Goal: Task Accomplishment & Management: Manage account settings

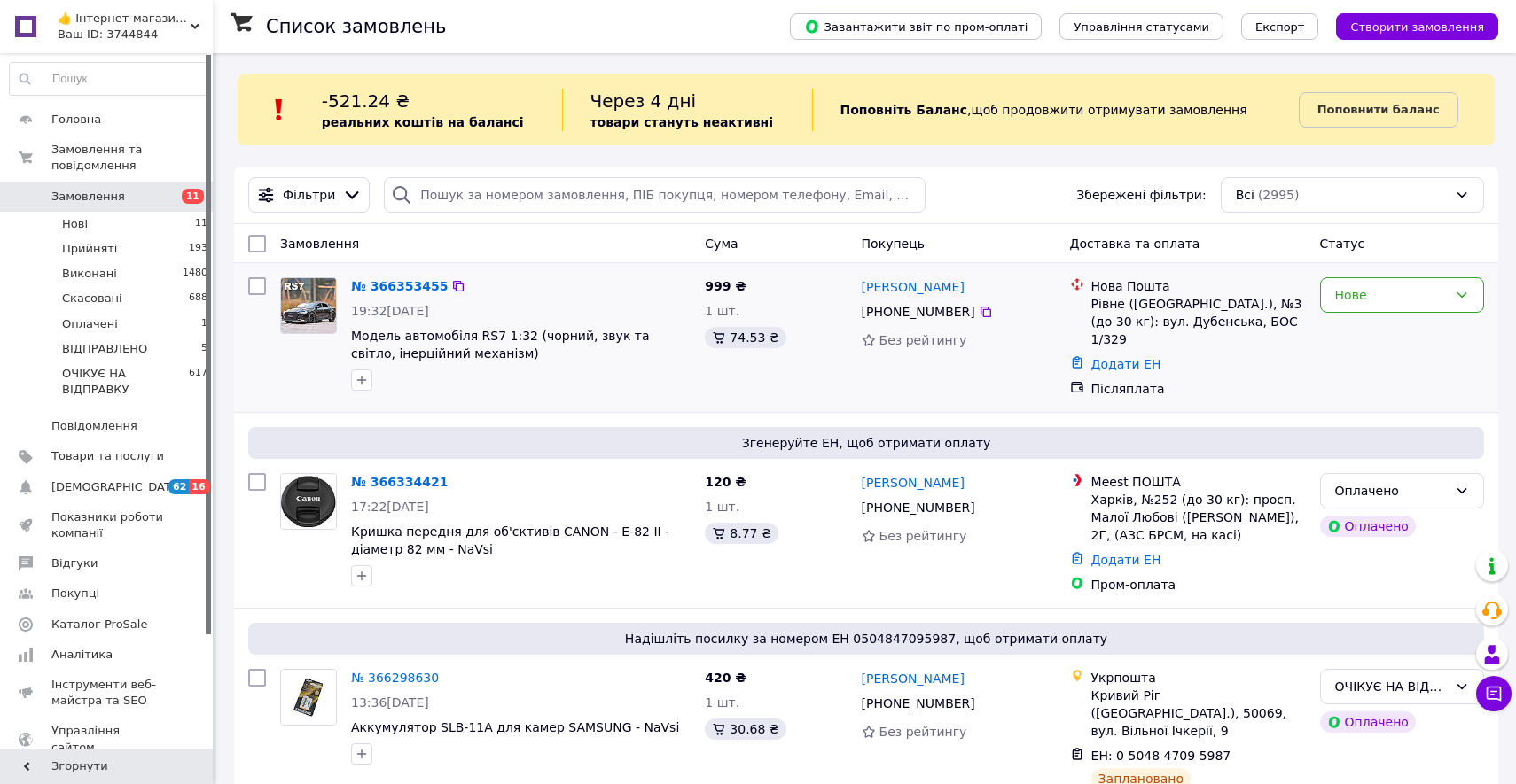
click at [482, 359] on span "Модель автомобіля RS7 1:32 (чорний, звук та світло, інерційний механізм)" at bounding box center [520, 344] width 339 height 35
click at [1445, 473] on div "Оплачено" at bounding box center [1402, 491] width 164 height 35
click at [1445, 522] on li "Прийнято" at bounding box center [1402, 521] width 162 height 31
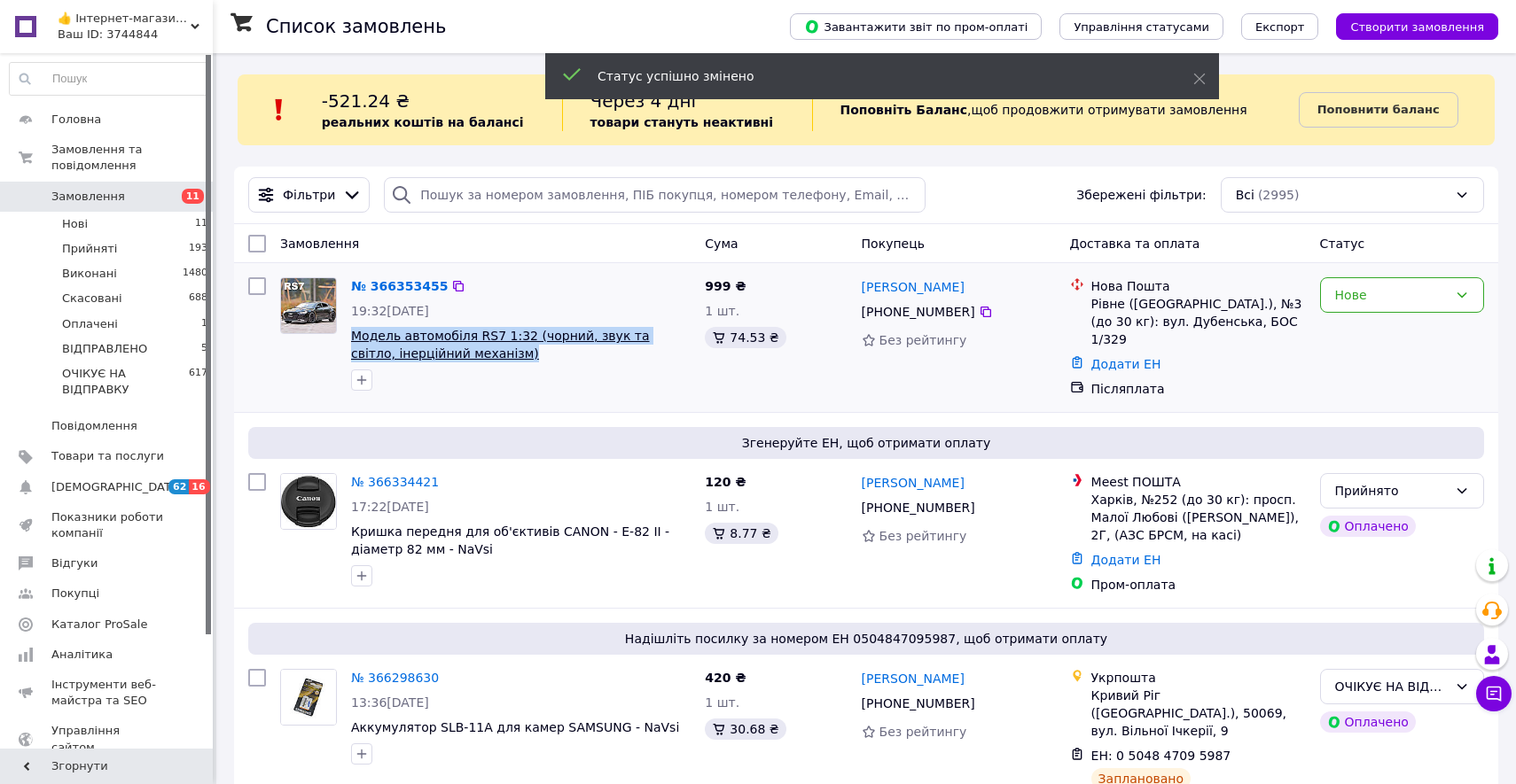
drag, startPoint x: 484, startPoint y: 352, endPoint x: 351, endPoint y: 337, distance: 133.8
click at [351, 337] on span "Модель автомобіля RS7 1:32 (чорний, звук та світло, інерційний механізм)" at bounding box center [520, 344] width 339 height 35
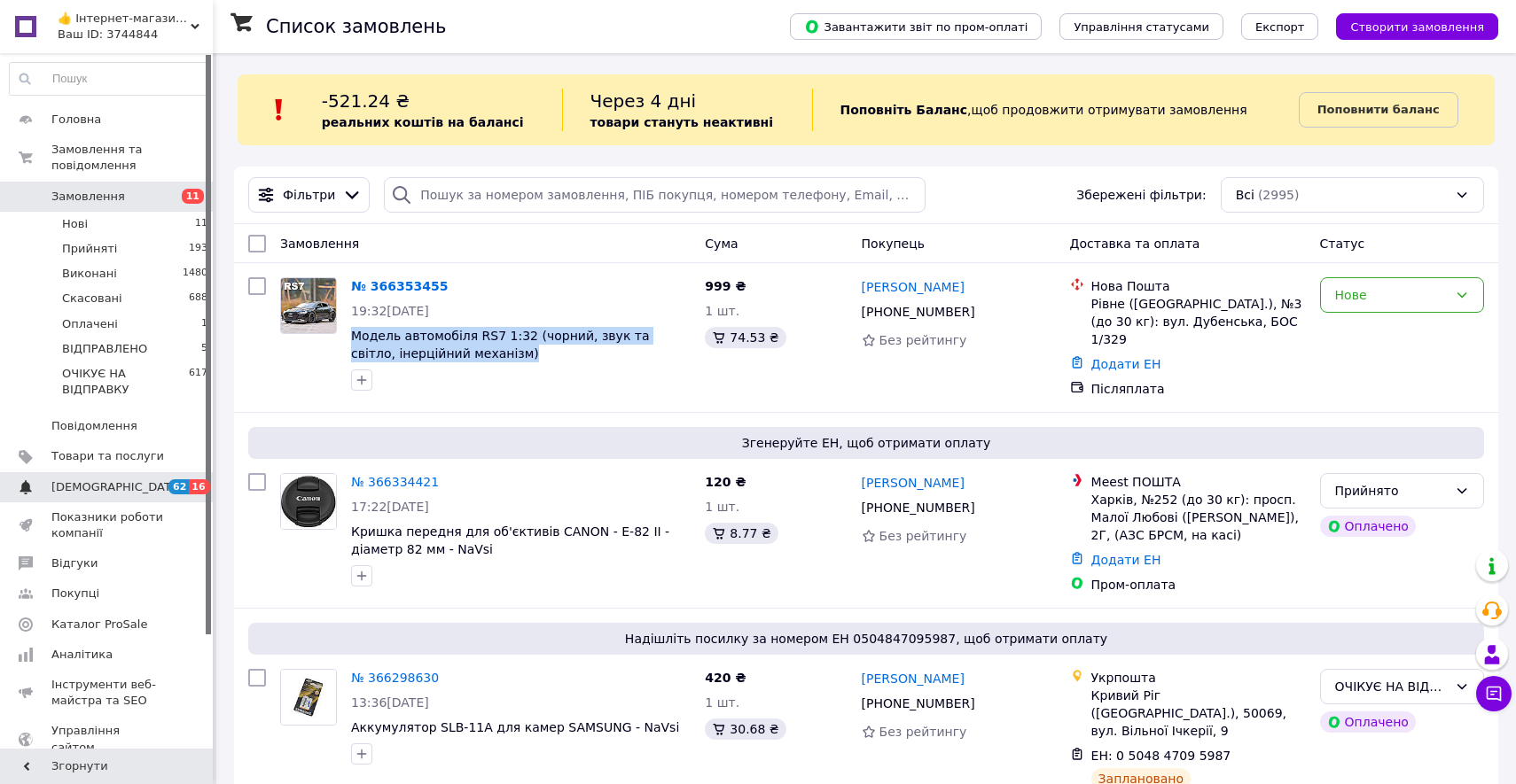
click at [132, 494] on link "[DEMOGRAPHIC_DATA] 62 16" at bounding box center [109, 488] width 218 height 30
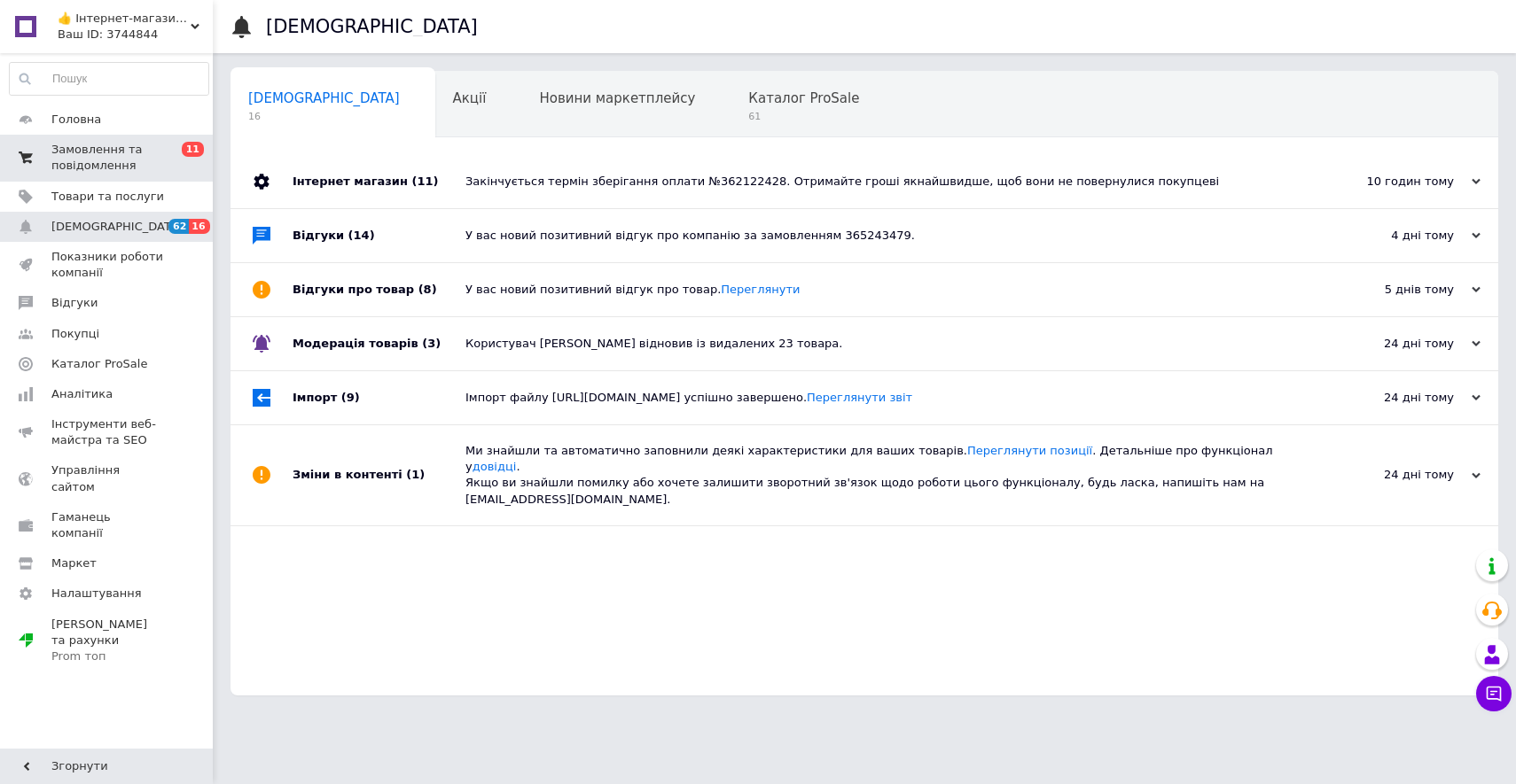
click at [127, 156] on span "Замовлення та повідомлення" at bounding box center [108, 157] width 112 height 31
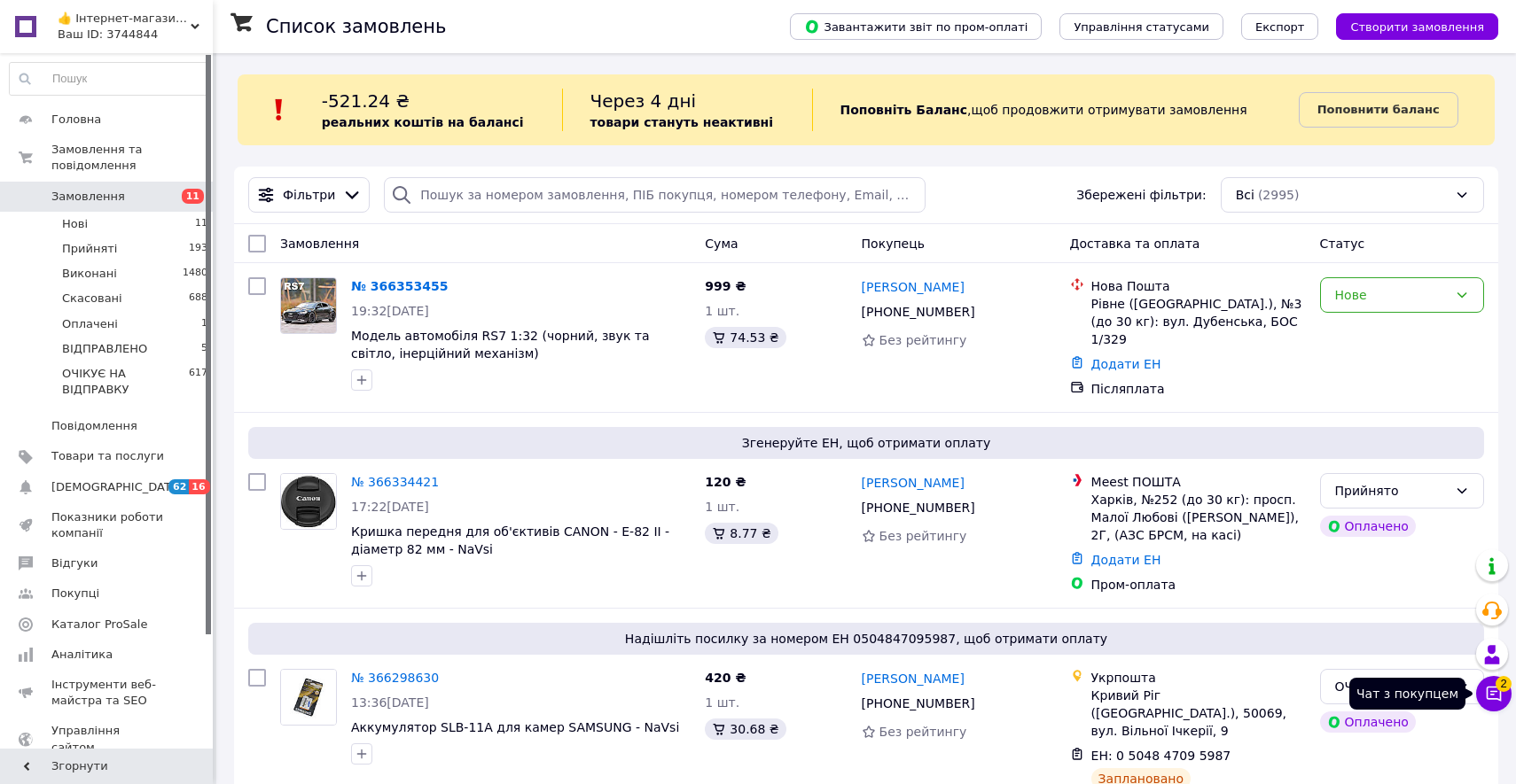
click at [1496, 695] on icon at bounding box center [1493, 694] width 18 height 18
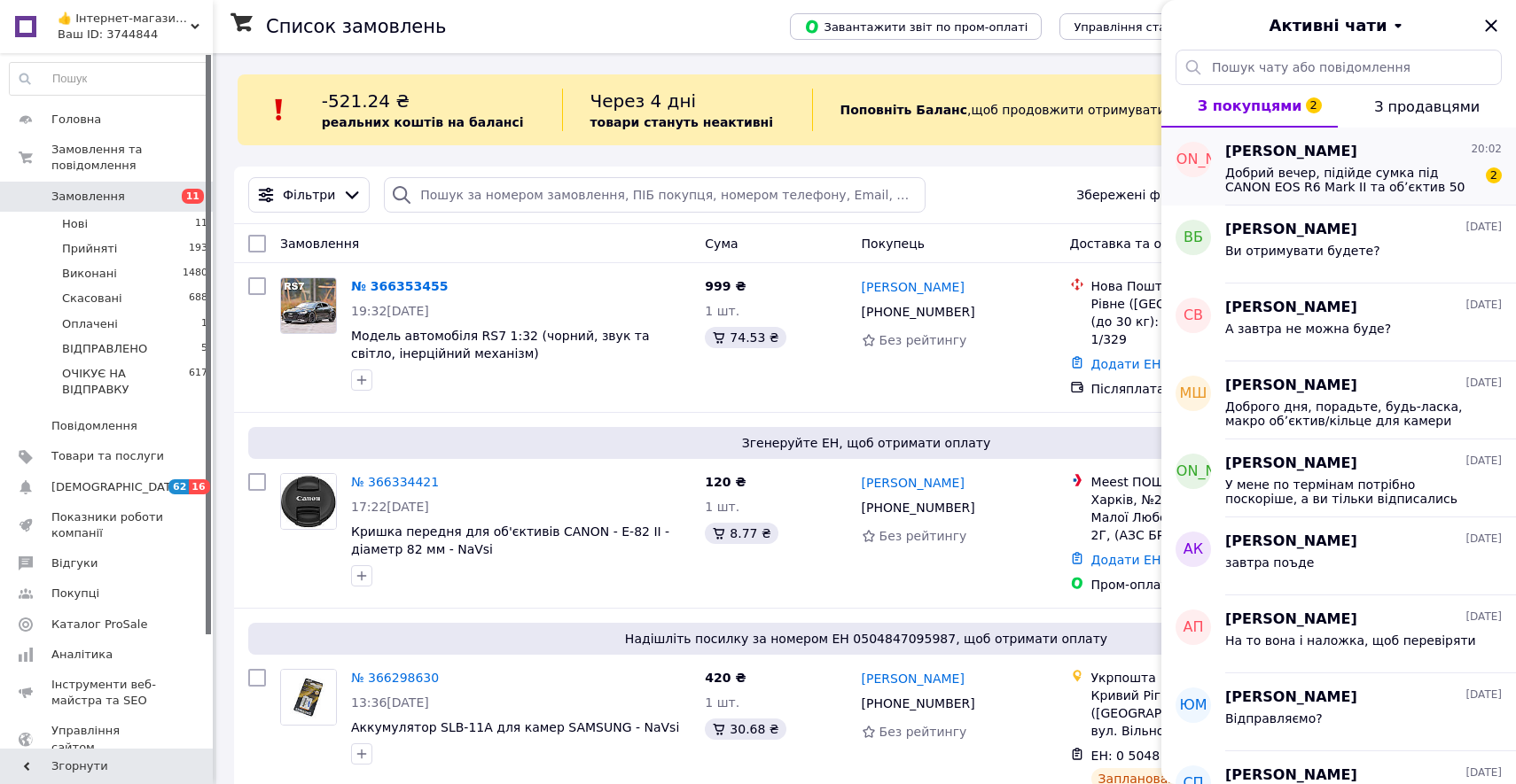
click at [1284, 184] on span "Добрий вечер, підійде сумка під CANON EOS R6 Mark II та обʼєктив 50 1,2f?" at bounding box center [1351, 180] width 252 height 29
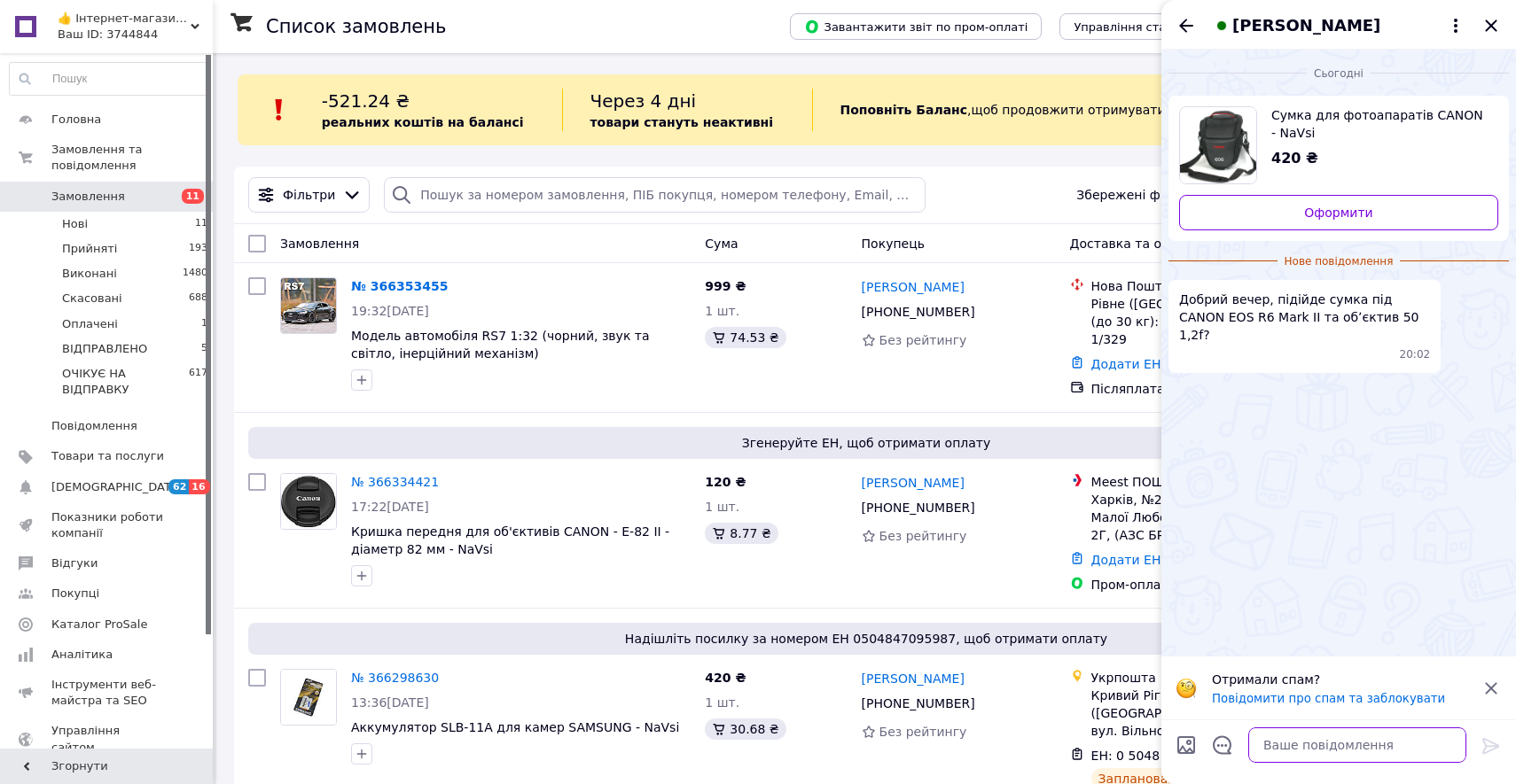
click at [1378, 734] on textarea at bounding box center [1357, 745] width 218 height 35
type textarea "ц"
type textarea "["
type textarea "хвилинку"
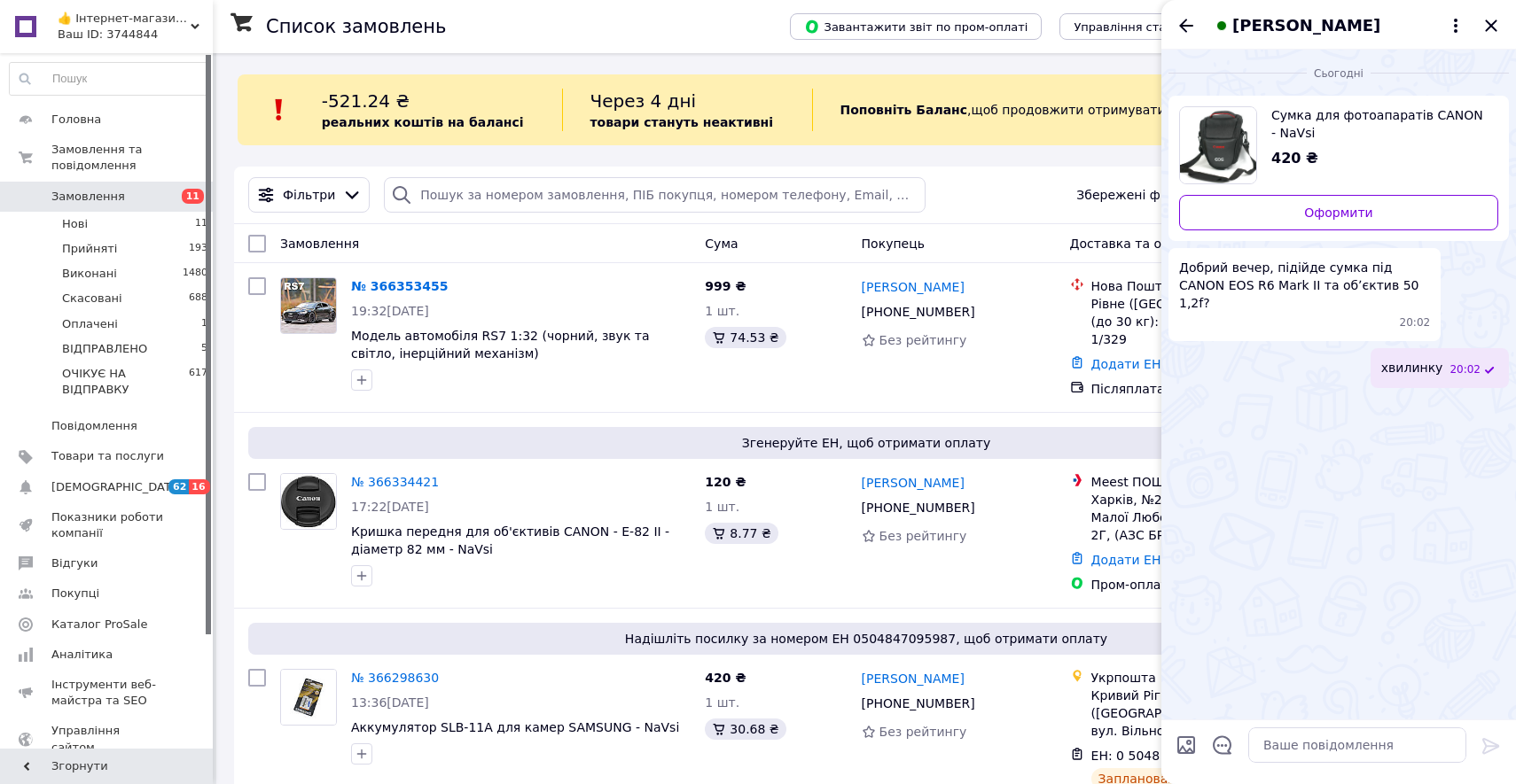
click at [1313, 132] on span "Сумка для фотоапаратів CANON - NaVsi" at bounding box center [1377, 124] width 212 height 35
drag, startPoint x: 1265, startPoint y: 111, endPoint x: 558, endPoint y: 12, distance: 713.9
click at [189, 1] on div "👍 Інтернет-магазин "Na Vsi 100" - 🚀 Швидка доставка Ваш ID: 3744844" at bounding box center [131, 27] width 161 height 53
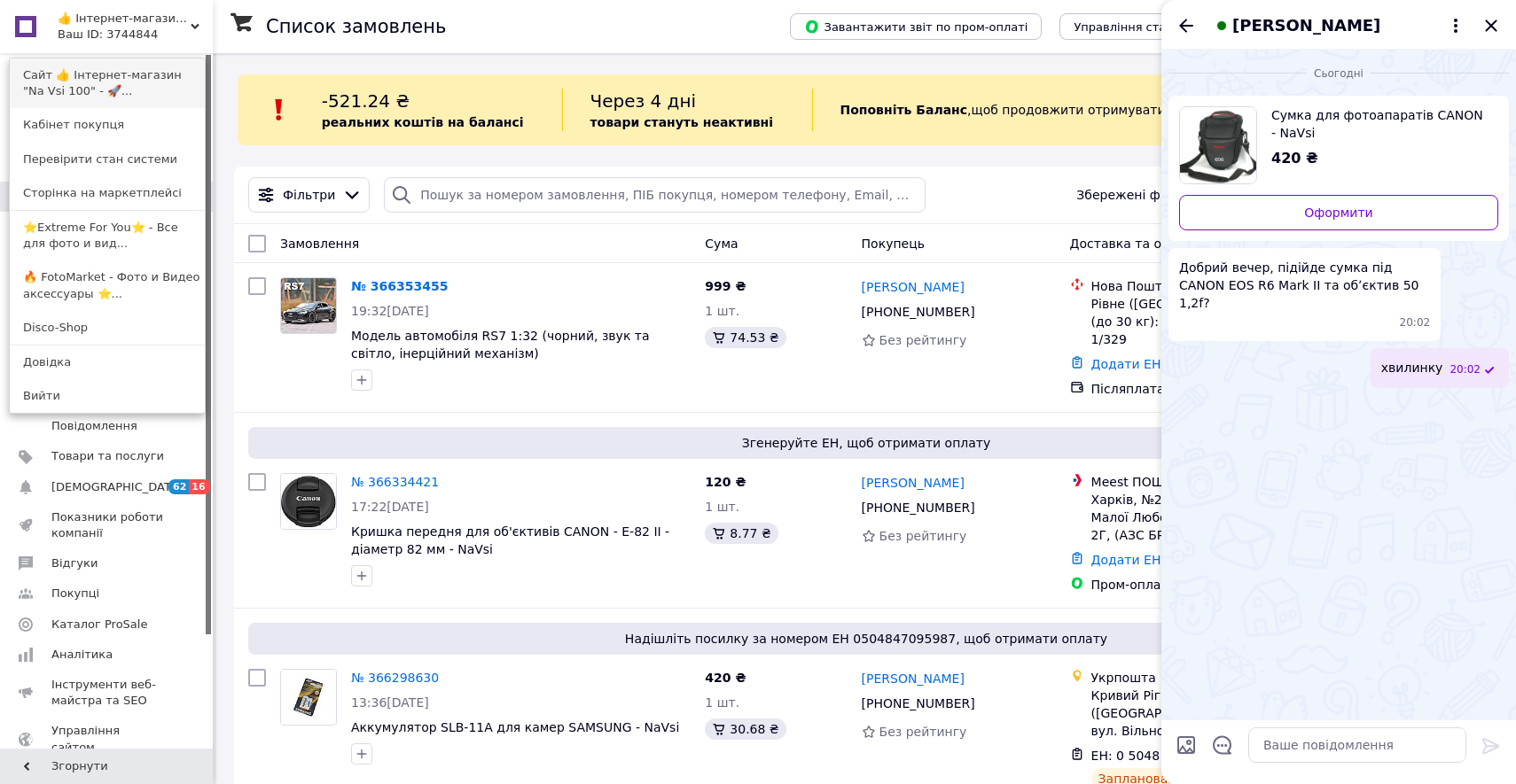
click at [195, 90] on link "Сайт 👍 Інтернет-магазин "Na Vsi 100" - 🚀..." at bounding box center [107, 83] width 195 height 50
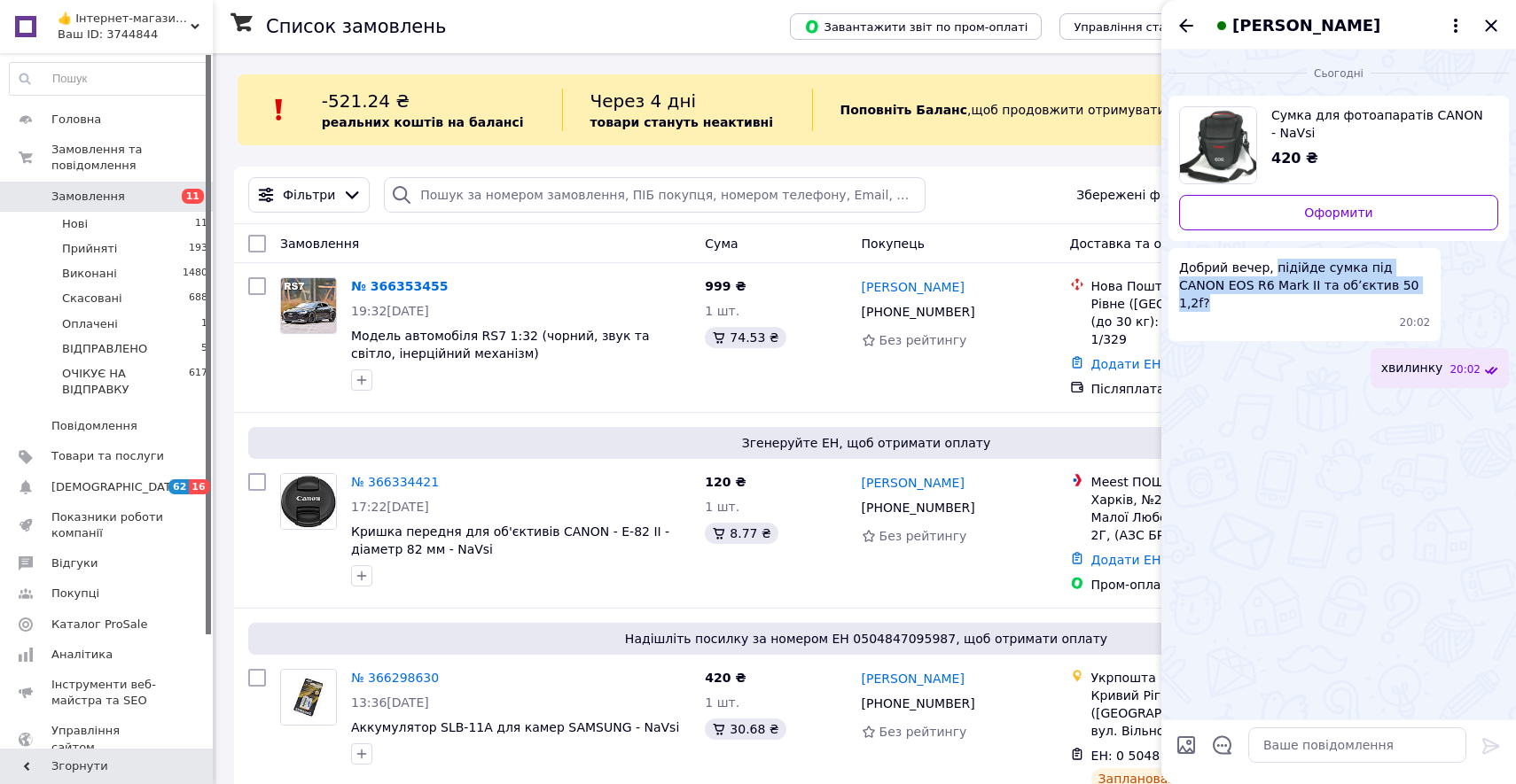
drag, startPoint x: 1272, startPoint y: 269, endPoint x: 1391, endPoint y: 285, distance: 120.1
click at [1391, 285] on span "Добрий вечер, підійде сумка під CANON EOS R6 Mark II та обʼєктив 50 1,2f?" at bounding box center [1304, 286] width 251 height 53
copy span "підійде сумка під CANON EOS R6 Mark II та обʼєктив 50 1,2f?"
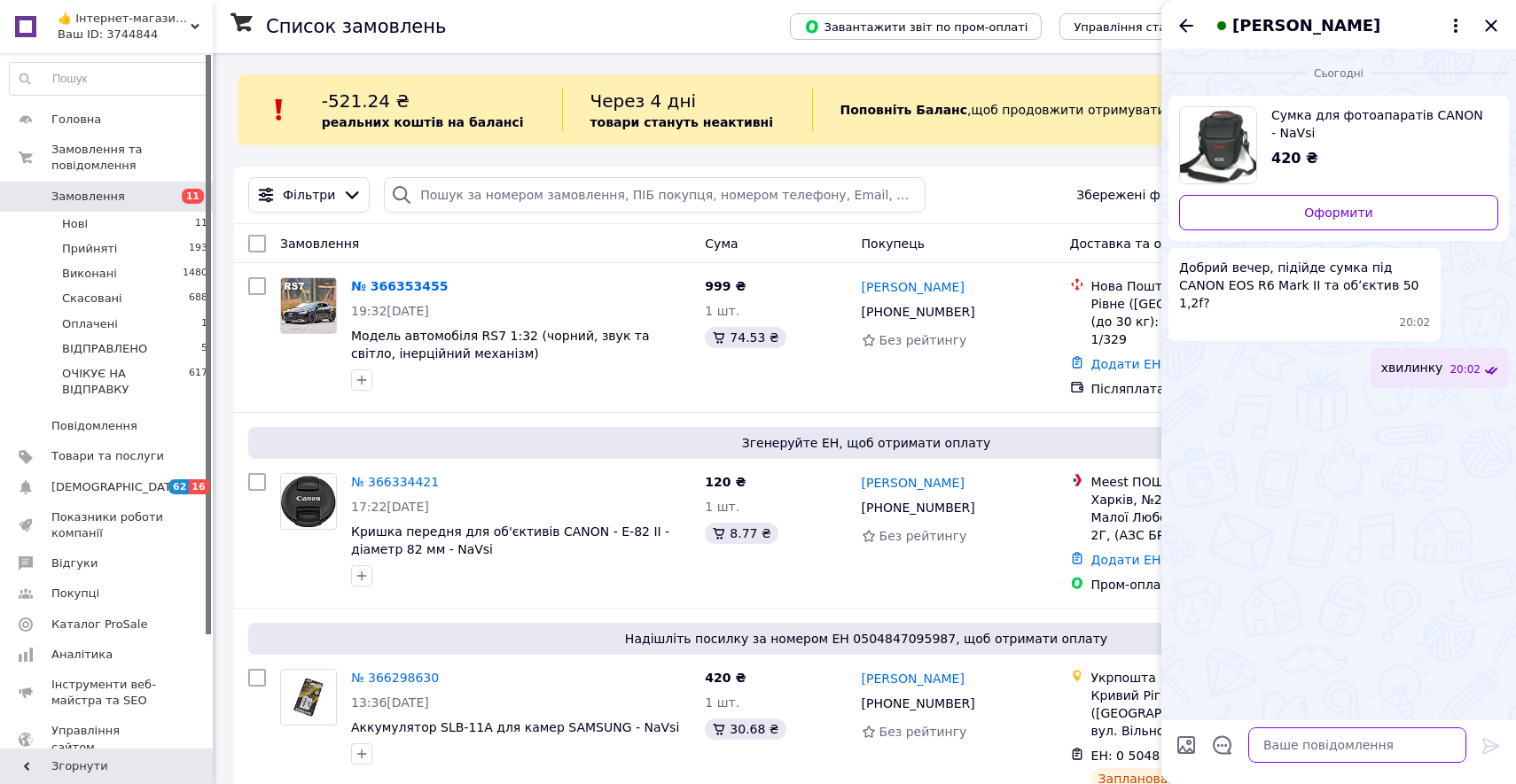
click at [1282, 750] on textarea at bounding box center [1357, 745] width 218 height 35
type textarea "так підійде"
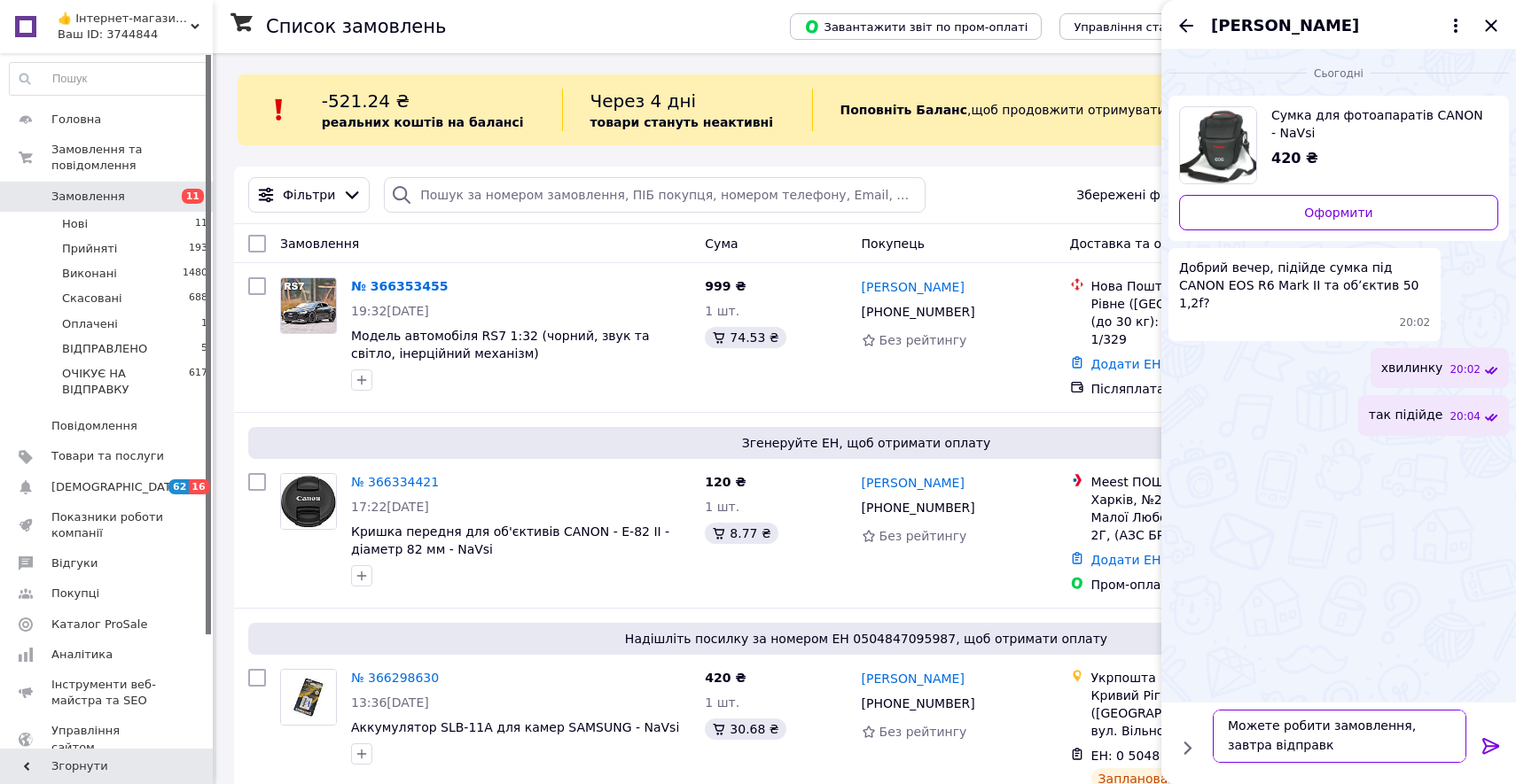
type textarea "Можете робити замовлення, завтра відправка"
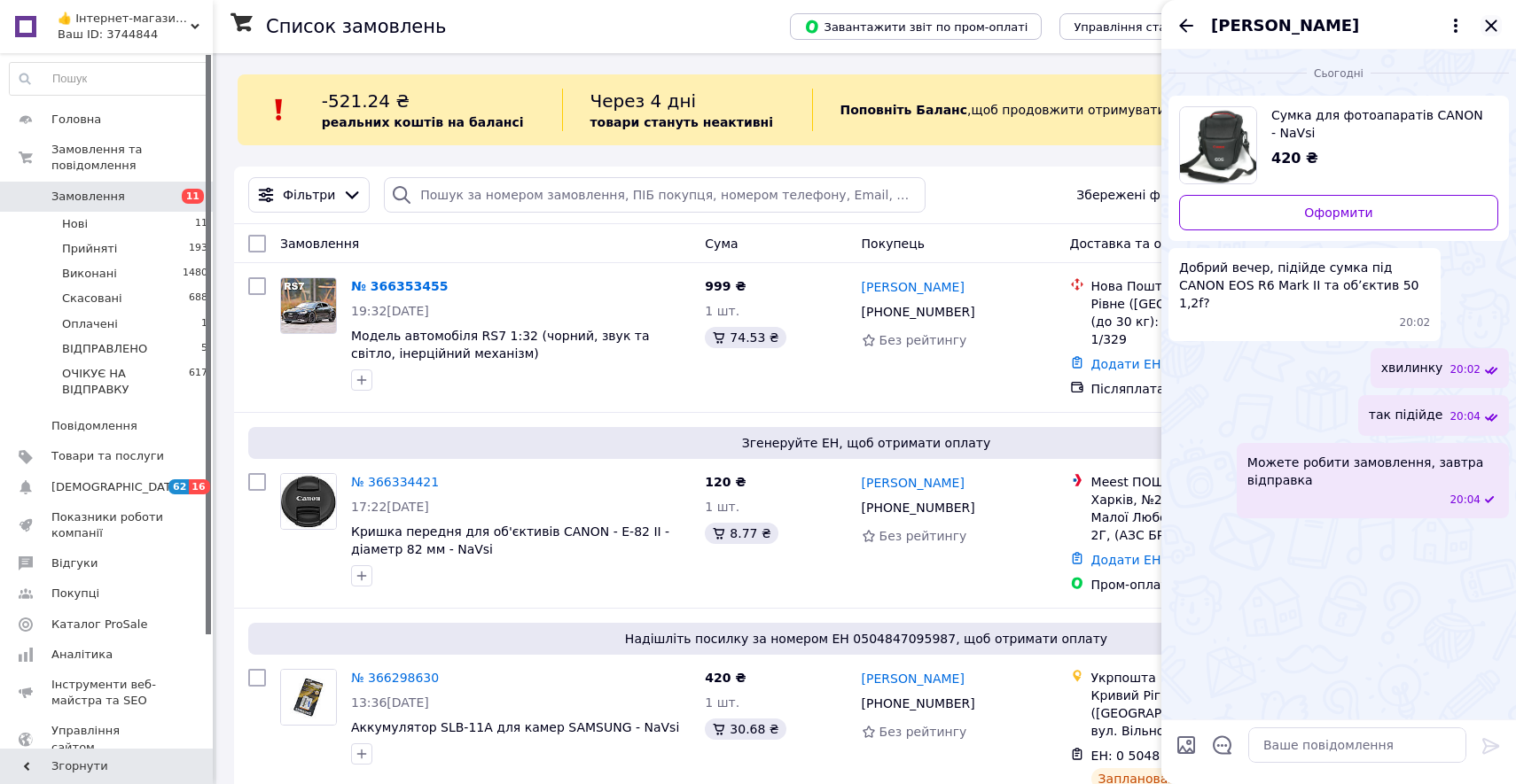
click at [1494, 21] on icon "Закрити" at bounding box center [1490, 25] width 11 height 11
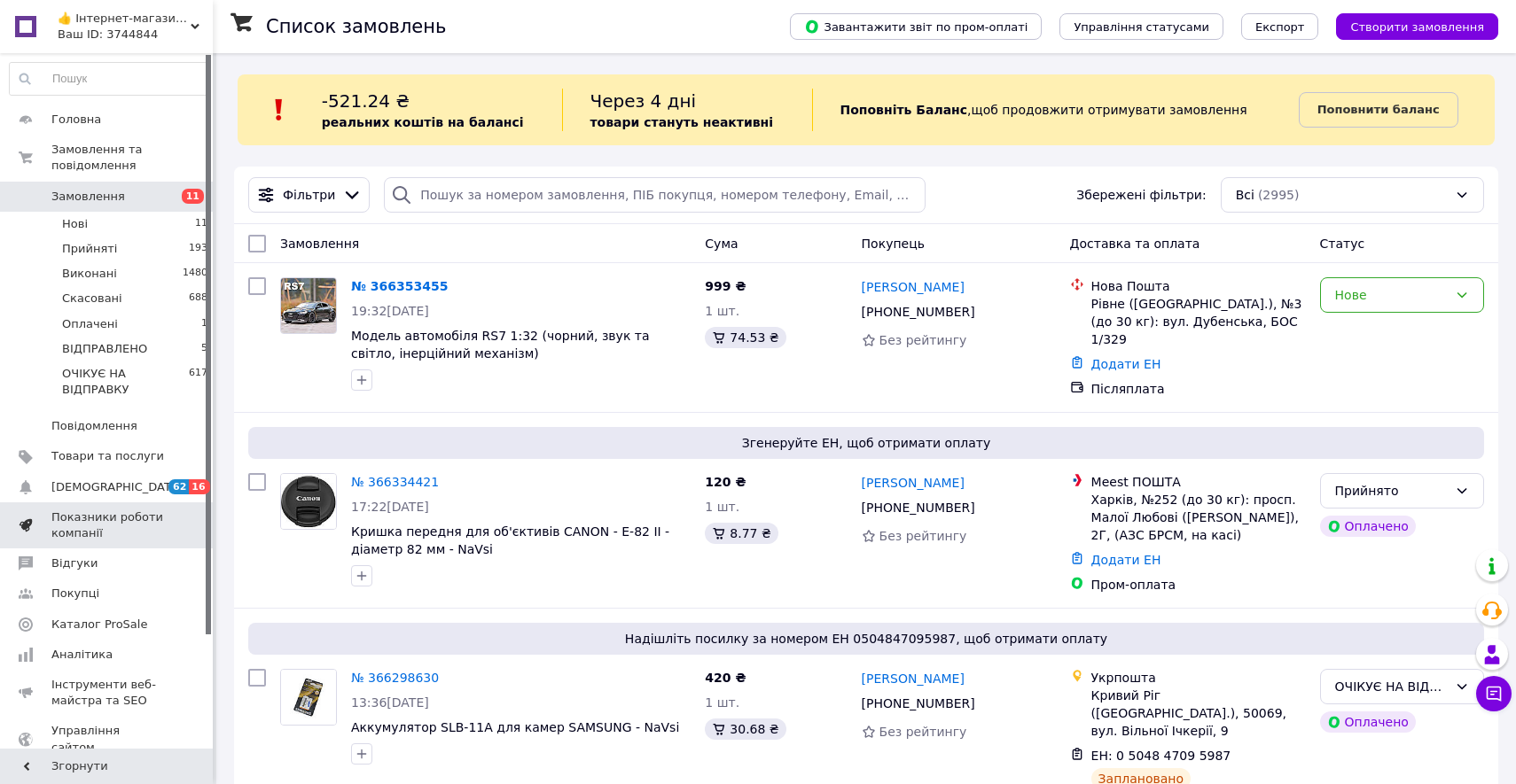
click at [160, 502] on link "Показники роботи компанії" at bounding box center [109, 525] width 218 height 46
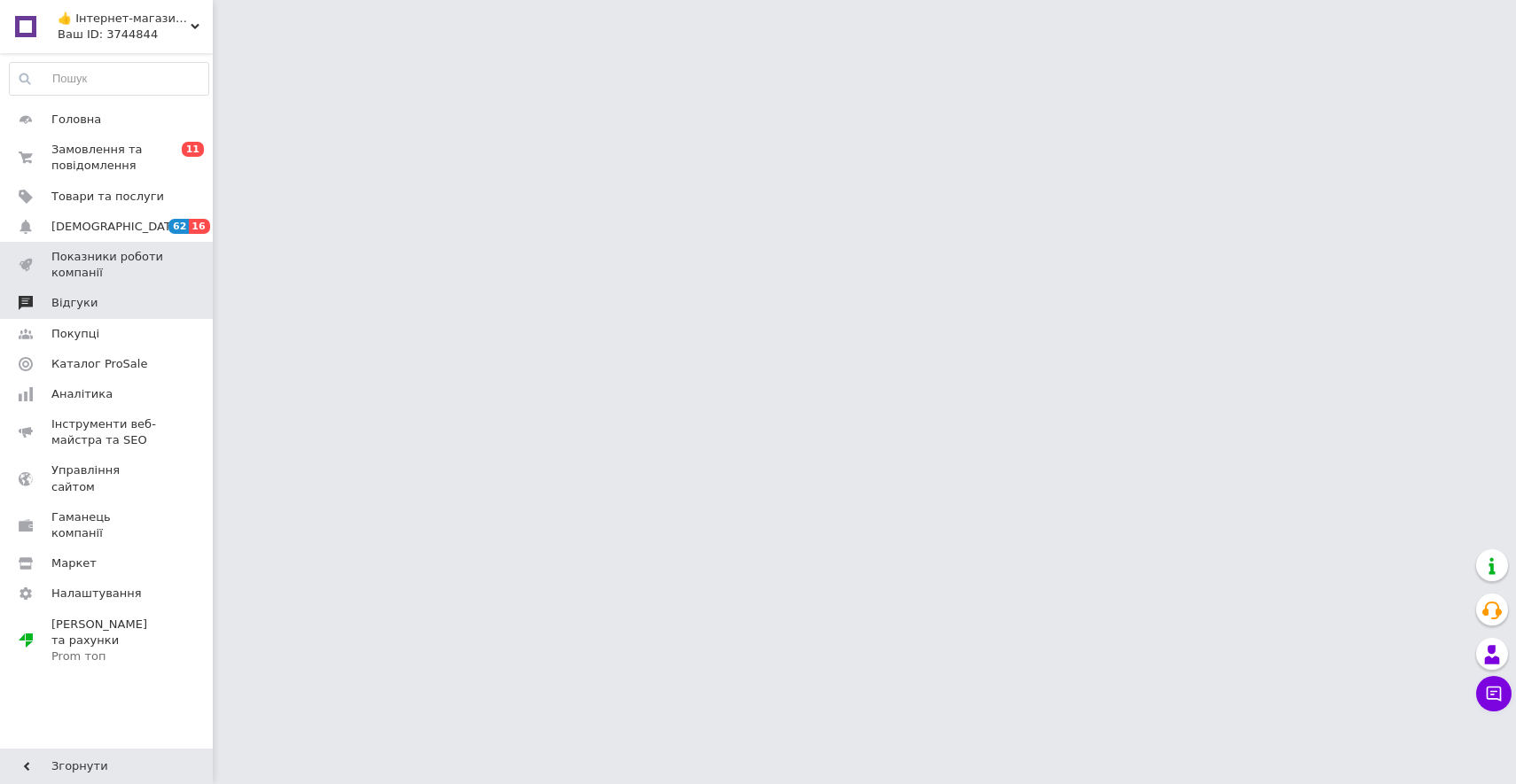
click at [133, 291] on link "Відгуки" at bounding box center [109, 303] width 218 height 30
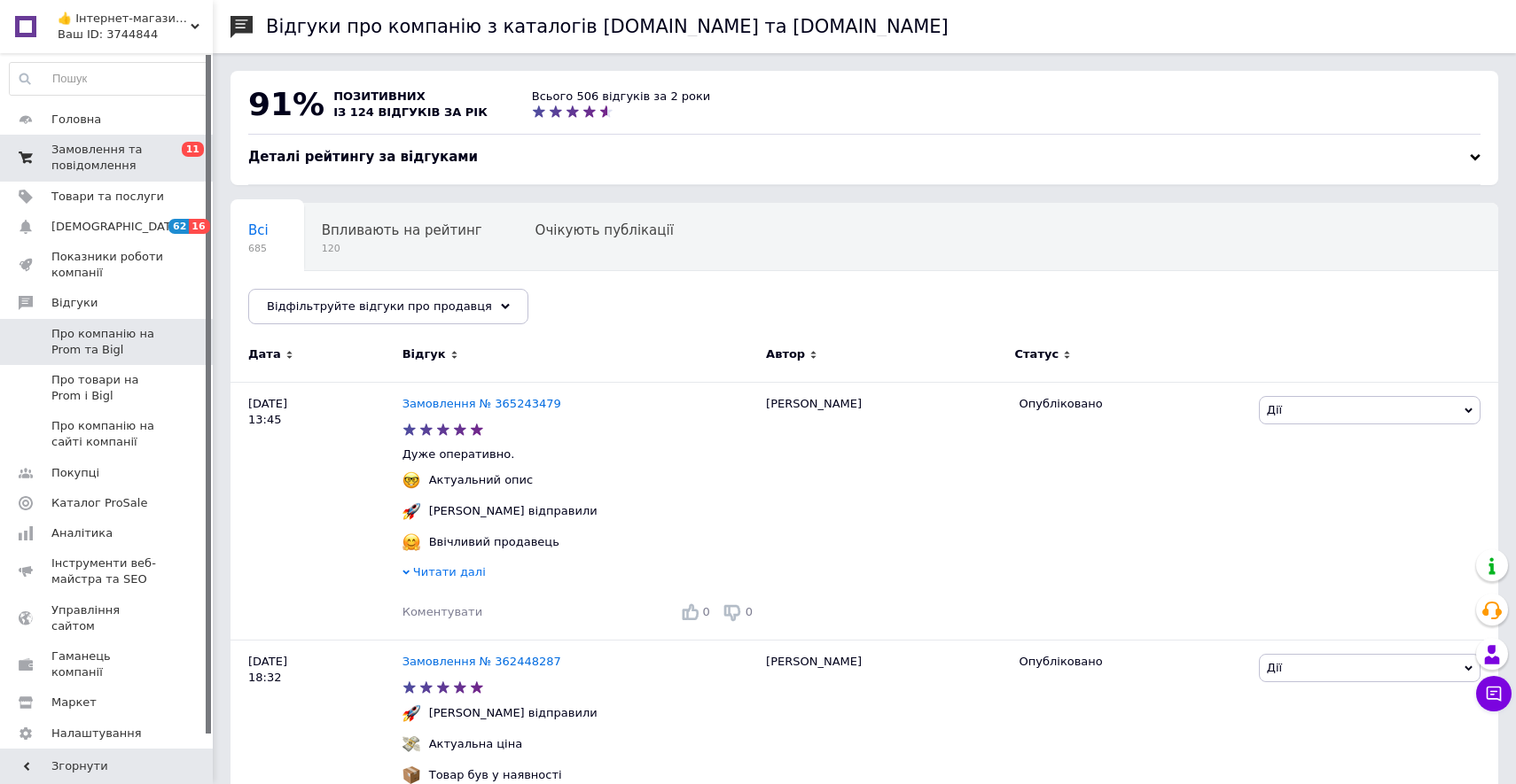
click at [141, 154] on span "Замовлення та повідомлення" at bounding box center [108, 157] width 112 height 31
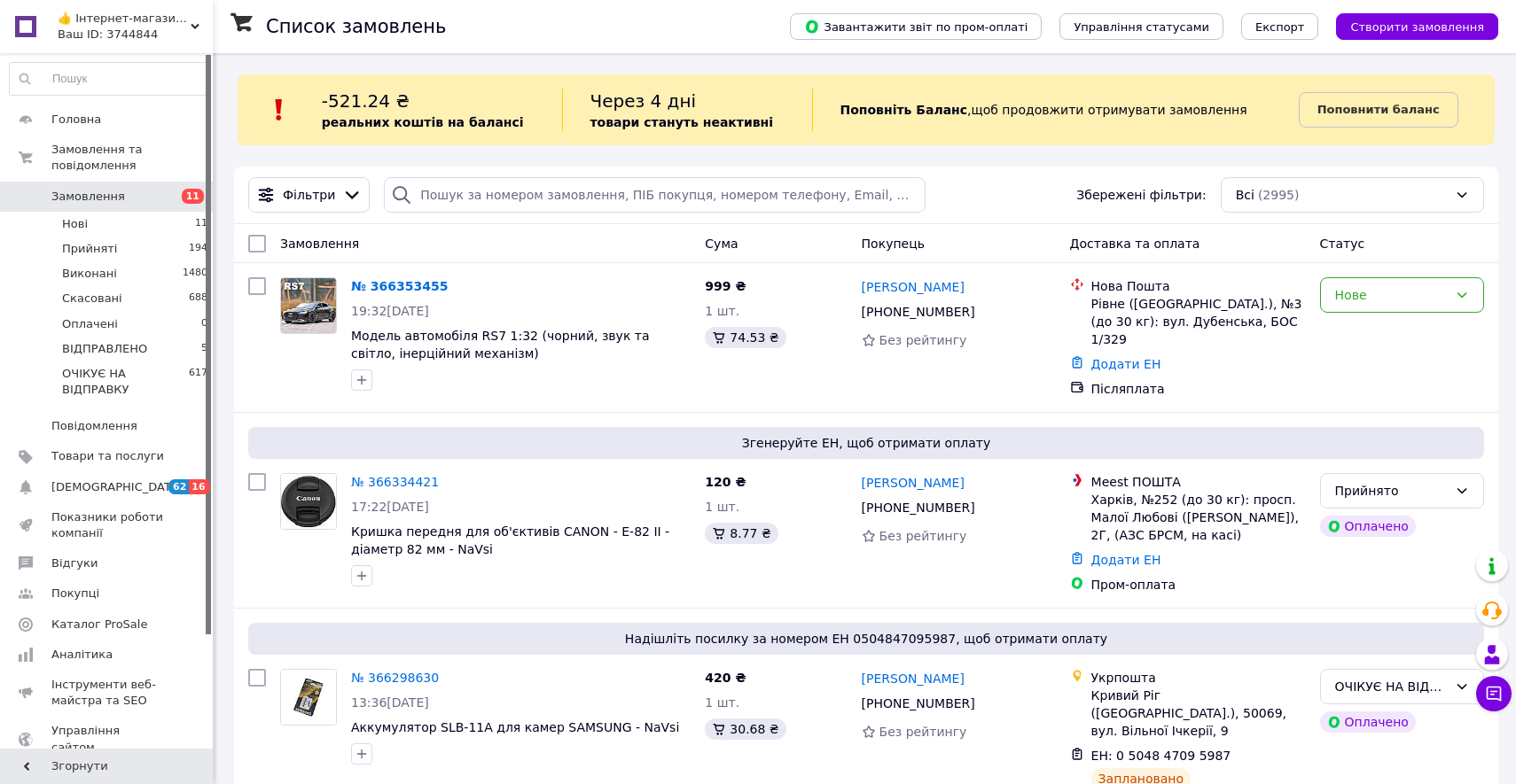
click at [159, 194] on span "Замовлення" at bounding box center [108, 196] width 112 height 16
click at [1493, 694] on icon at bounding box center [1494, 694] width 15 height 15
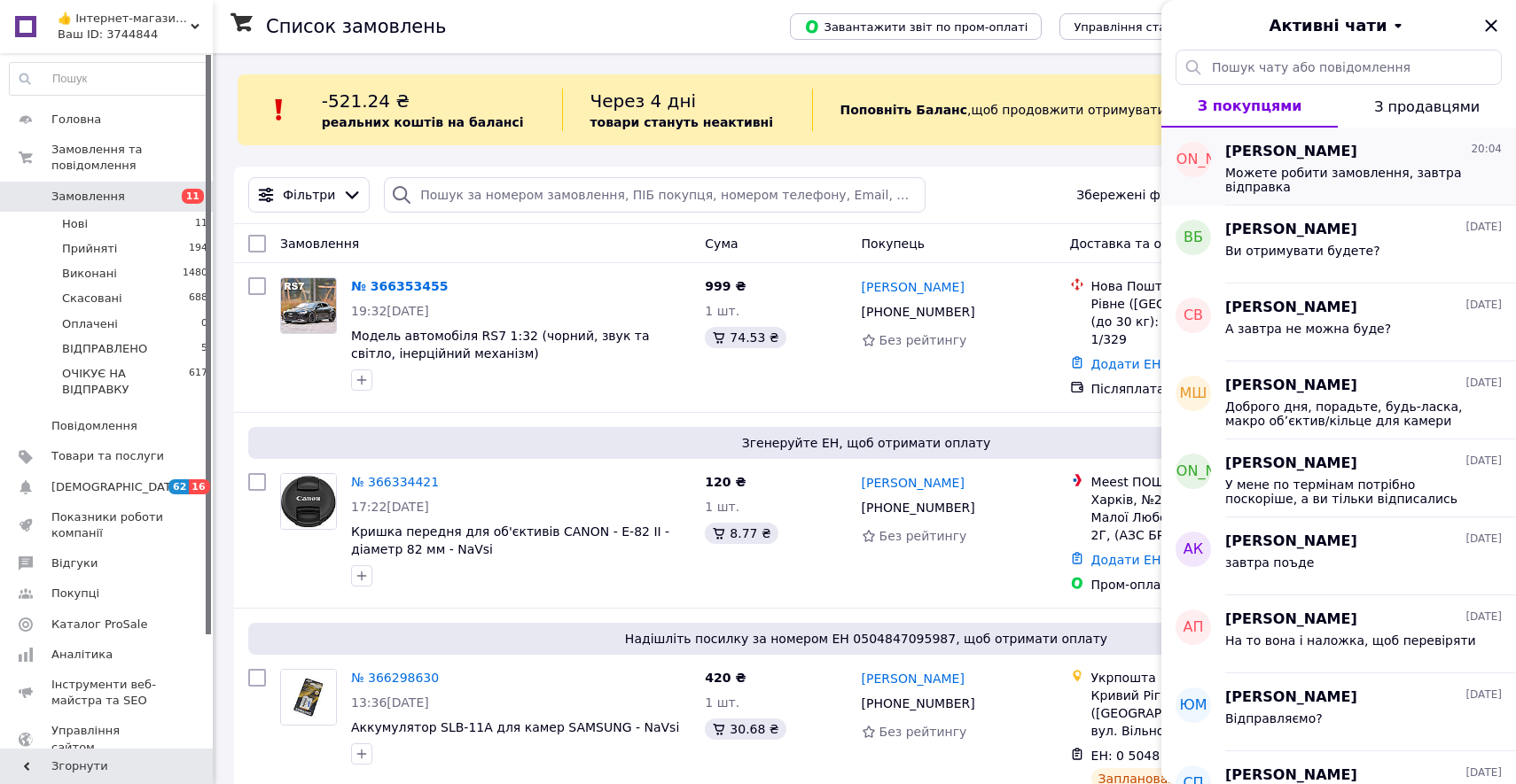
click at [1444, 143] on div "[PERSON_NAME] 20:04" at bounding box center [1364, 151] width 276 height 20
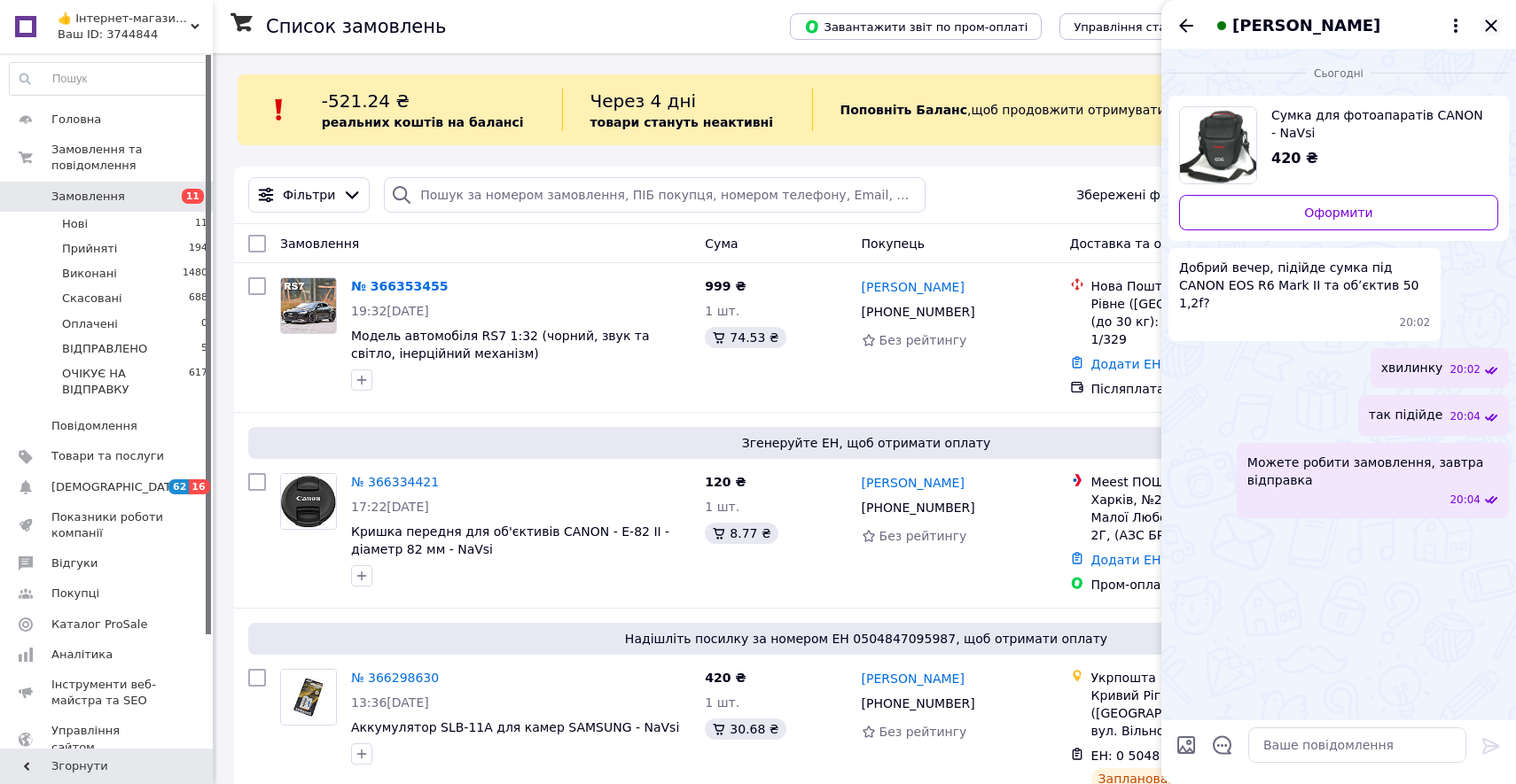
click at [1490, 30] on icon "Закрити" at bounding box center [1490, 26] width 21 height 21
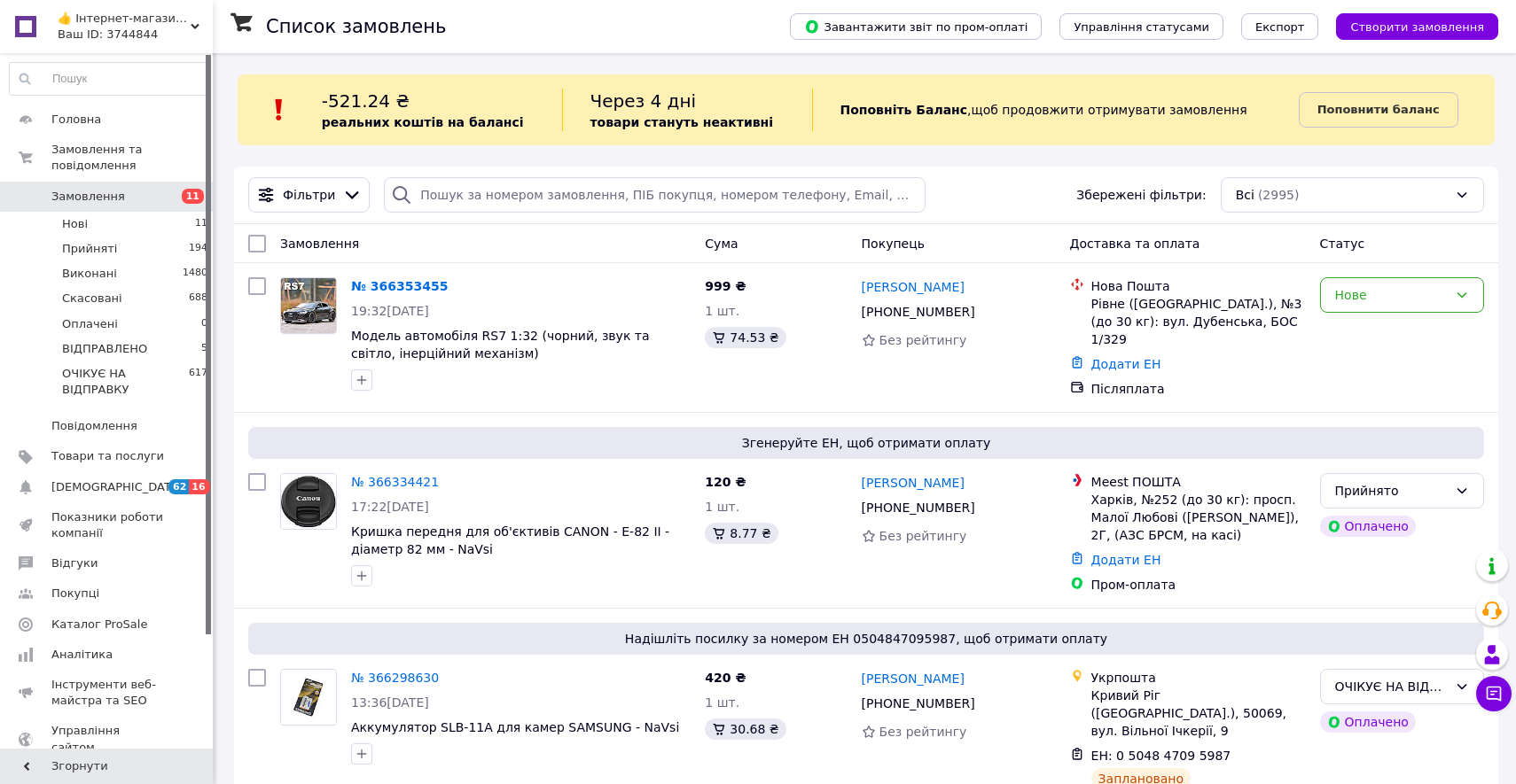
click at [71, 203] on span "Замовлення" at bounding box center [88, 196] width 73 height 16
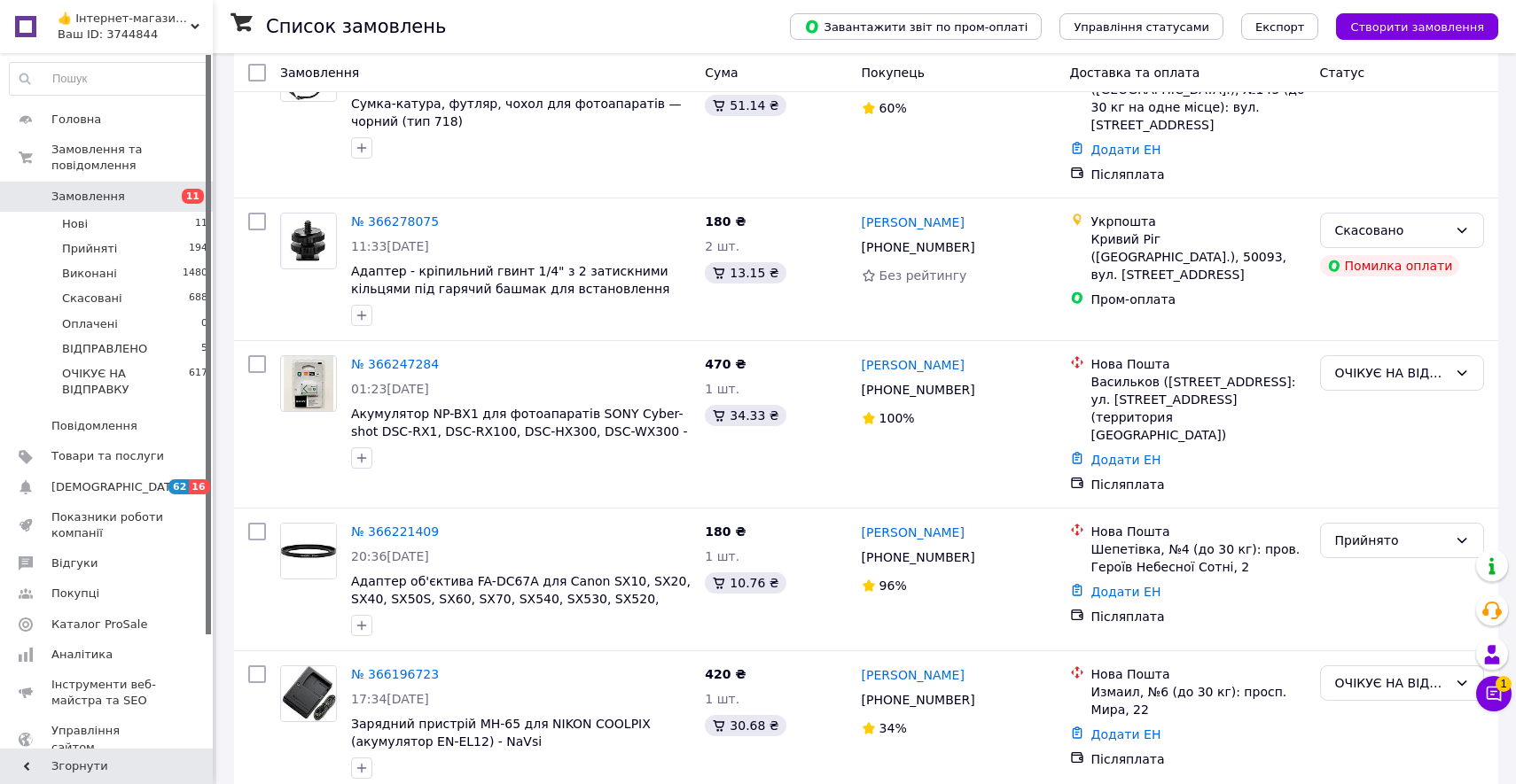
scroll to position [812, 0]
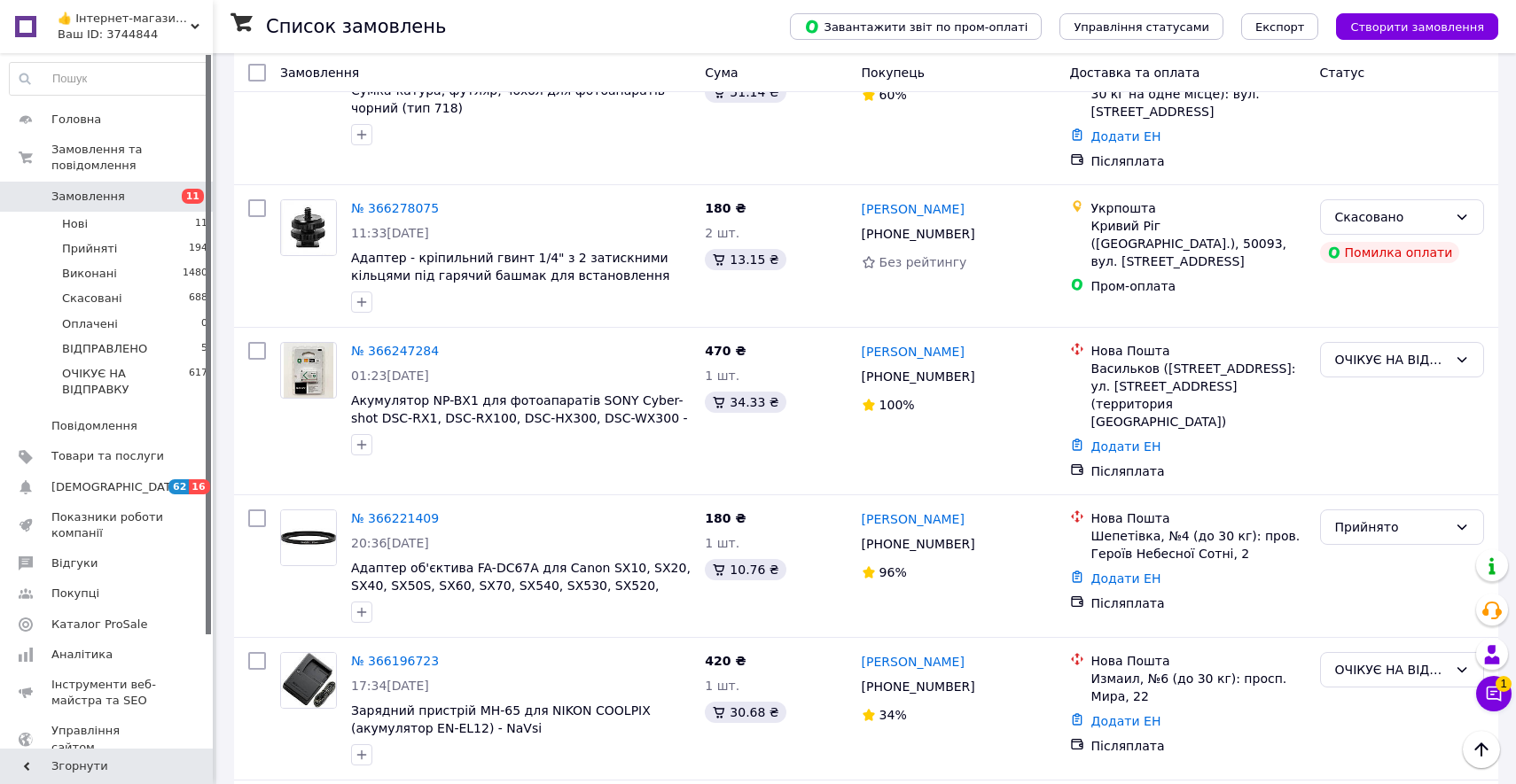
click at [153, 189] on span "Замовлення" at bounding box center [108, 196] width 112 height 16
click at [1494, 695] on icon at bounding box center [1493, 694] width 18 height 18
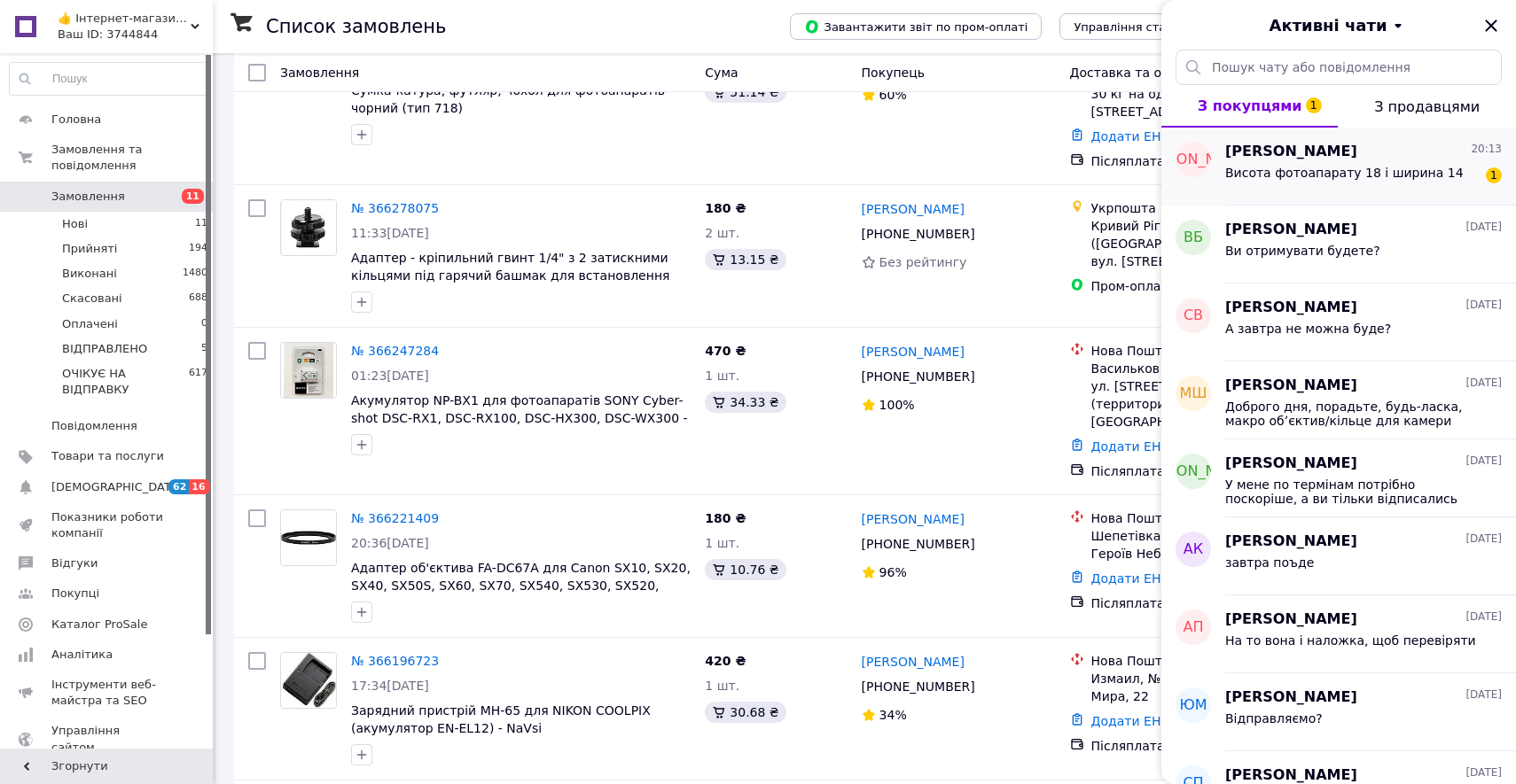
click at [1383, 193] on div "[PERSON_NAME] 20:13 Висота фотоапарату 18 і ширина 14 1" at bounding box center [1370, 167] width 291 height 78
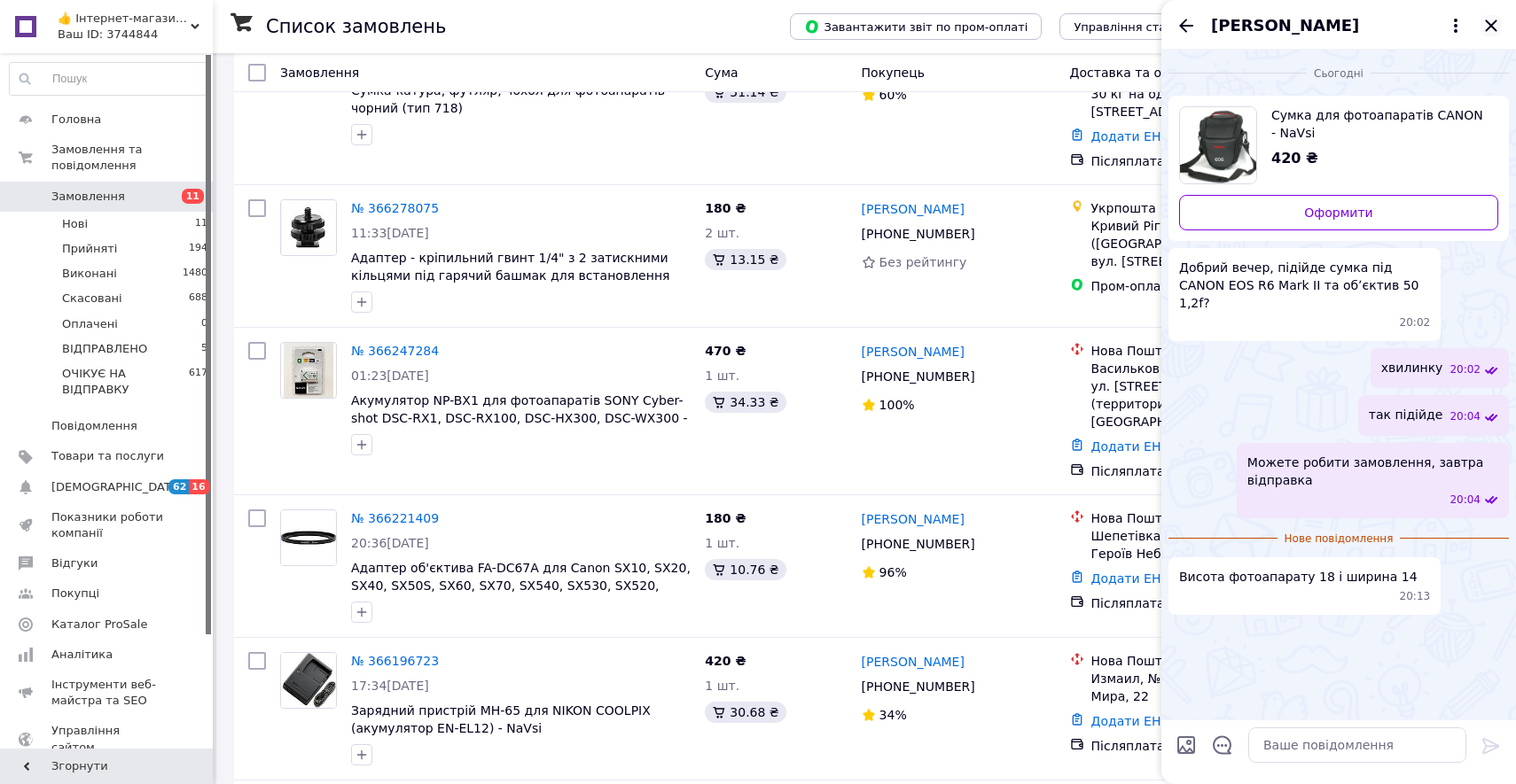
click at [1488, 25] on icon "Закрити" at bounding box center [1490, 26] width 21 height 21
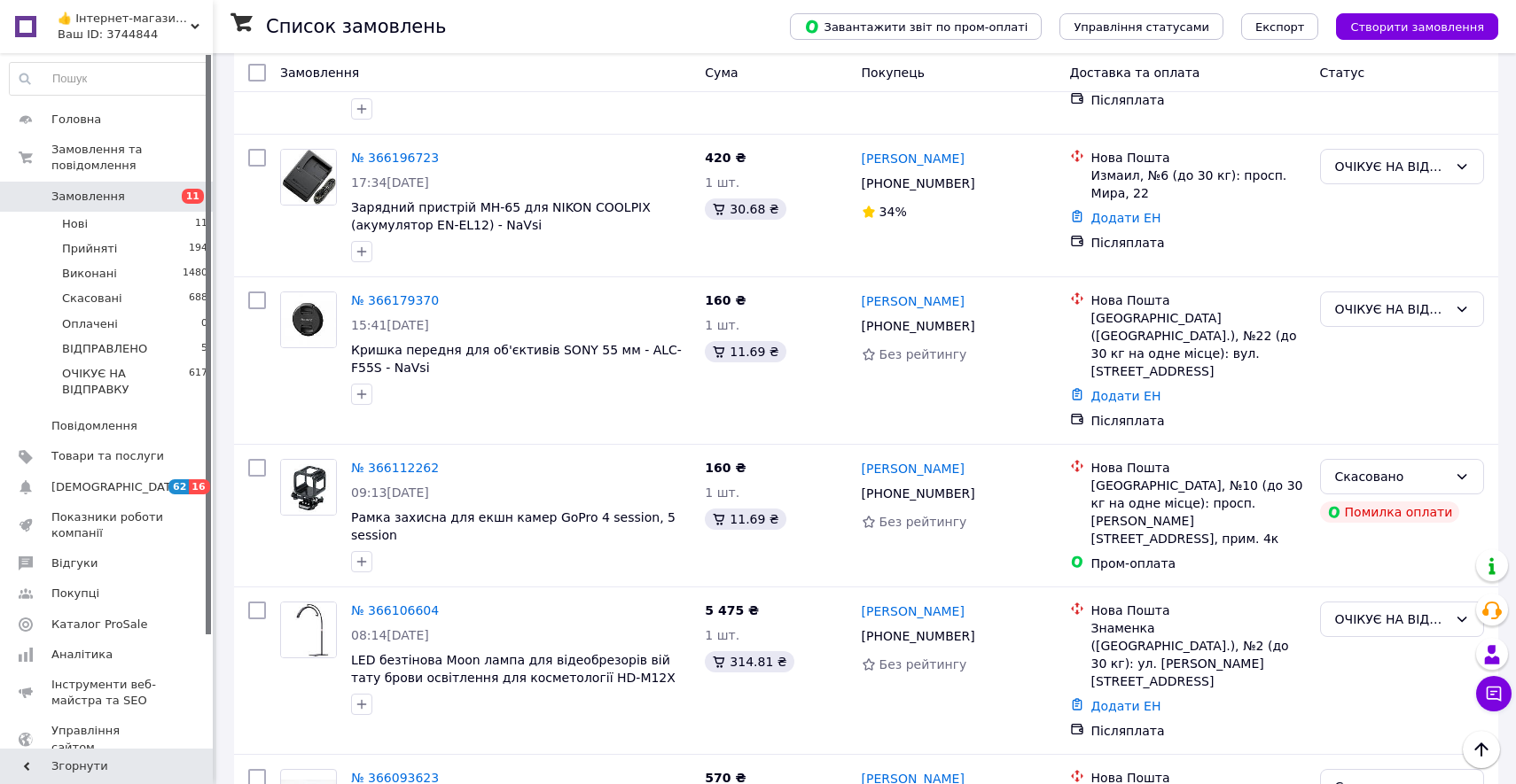
scroll to position [1318, 0]
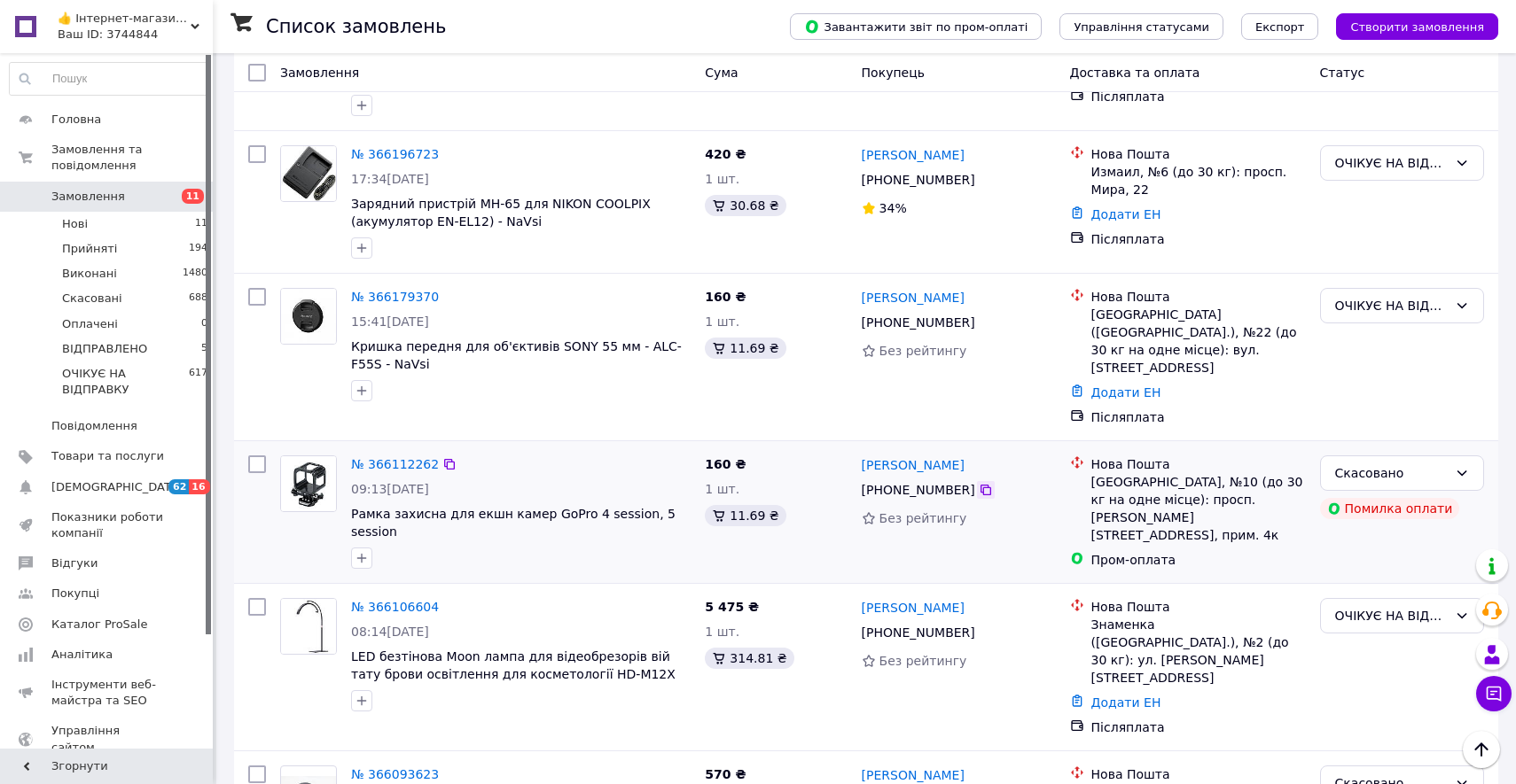
click at [980, 483] on icon at bounding box center [985, 490] width 14 height 14
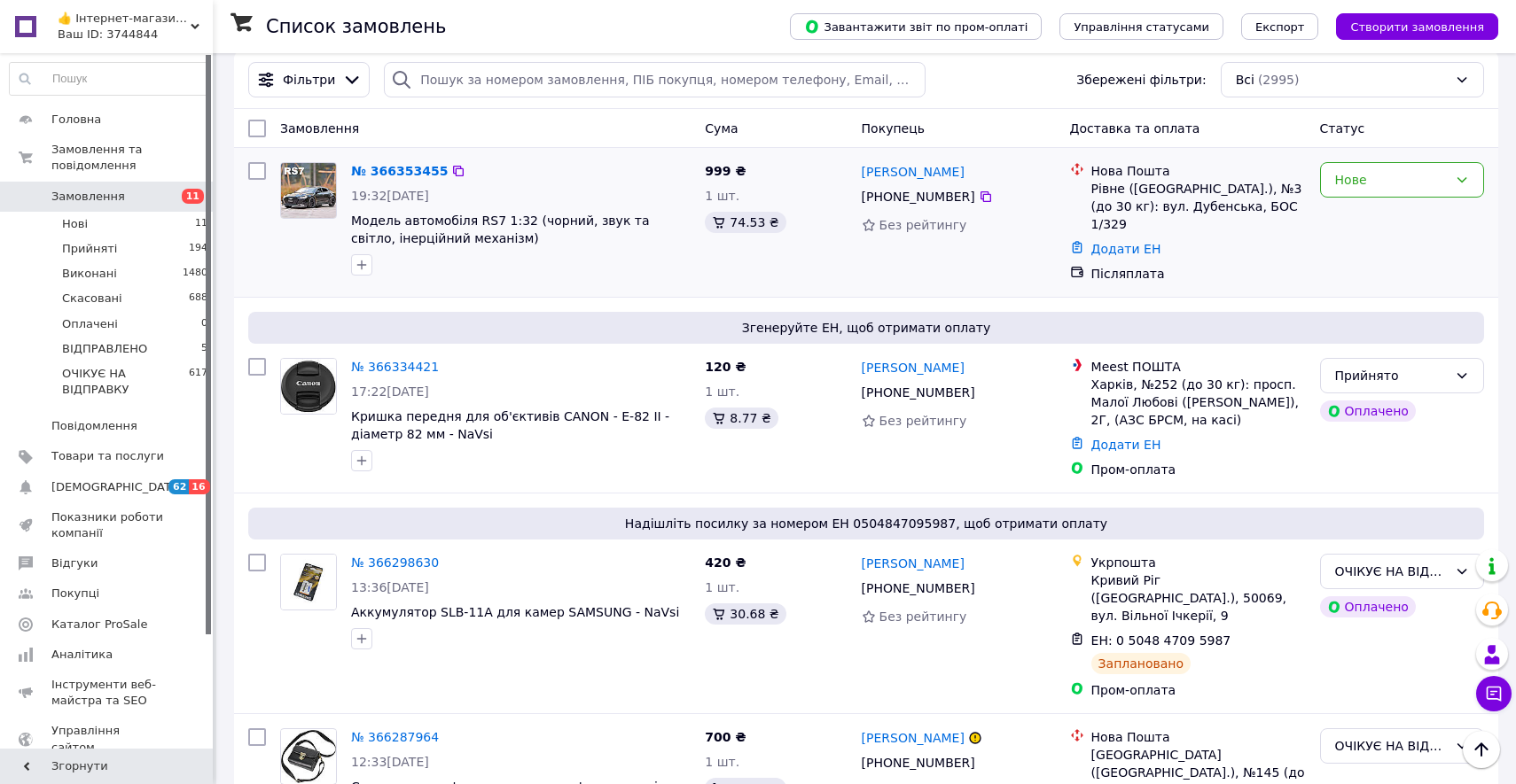
scroll to position [114, 0]
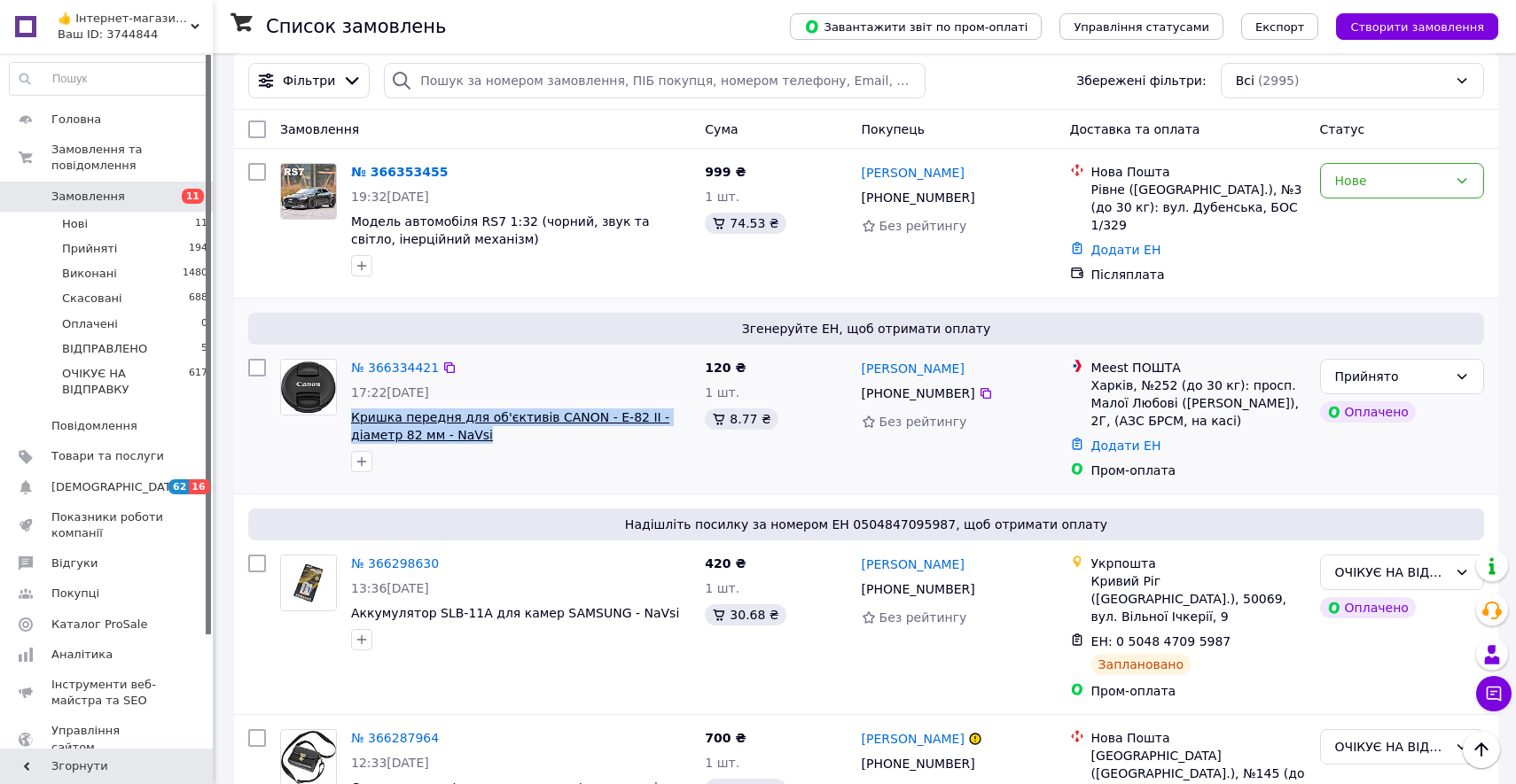
drag, startPoint x: 496, startPoint y: 432, endPoint x: 353, endPoint y: 408, distance: 145.0
click at [353, 409] on span "Кришка передня для об'єктивів CANON - E-82 II - діаметр 82 мм - NaVsi" at bounding box center [520, 426] width 339 height 35
copy span "Кришка передня для об'єктивів CANON - E-82 II - діаметр 82 мм - NaVsi"
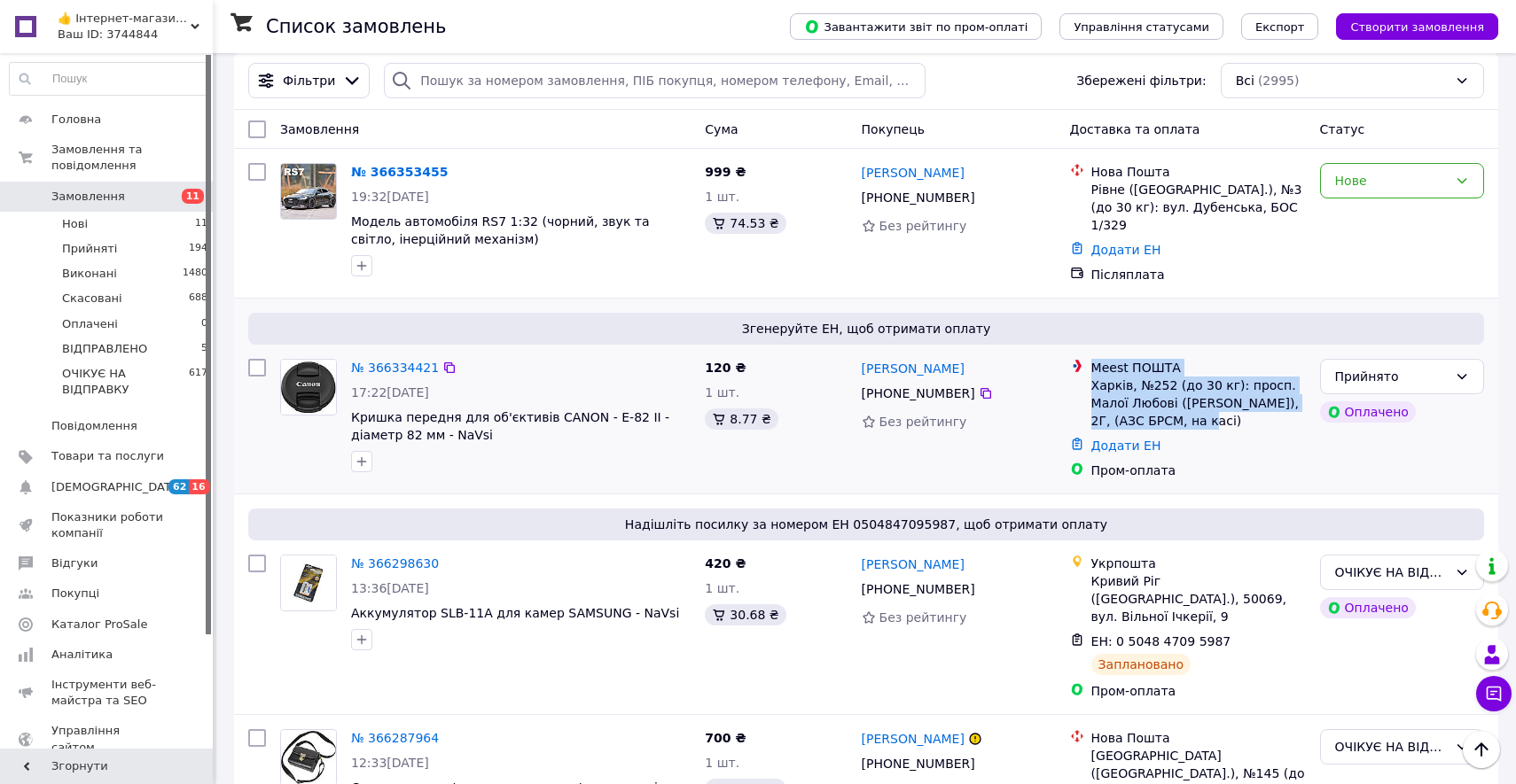
drag, startPoint x: 1215, startPoint y: 415, endPoint x: 1073, endPoint y: 365, distance: 150.5
click at [1073, 365] on div "Meest ПОШТА Харків, №252 (до 30 кг): просп. Малої Любові ([PERSON_NAME]), 2Г, (…" at bounding box center [1187, 394] width 243 height 70
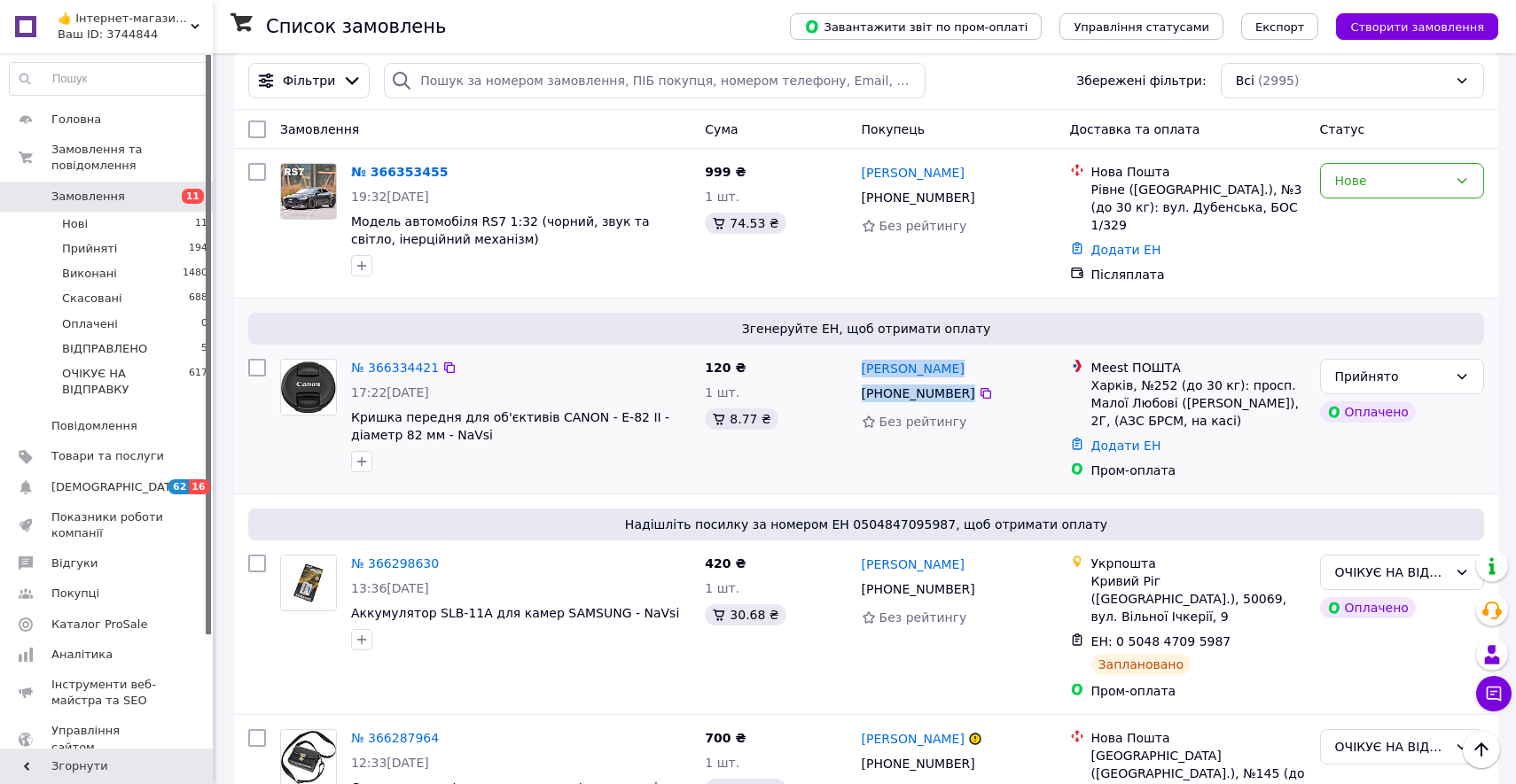
drag, startPoint x: 990, startPoint y: 387, endPoint x: 859, endPoint y: 355, distance: 134.9
click at [859, 355] on div "[PERSON_NAME] [PHONE_NUMBER] Без рейтингу" at bounding box center [959, 418] width 209 height 134
copy div "[PERSON_NAME] [PHONE_NUMBER]"
click at [1207, 416] on div "Харків, №252 (до 30 кг): просп. Малої Любові ([PERSON_NAME]), 2Г, (АЗС БРСМ, на…" at bounding box center [1198, 403] width 214 height 53
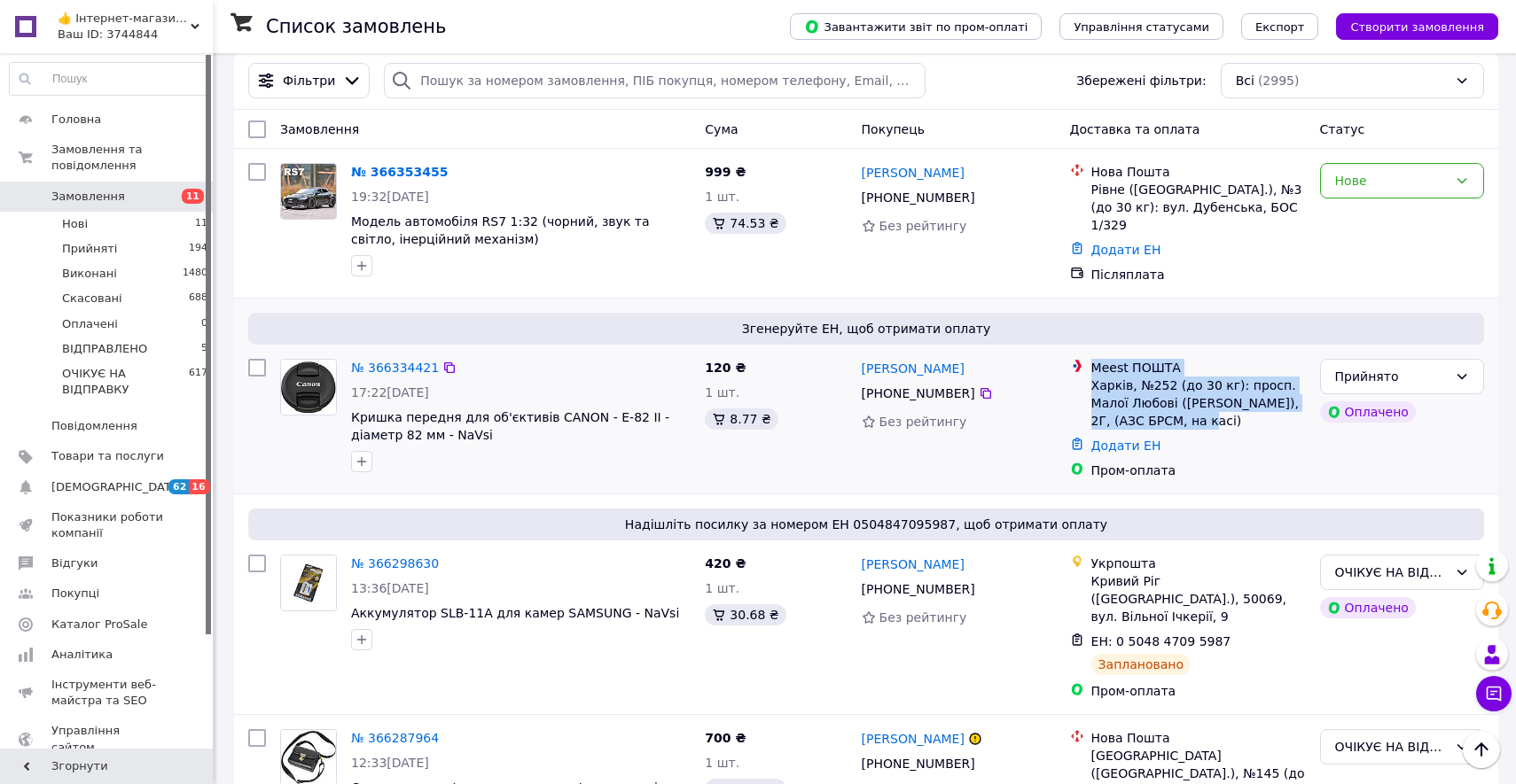
drag, startPoint x: 1209, startPoint y: 416, endPoint x: 1092, endPoint y: 362, distance: 128.9
click at [1092, 362] on div "Meest ПОШТА Харків, №252 (до 30 кг): просп. Малої Любові ([PERSON_NAME]), 2Г, (…" at bounding box center [1198, 394] width 222 height 70
copy div "Meest ПОШТА Харків, №252 (до 30 кг): просп. Малої Любові ([PERSON_NAME]), 2Г, (…"
click at [397, 364] on link "№ 366334421" at bounding box center [394, 368] width 88 height 14
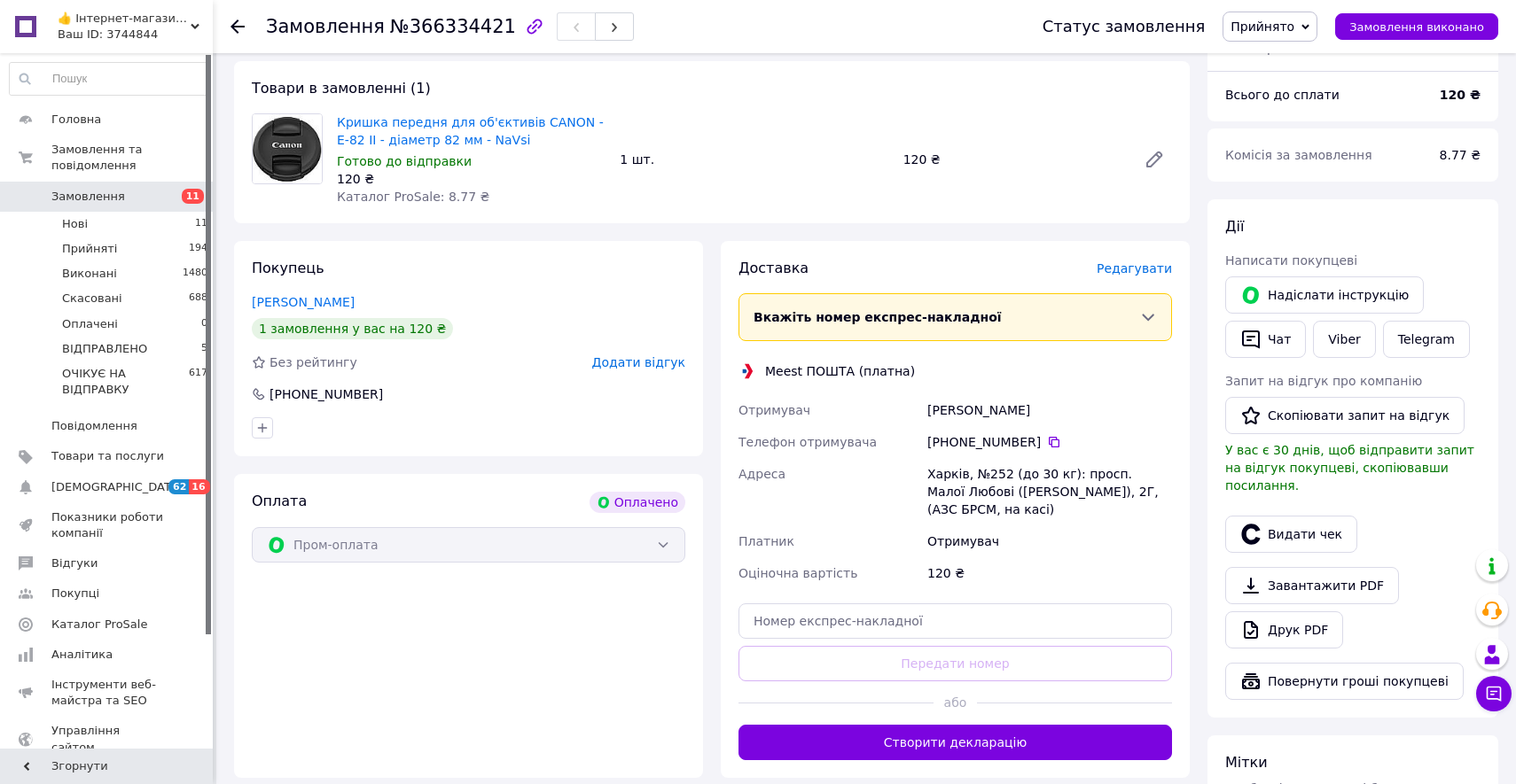
scroll to position [255, 0]
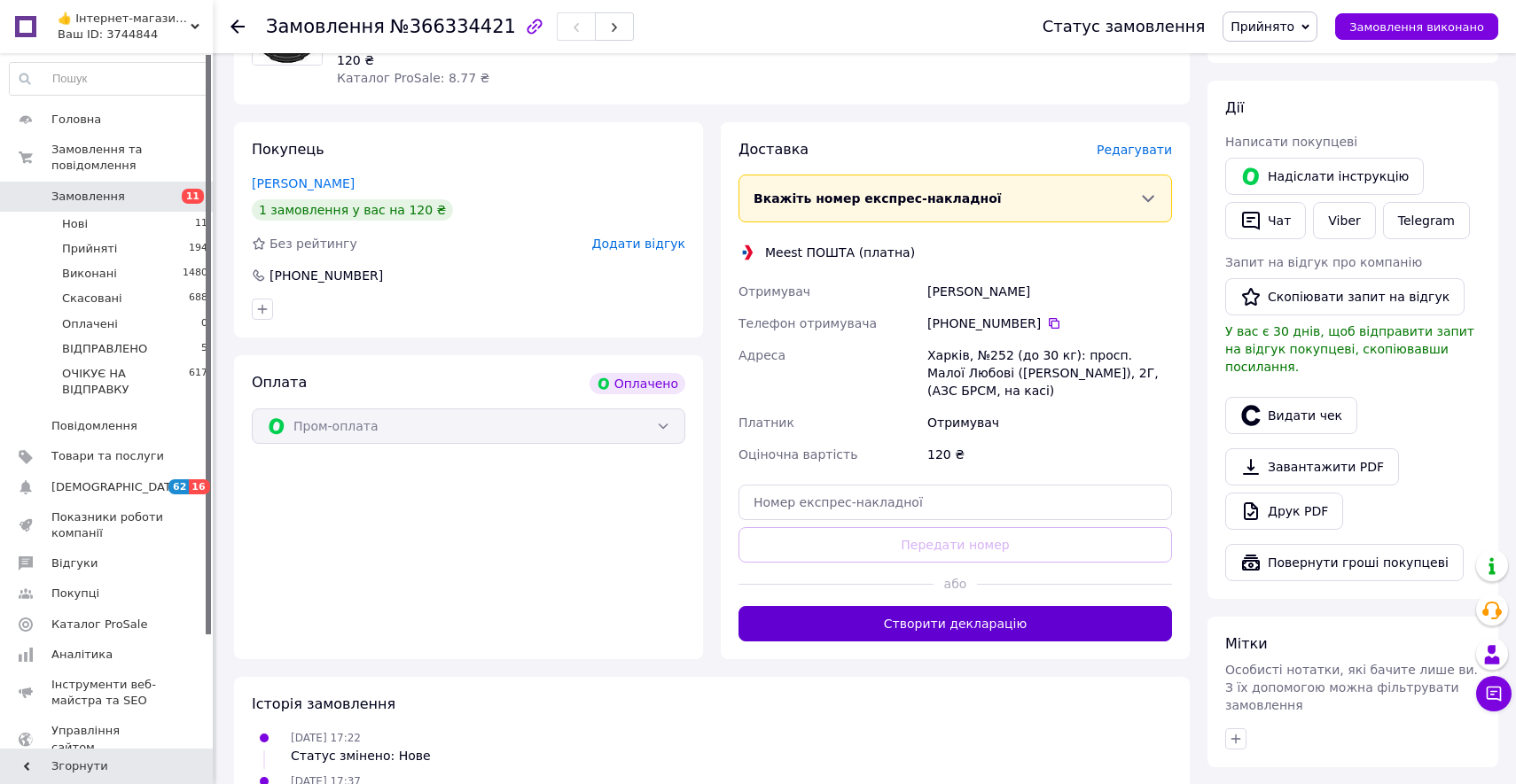
click at [870, 629] on button "Створити декларацію" at bounding box center [955, 623] width 434 height 35
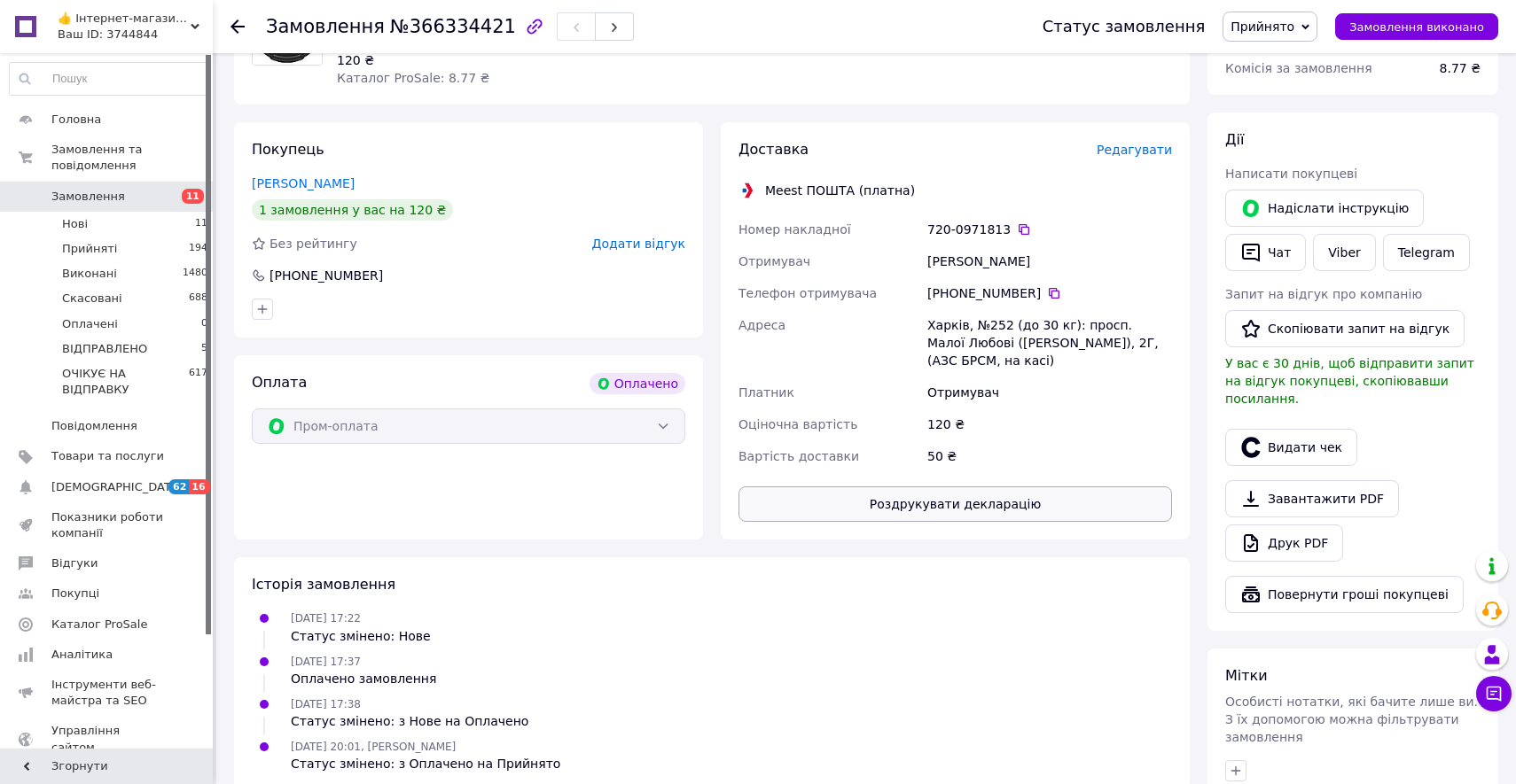
click at [1019, 487] on button "Роздрукувати декларацію" at bounding box center [955, 504] width 434 height 35
click at [1021, 230] on icon at bounding box center [1023, 229] width 14 height 14
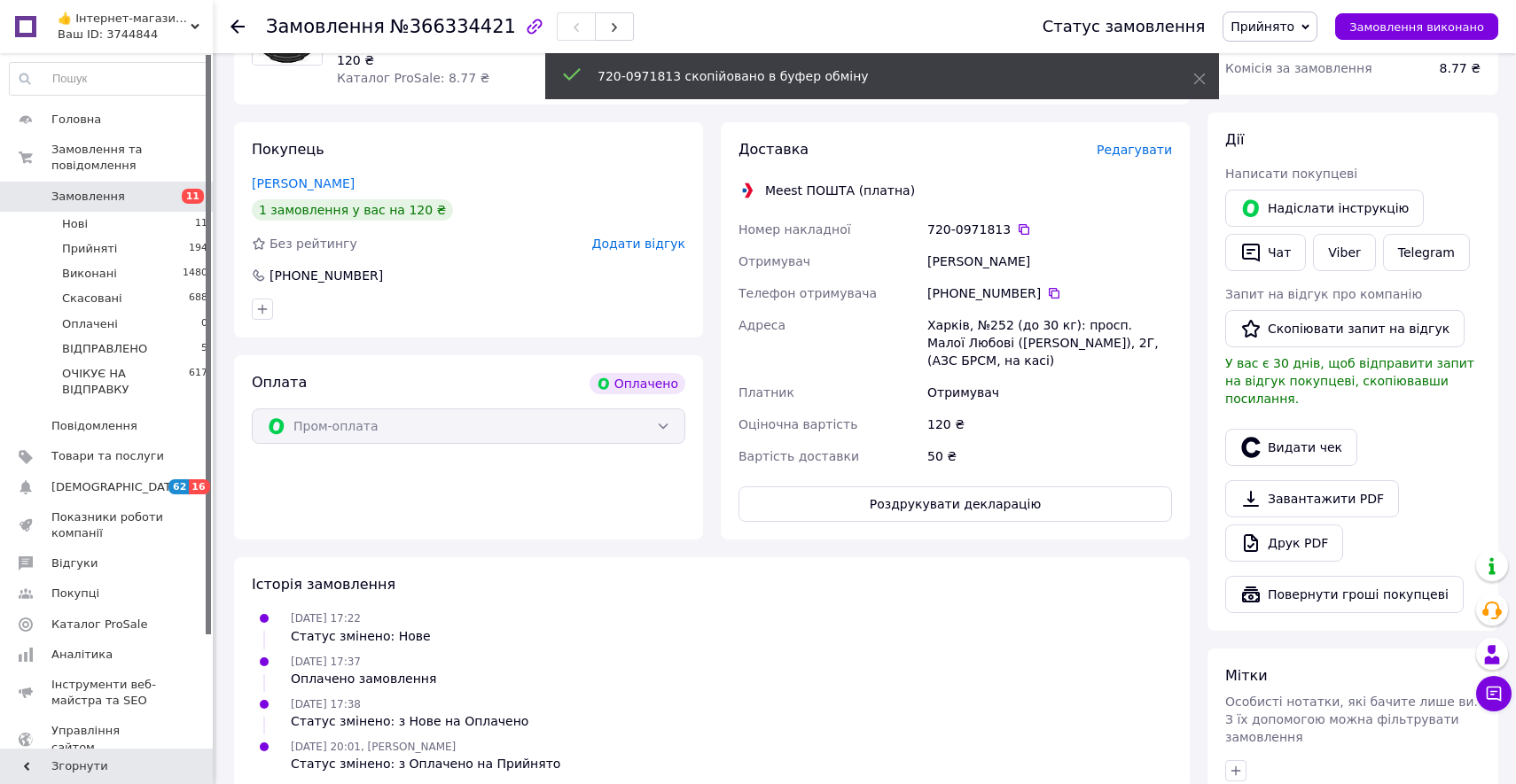
click at [1266, 30] on span "Прийнято" at bounding box center [1262, 26] width 64 height 14
click at [1291, 163] on li "ОЧІКУЄ НА ВІДПРАВКУ" at bounding box center [1300, 169] width 152 height 27
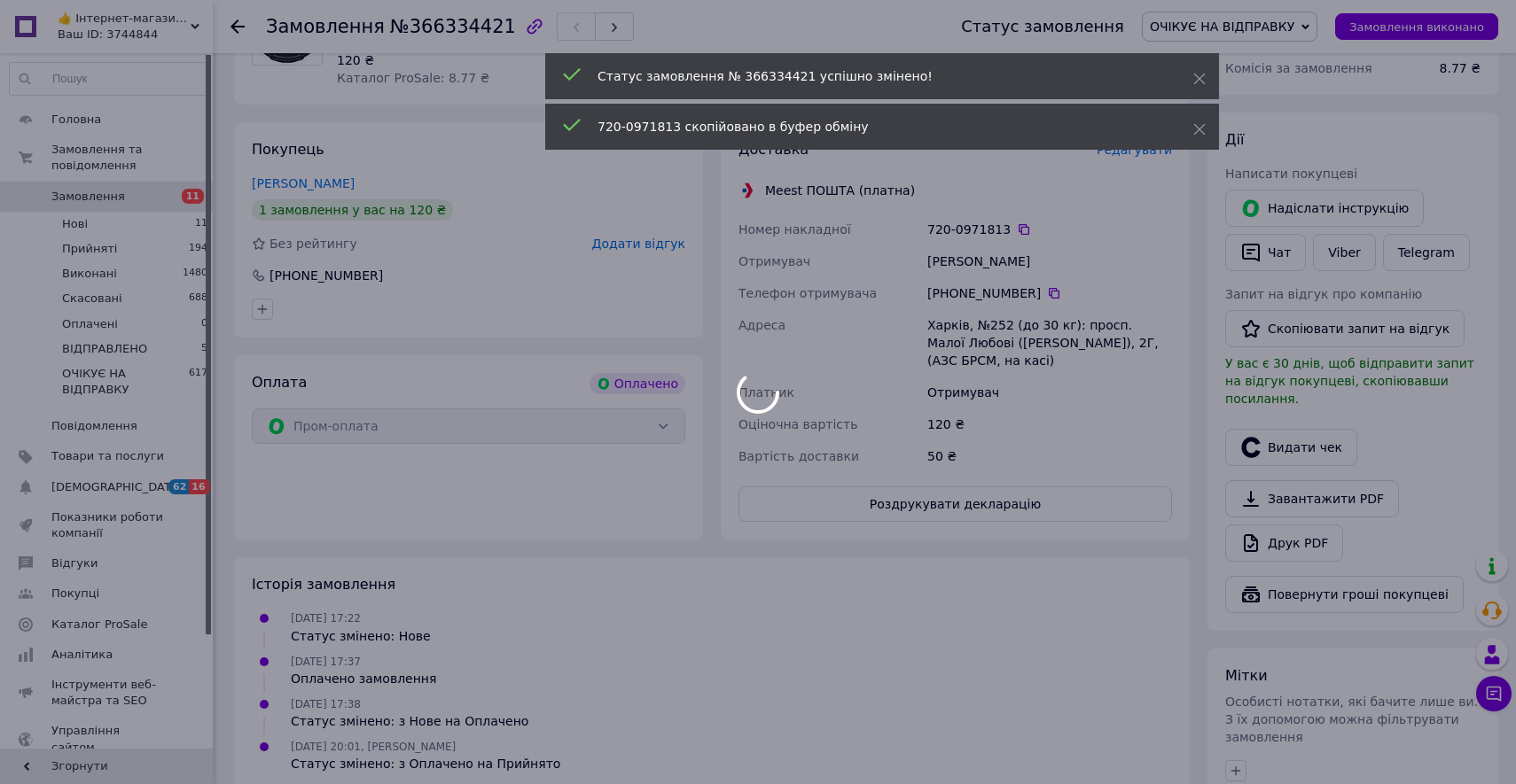
click at [111, 202] on div at bounding box center [758, 392] width 1516 height 784
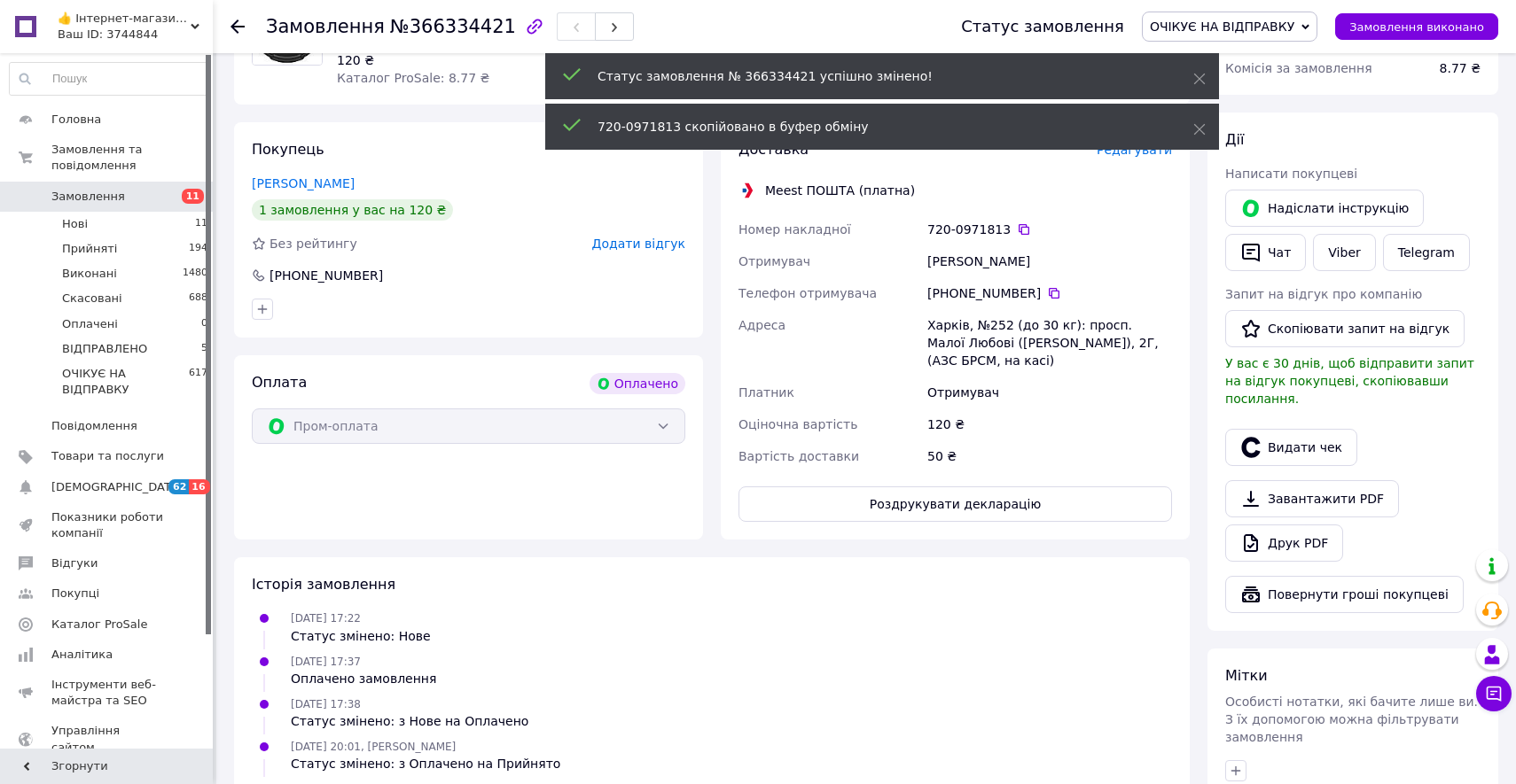
click at [111, 202] on span "Замовлення" at bounding box center [88, 196] width 73 height 16
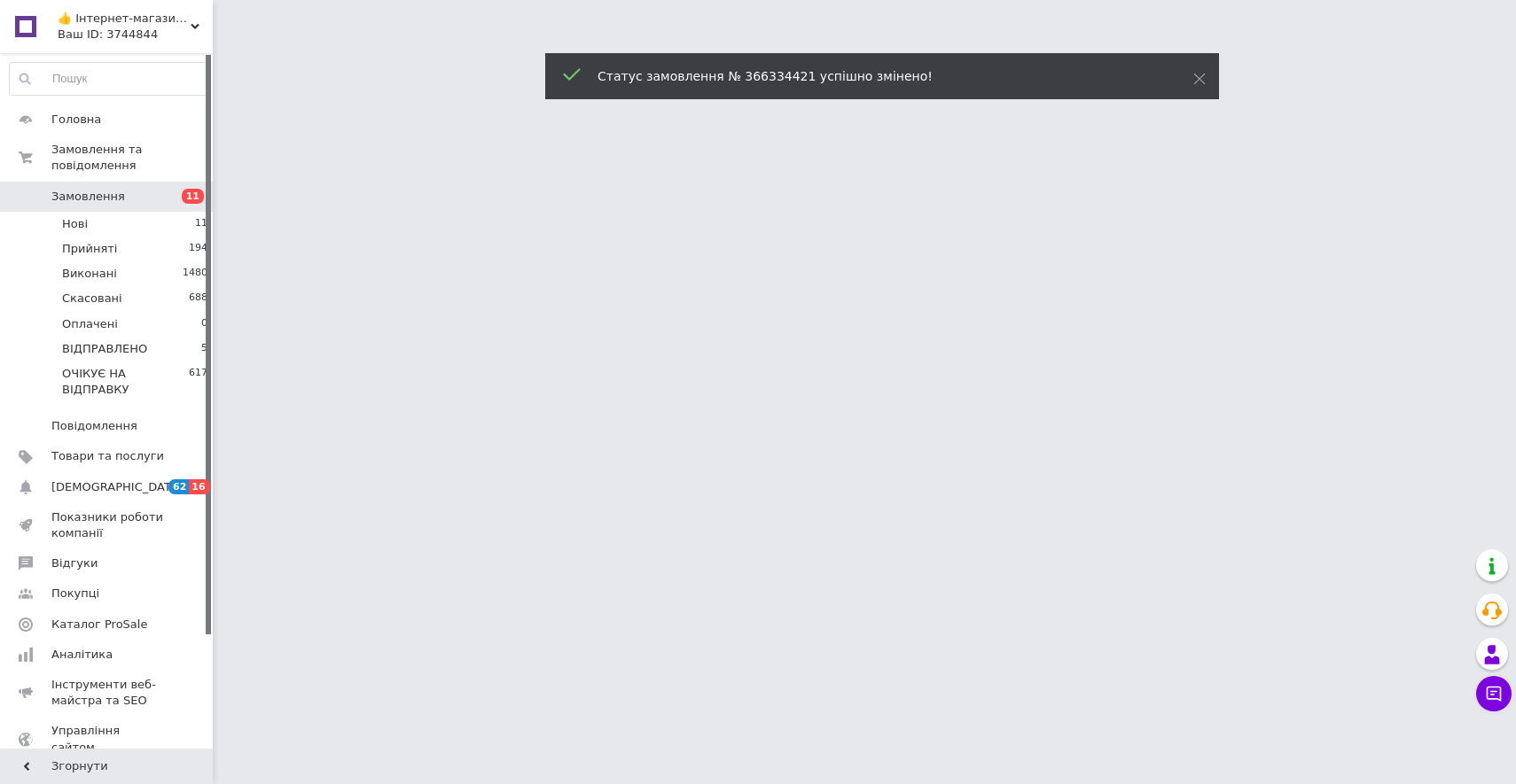
click at [111, 202] on span "Замовлення" at bounding box center [88, 196] width 73 height 16
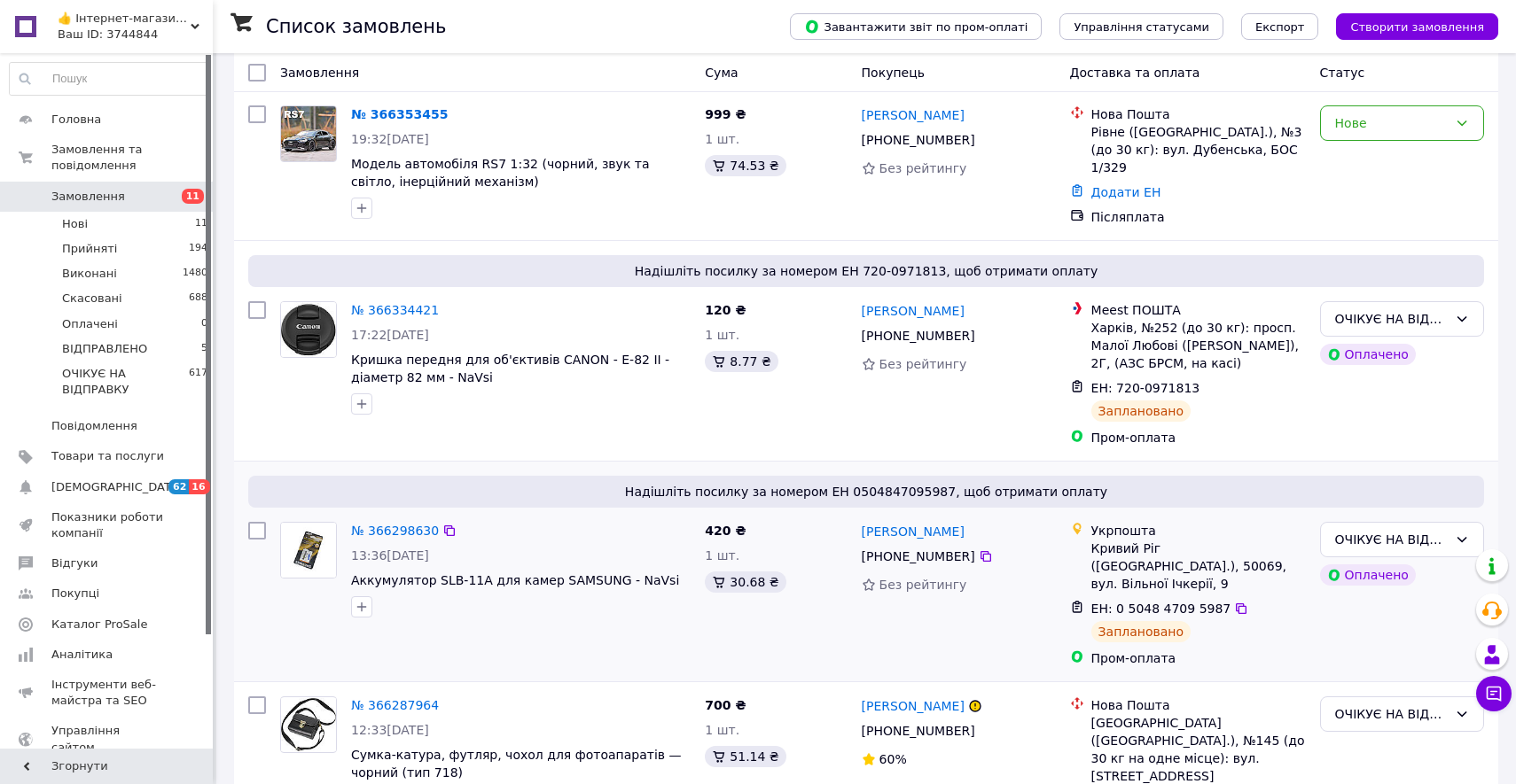
scroll to position [196, 0]
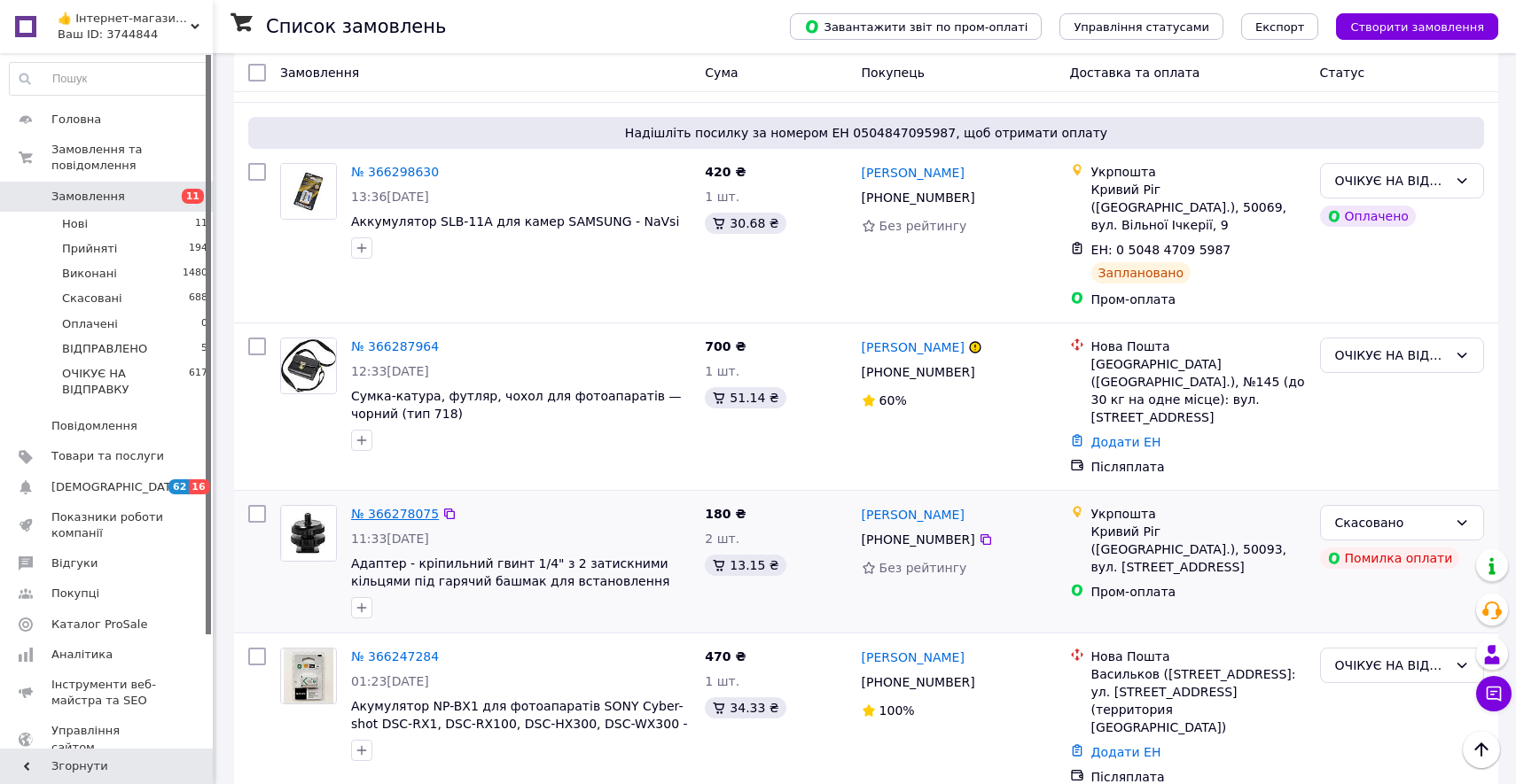
click at [400, 507] on link "№ 366278075" at bounding box center [394, 513] width 88 height 14
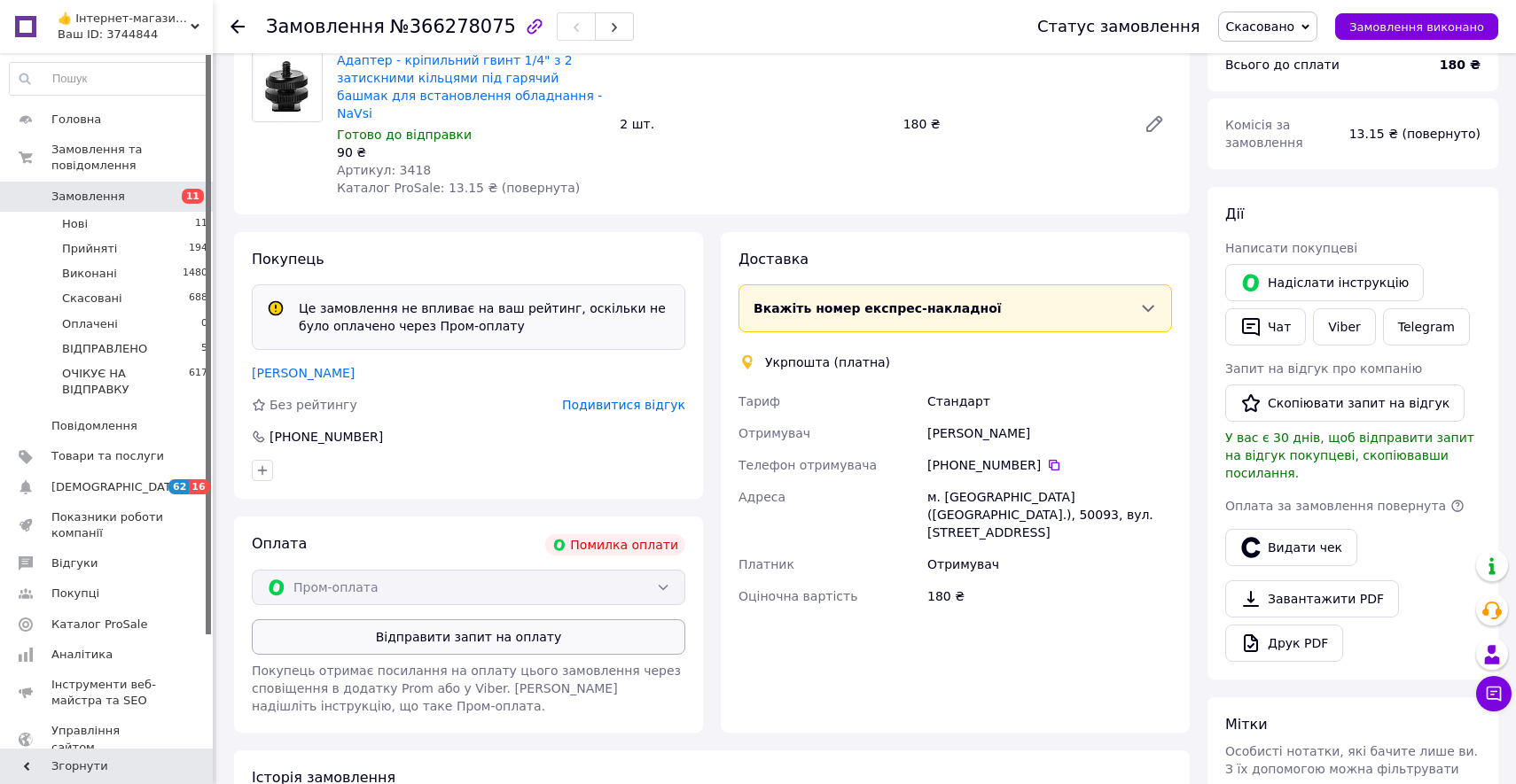
scroll to position [251, 0]
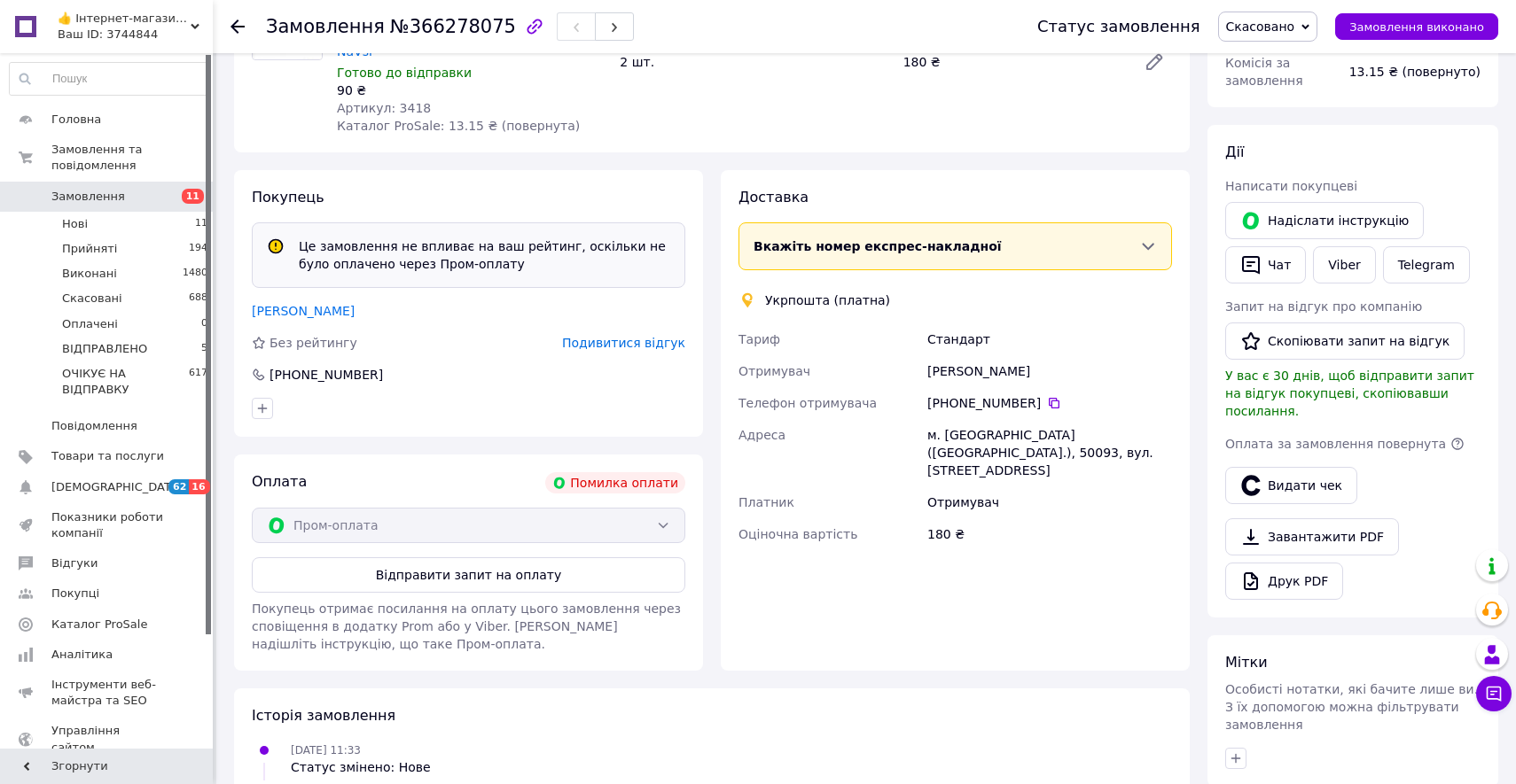
click at [428, 508] on div "Пром-оплата" at bounding box center [468, 525] width 434 height 35
click at [1288, 18] on span "Скасовано" at bounding box center [1267, 27] width 100 height 30
click at [1288, 58] on li "Прийнято" at bounding box center [1295, 62] width 152 height 27
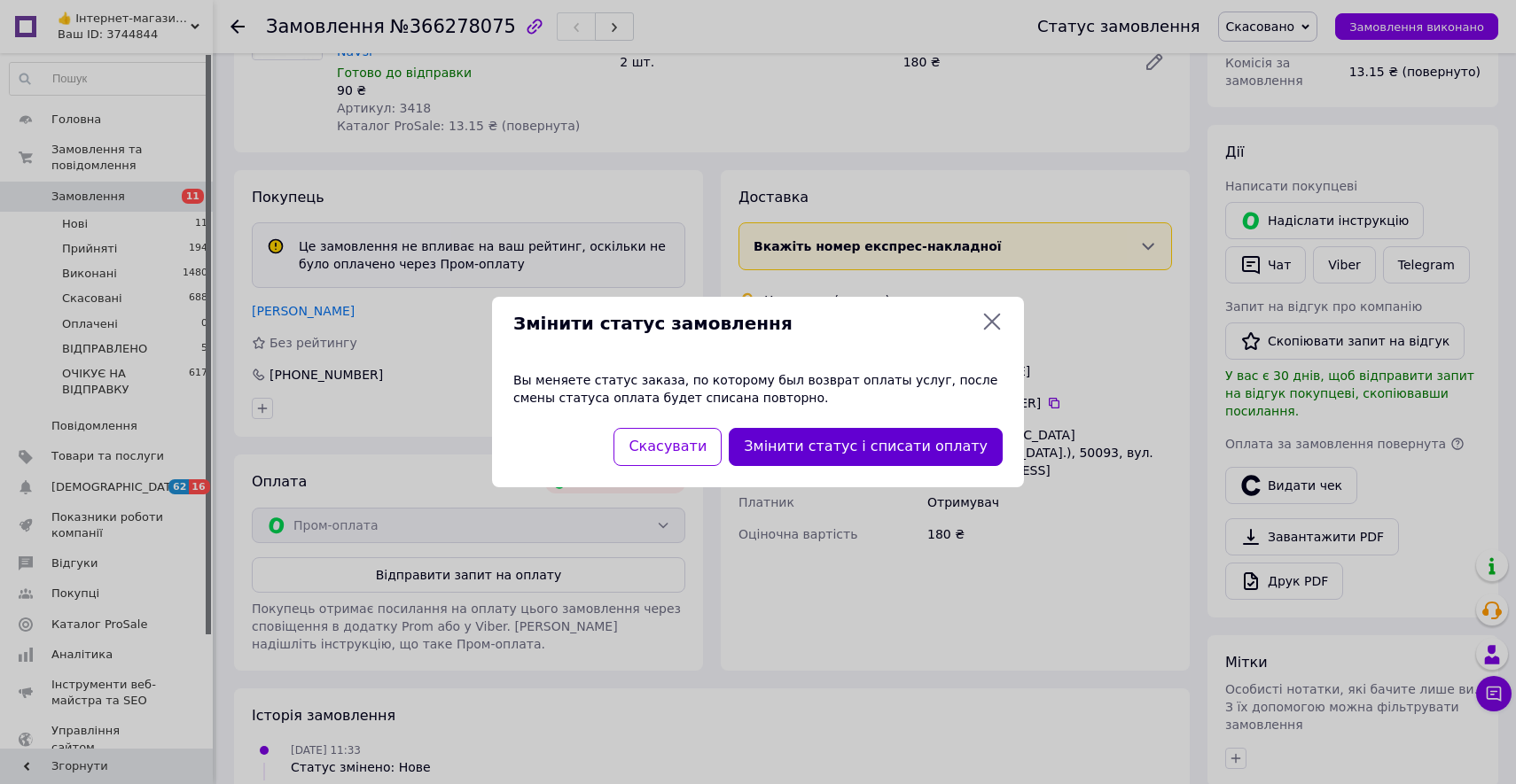
click at [945, 431] on button "Змінити статус і списати оплату" at bounding box center [865, 447] width 273 height 38
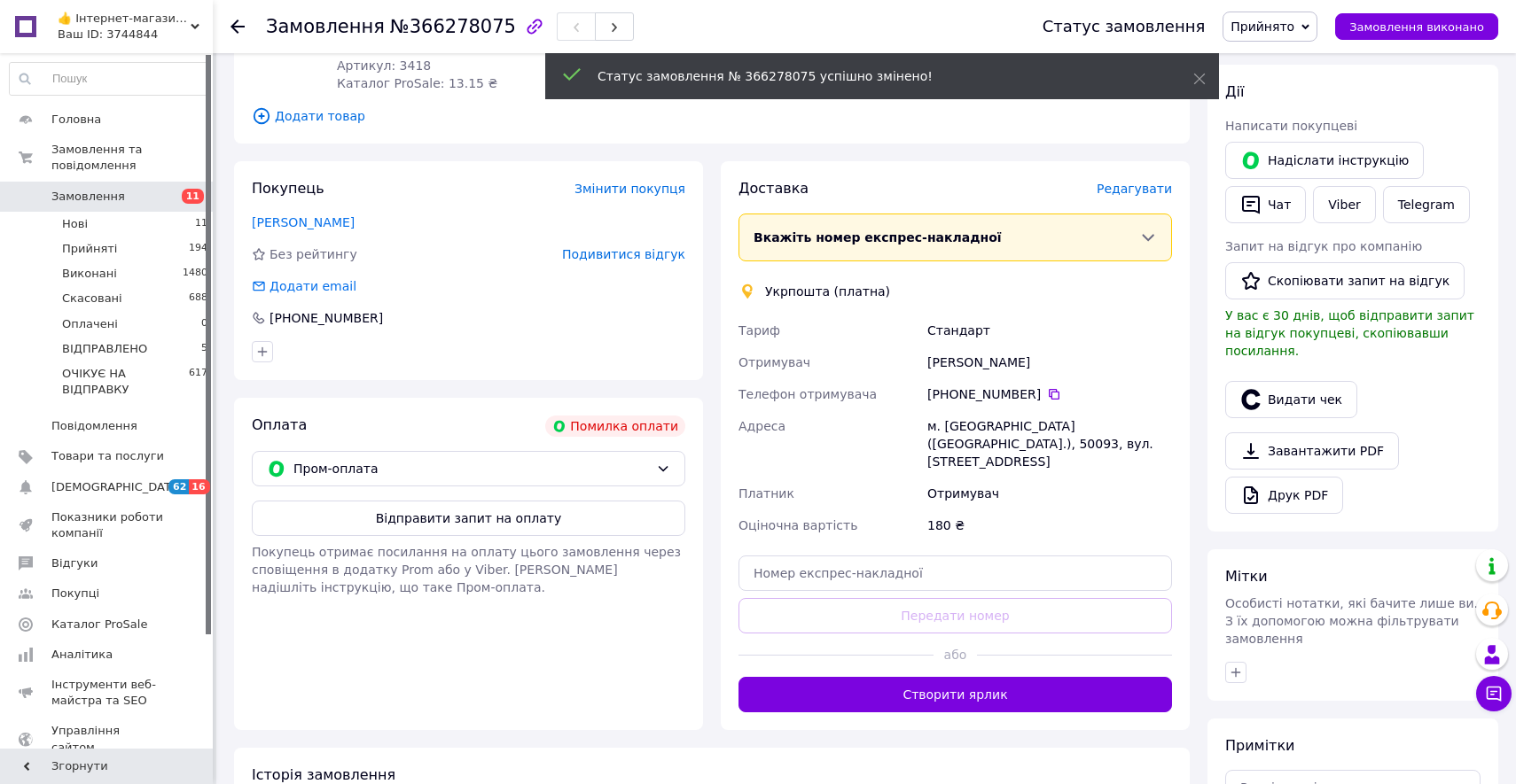
scroll to position [209, 0]
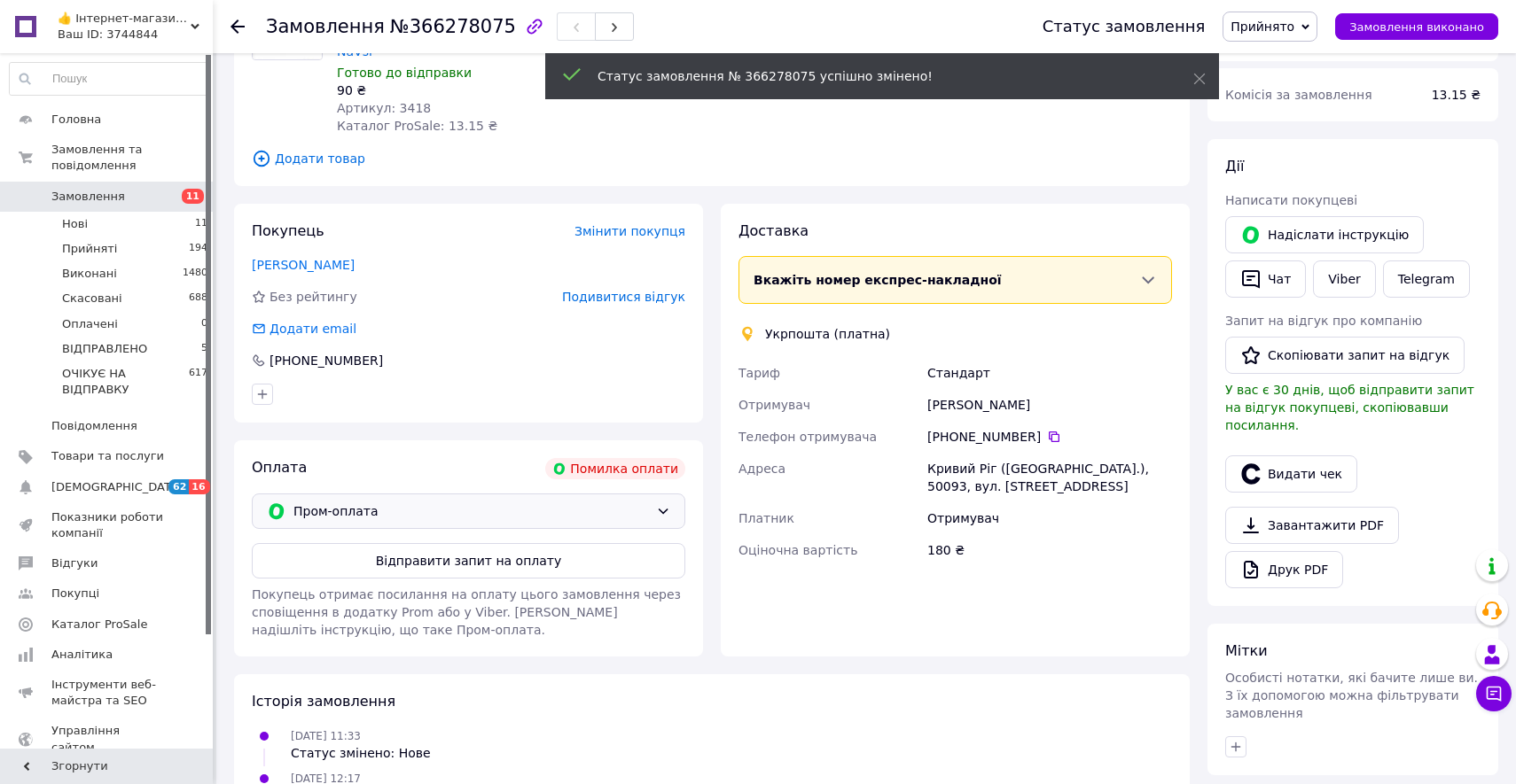
click at [543, 502] on span "Пром-оплата" at bounding box center [471, 512] width 355 height 19
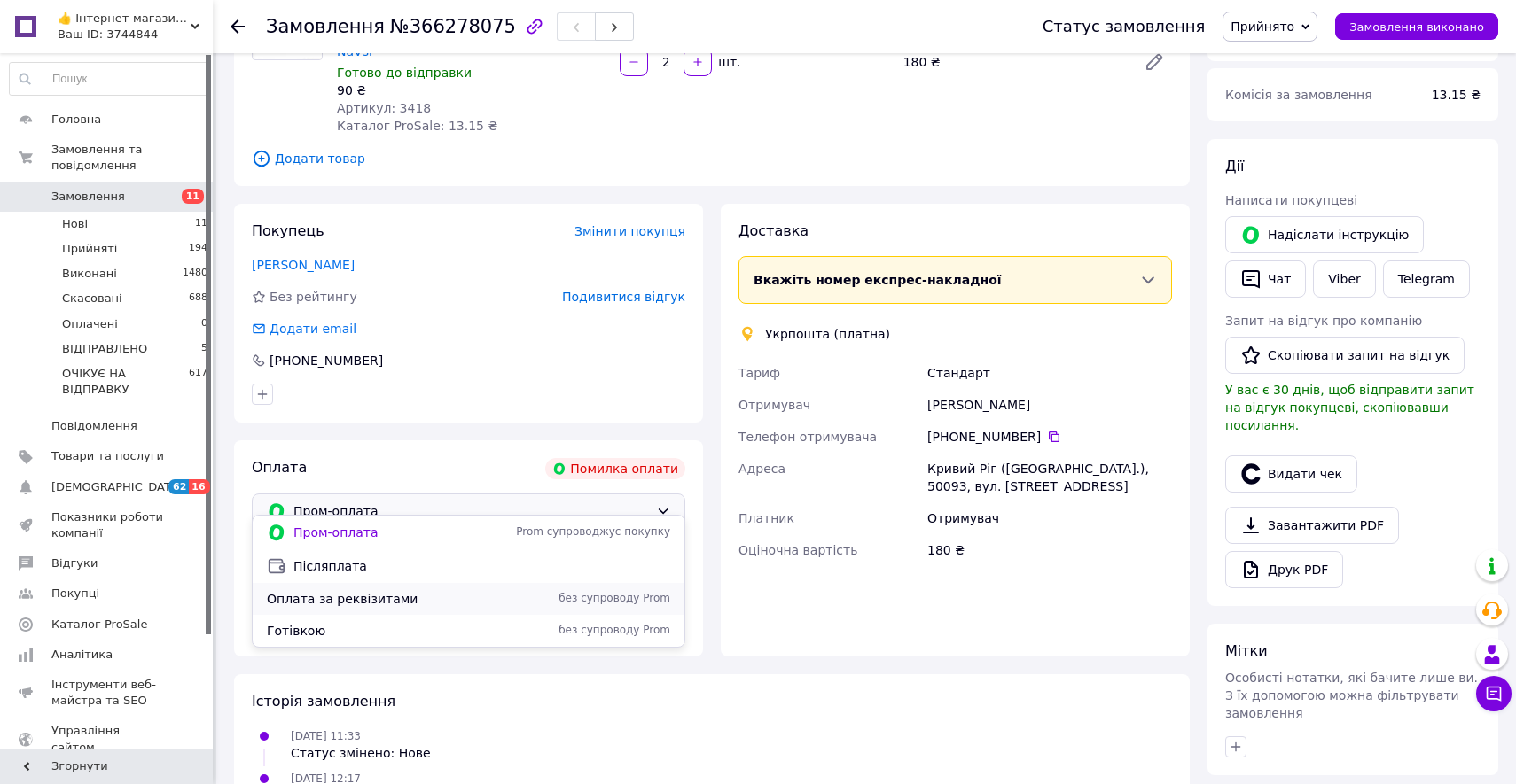
click at [469, 590] on div "Оплата за реквізитами без супроводу Prom" at bounding box center [468, 598] width 432 height 31
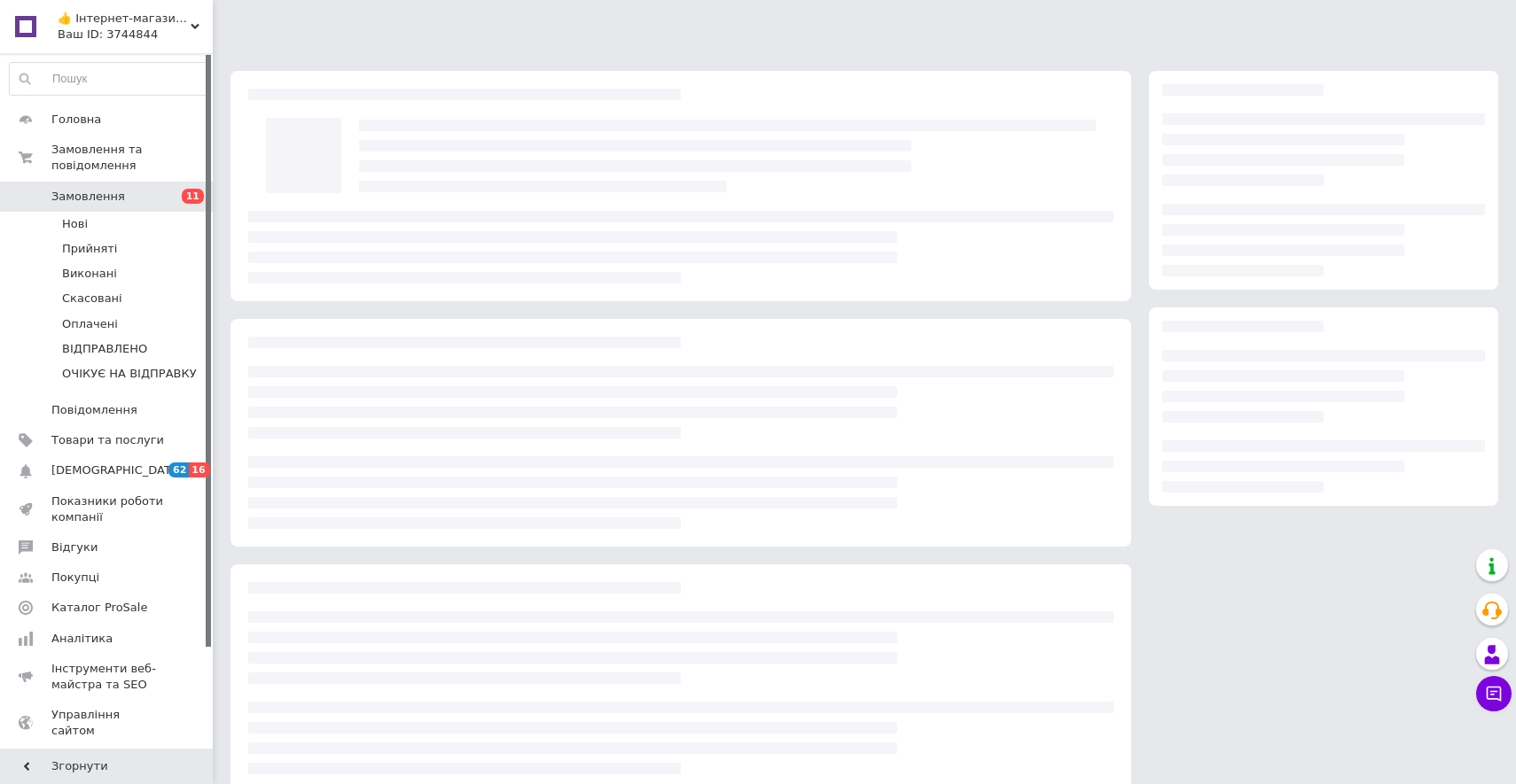
scroll to position [26, 0]
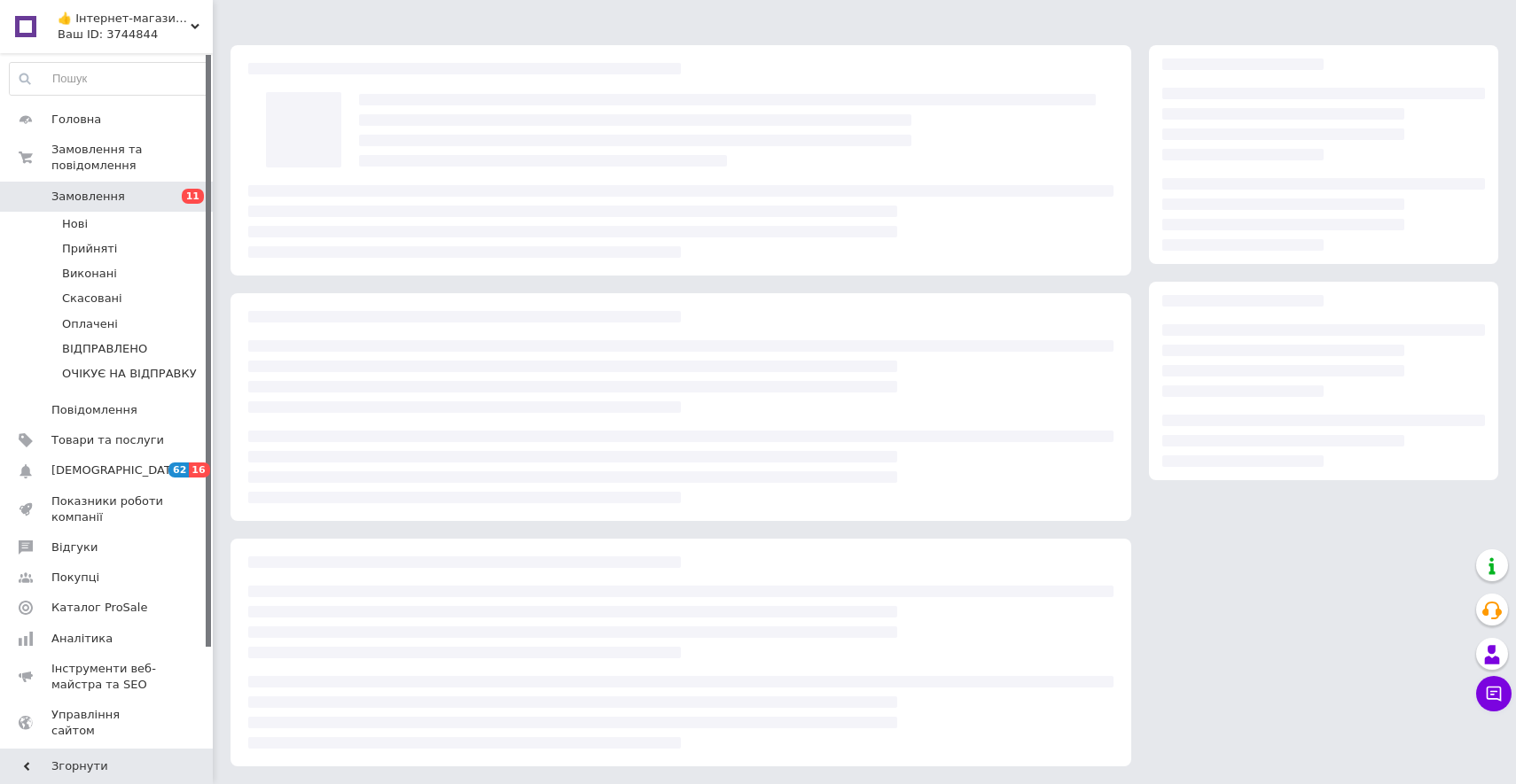
click at [130, 198] on span "Замовлення" at bounding box center [108, 196] width 112 height 16
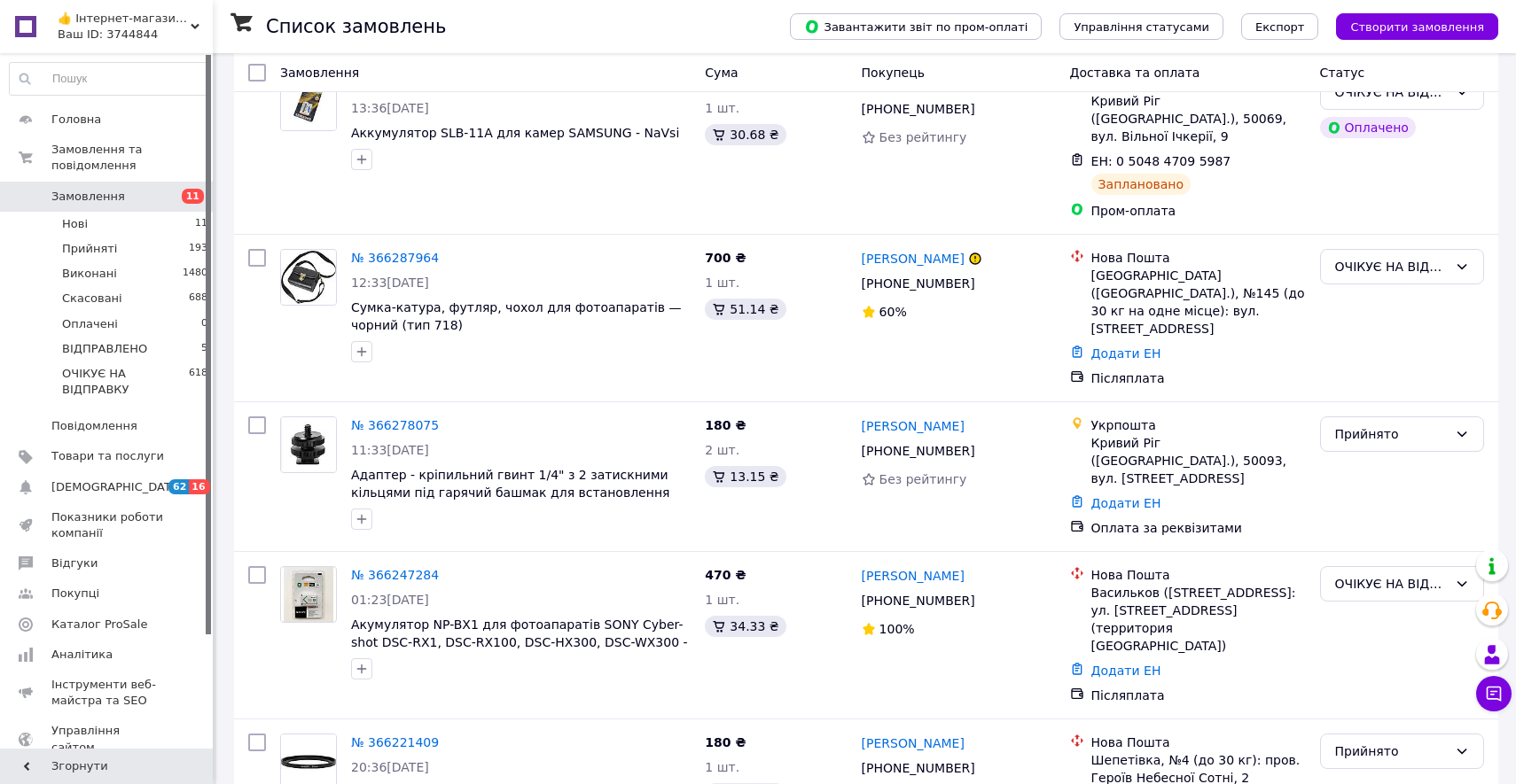
scroll to position [623, 0]
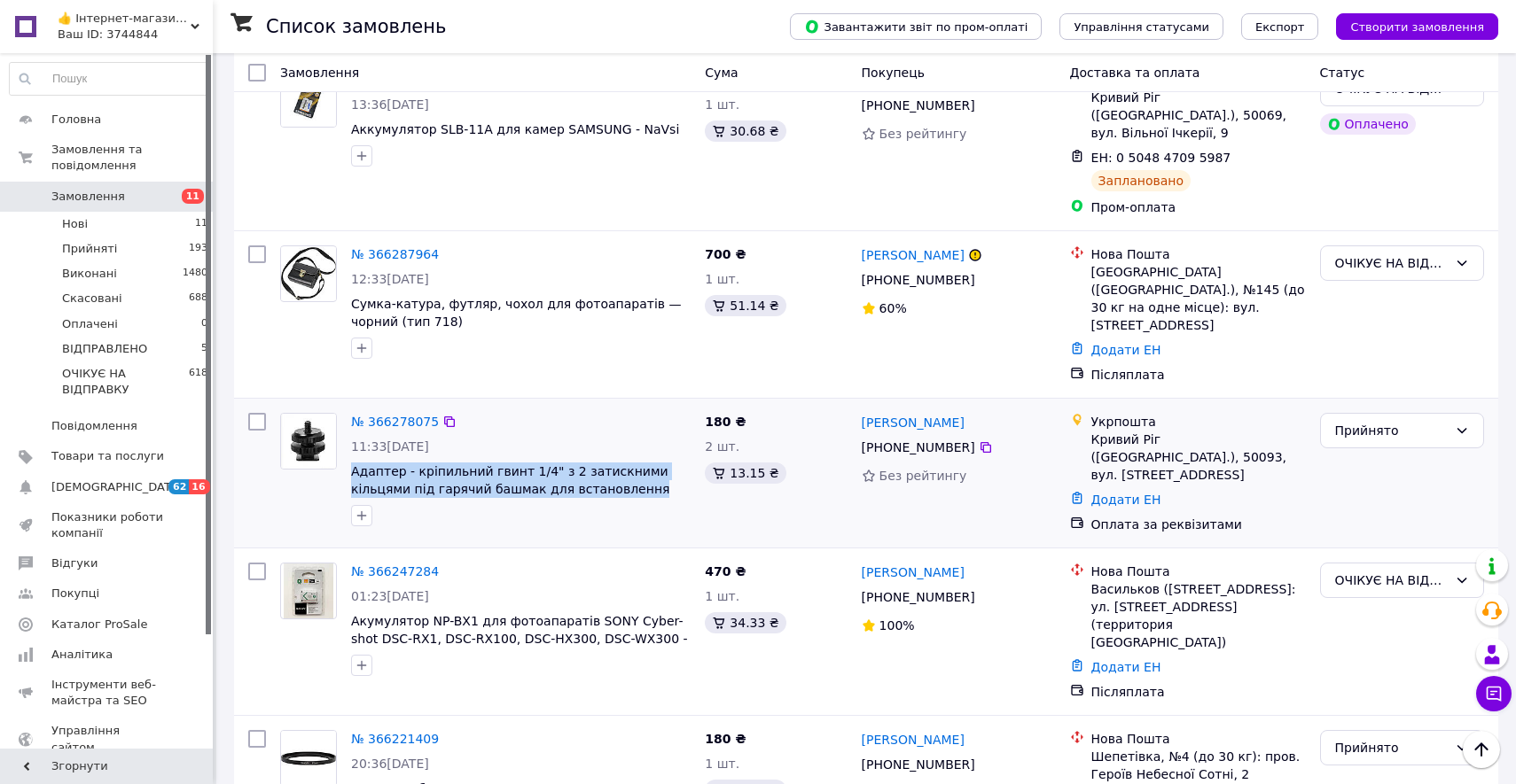
drag, startPoint x: 646, startPoint y: 448, endPoint x: 348, endPoint y: 430, distance: 298.5
click at [348, 430] on div "№ 366278075 11:33, 12.10.2025 Адаптер - кріпильний гвинт 1/4" з 2 затискними кі…" at bounding box center [520, 470] width 354 height 128
copy span "Адаптер - кріпильний гвинт 1/4" з 2 затискними кільцями під гарячий башмак для …"
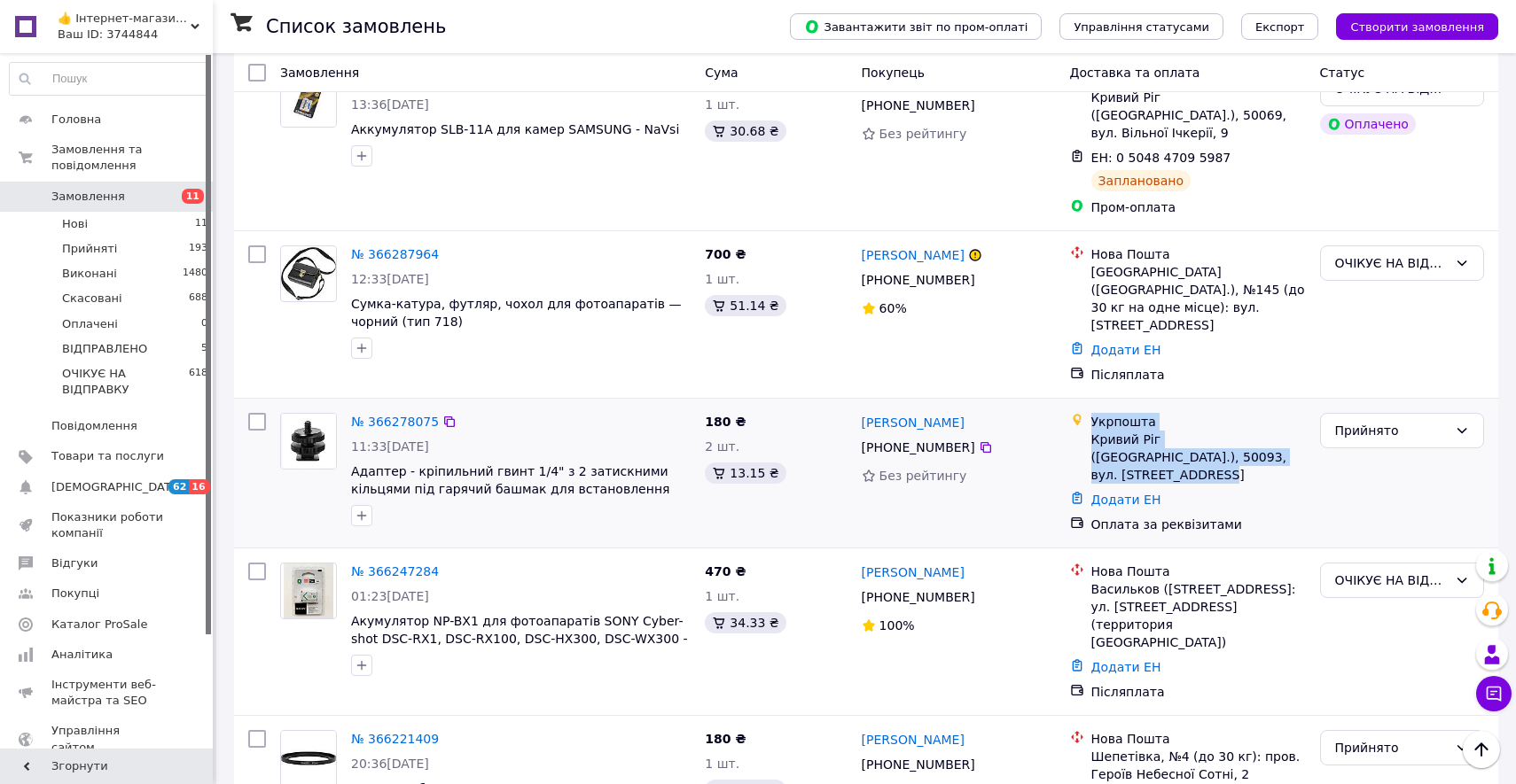
drag, startPoint x: 1273, startPoint y: 416, endPoint x: 1093, endPoint y: 374, distance: 184.8
click at [1093, 412] on div "Укрпошта Кривий Ріг (Дніпропетровська обл.), 50093, вул. Лісового, 34" at bounding box center [1198, 448] width 222 height 70
copy div "Укрпошта Кривий Ріг (Дніпропетровська обл.), 50093, вул. Лісового, 34"
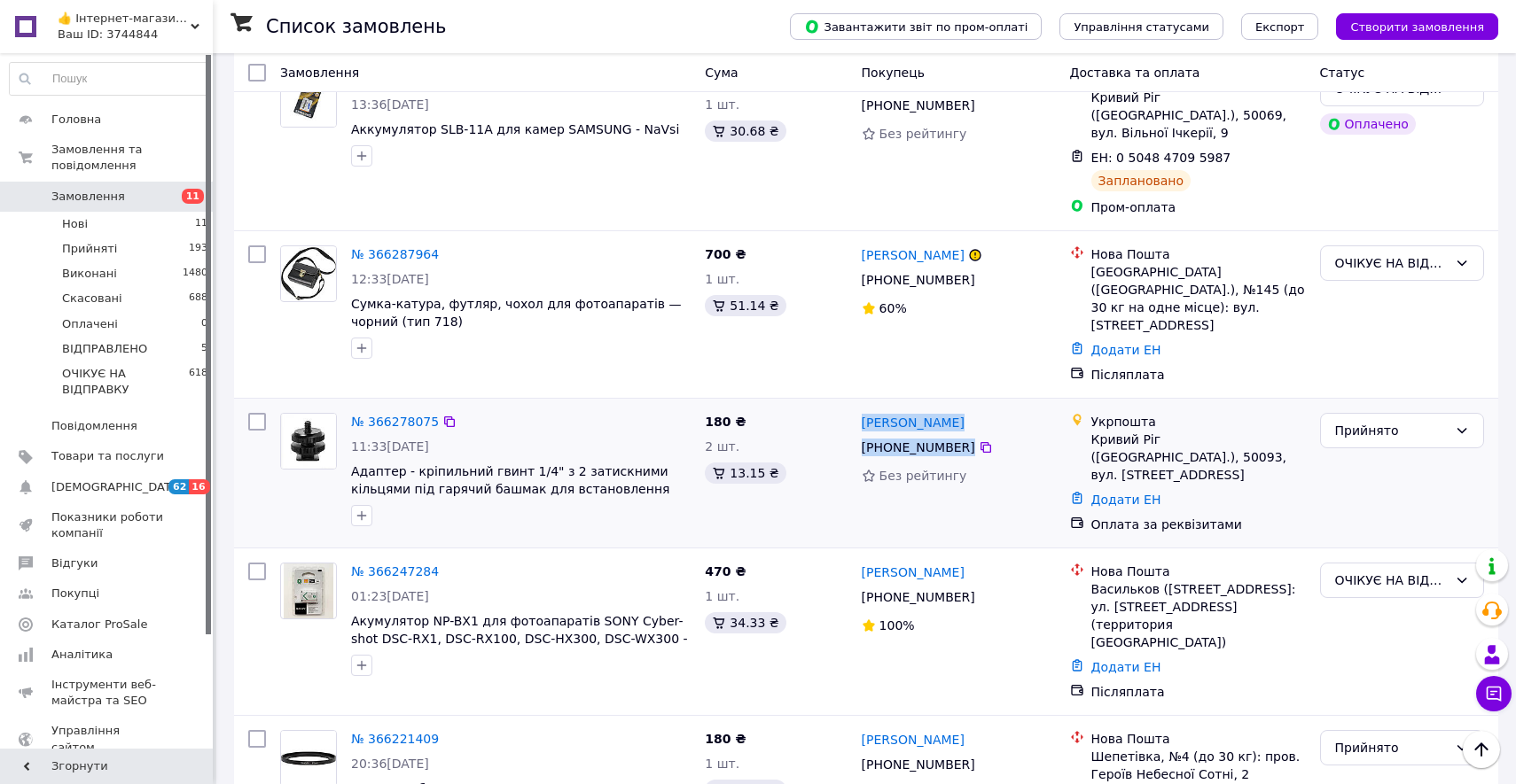
drag, startPoint x: 994, startPoint y: 407, endPoint x: 857, endPoint y: 382, distance: 139.3
click at [858, 406] on div "Роман Коваль +380 97 792 33 78 Без рейтингу" at bounding box center [959, 472] width 209 height 134
copy div "Роман Коваль +380 97 792 33 78"
click at [387, 414] on link "№ 366278075" at bounding box center [394, 421] width 88 height 14
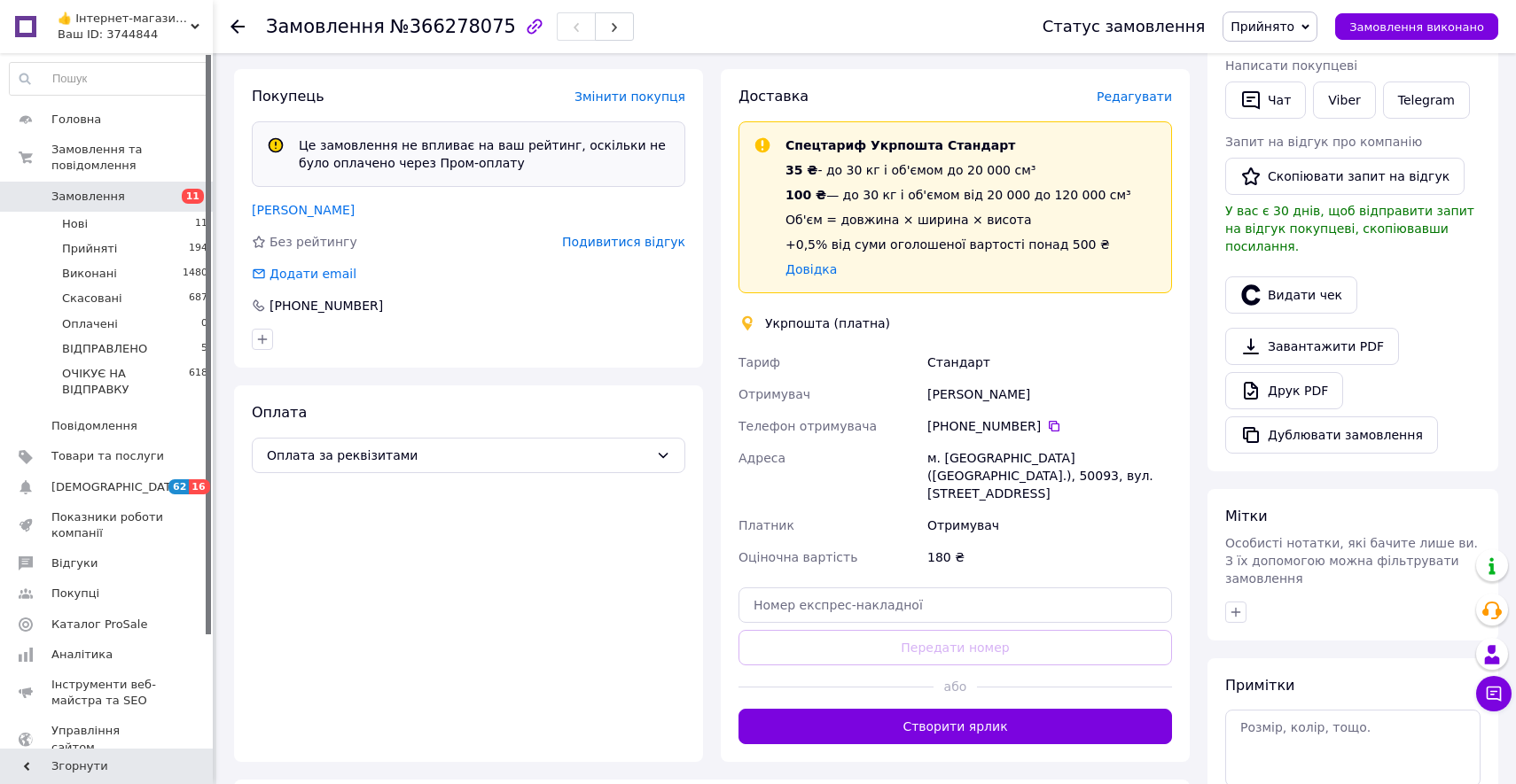
scroll to position [416, 0]
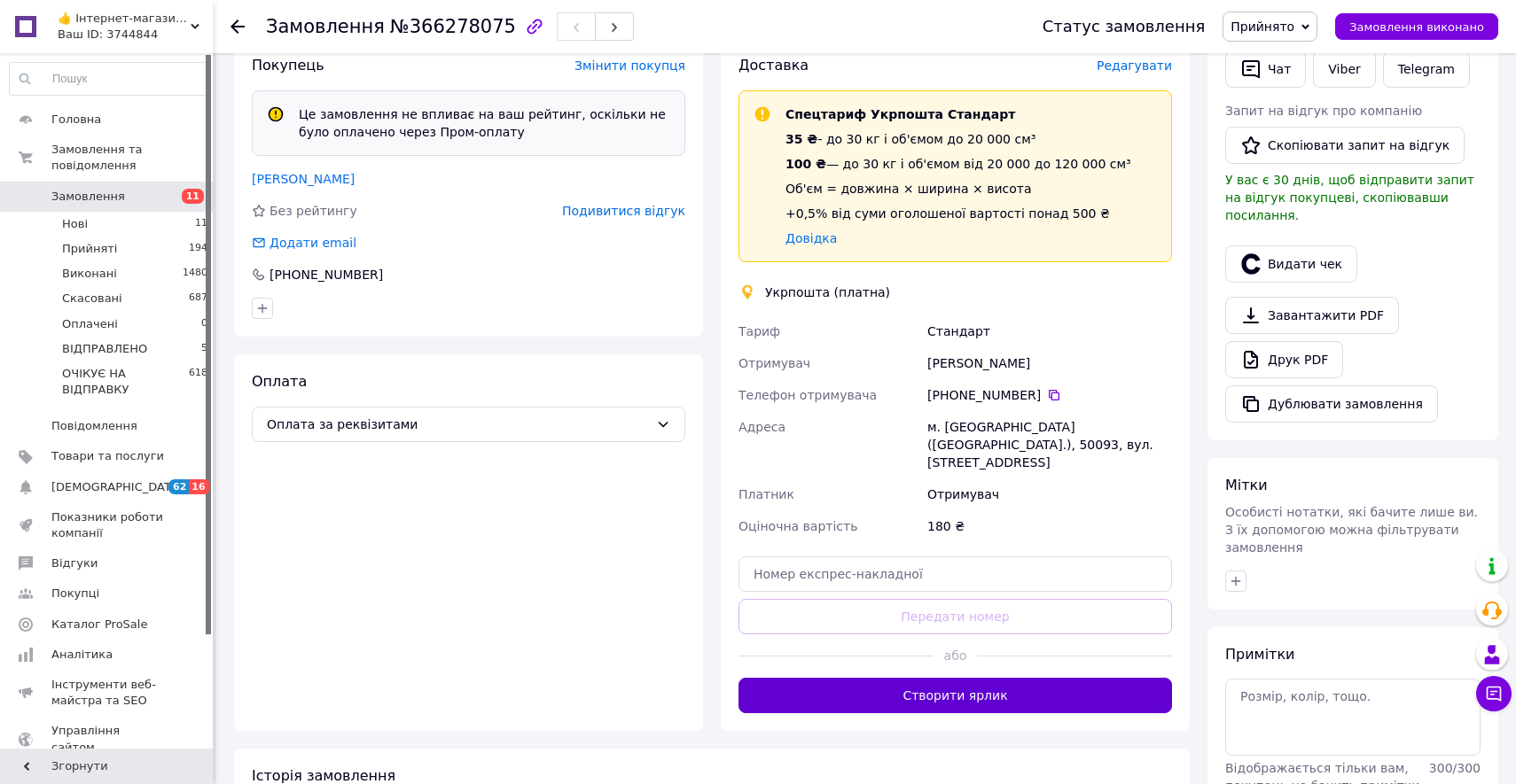
click at [982, 678] on button "Створити ярлик" at bounding box center [955, 695] width 434 height 35
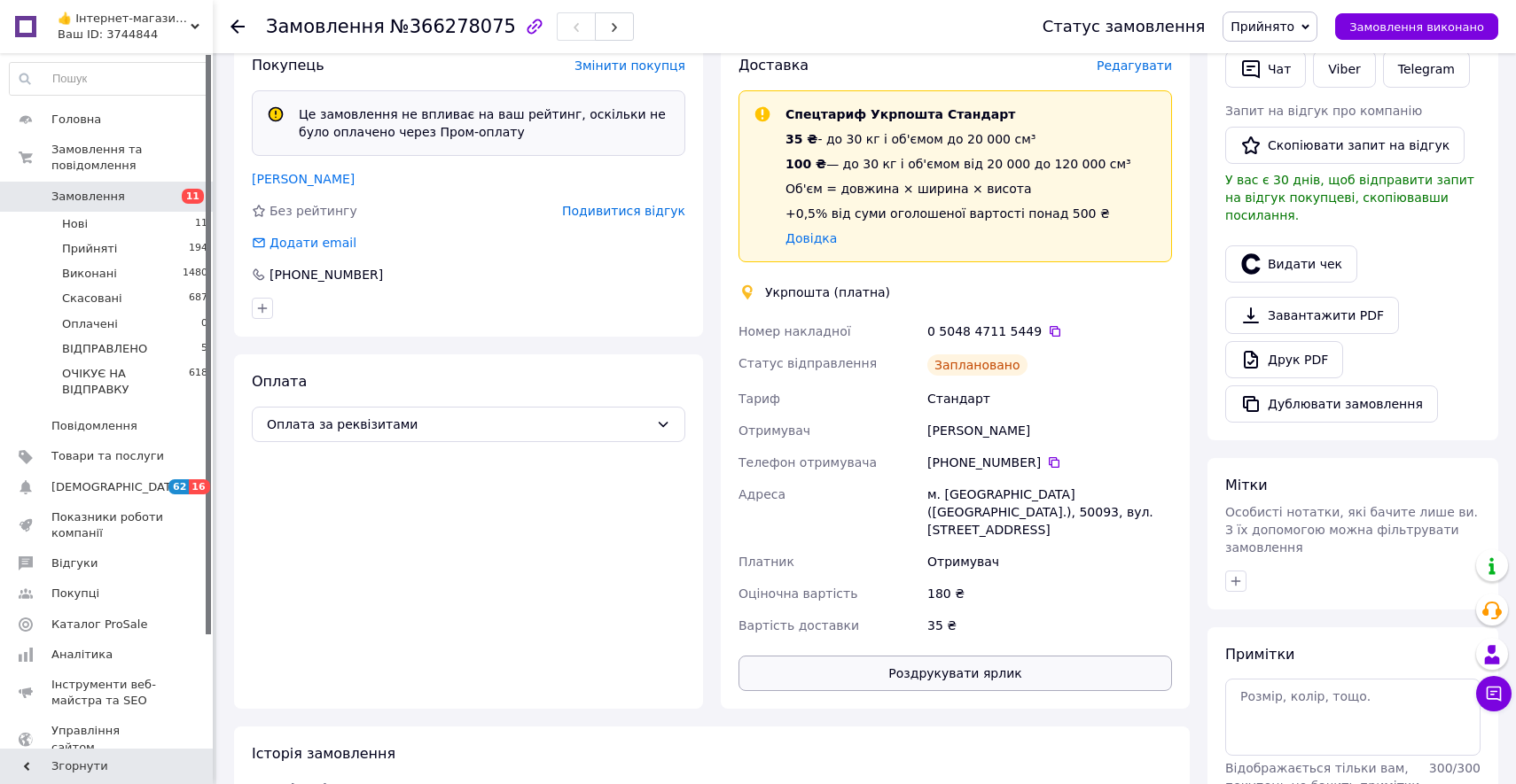
click at [966, 655] on button "Роздрукувати ярлик" at bounding box center [955, 673] width 434 height 35
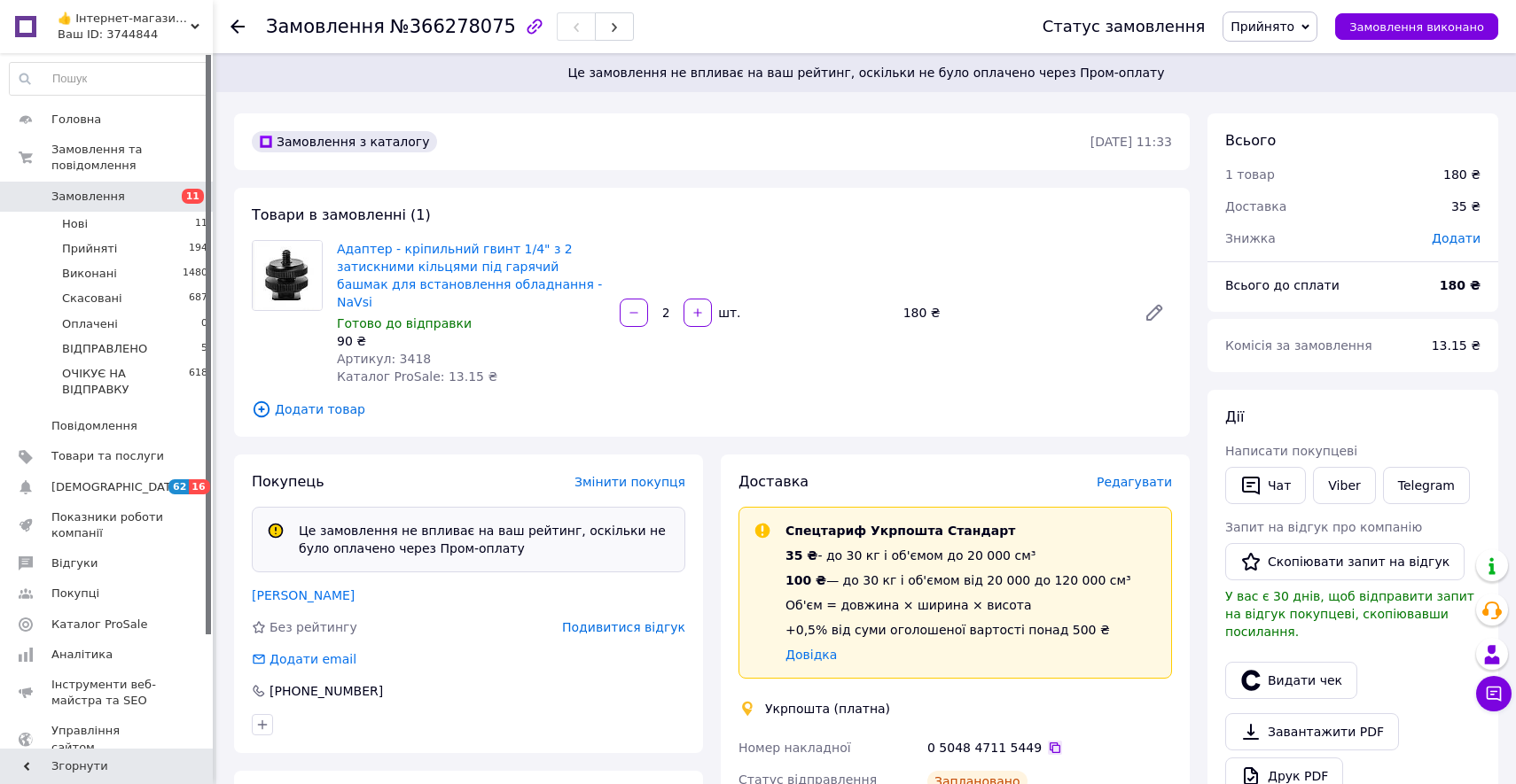
click at [1049, 743] on icon at bounding box center [1054, 748] width 10 height 10
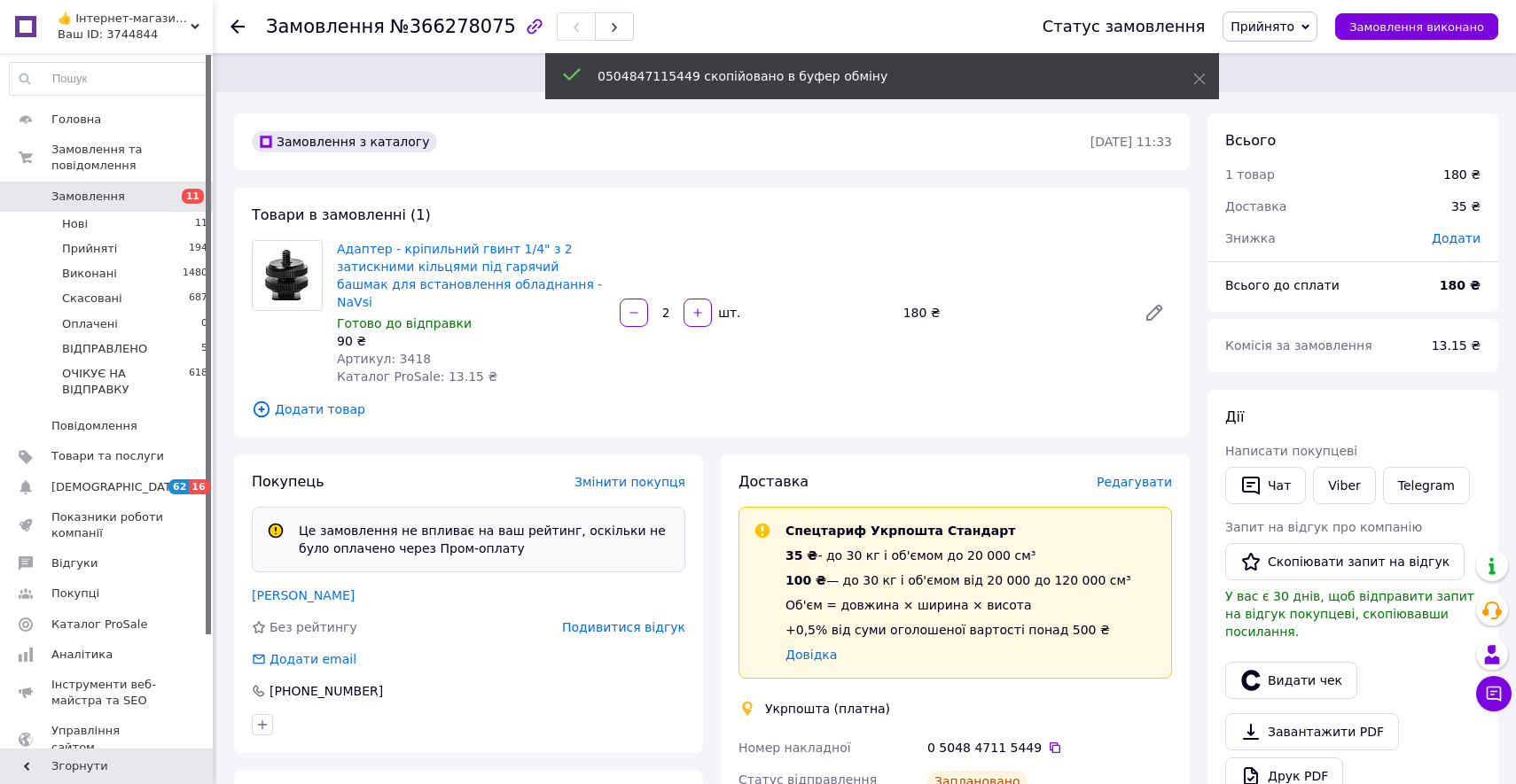
click at [1251, 15] on span "Прийнято" at bounding box center [1270, 27] width 95 height 30
click at [1265, 161] on li "ОЧІКУЄ НА ВІДПРАВКУ" at bounding box center [1300, 169] width 152 height 27
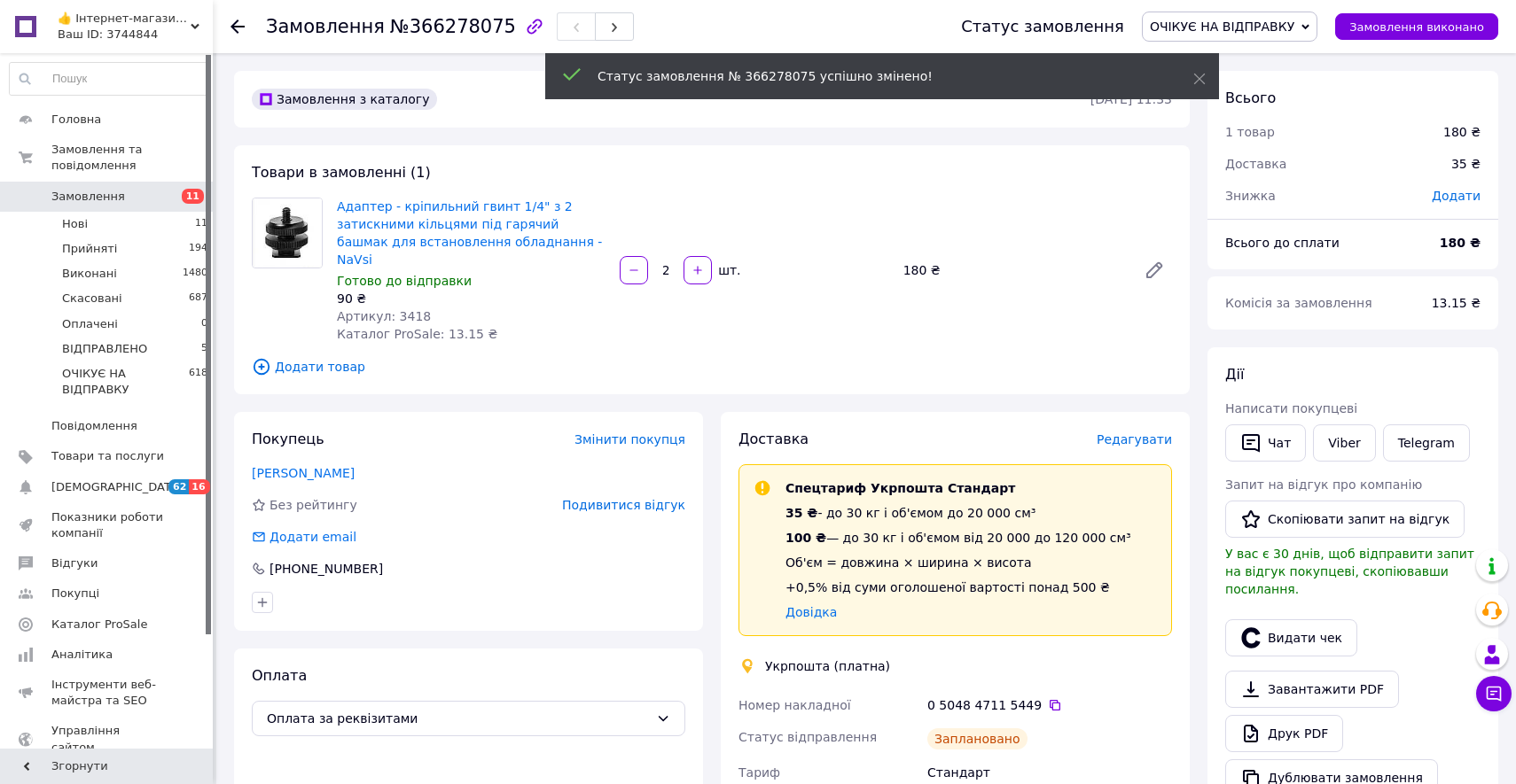
click at [95, 198] on span "Замовлення" at bounding box center [88, 196] width 73 height 16
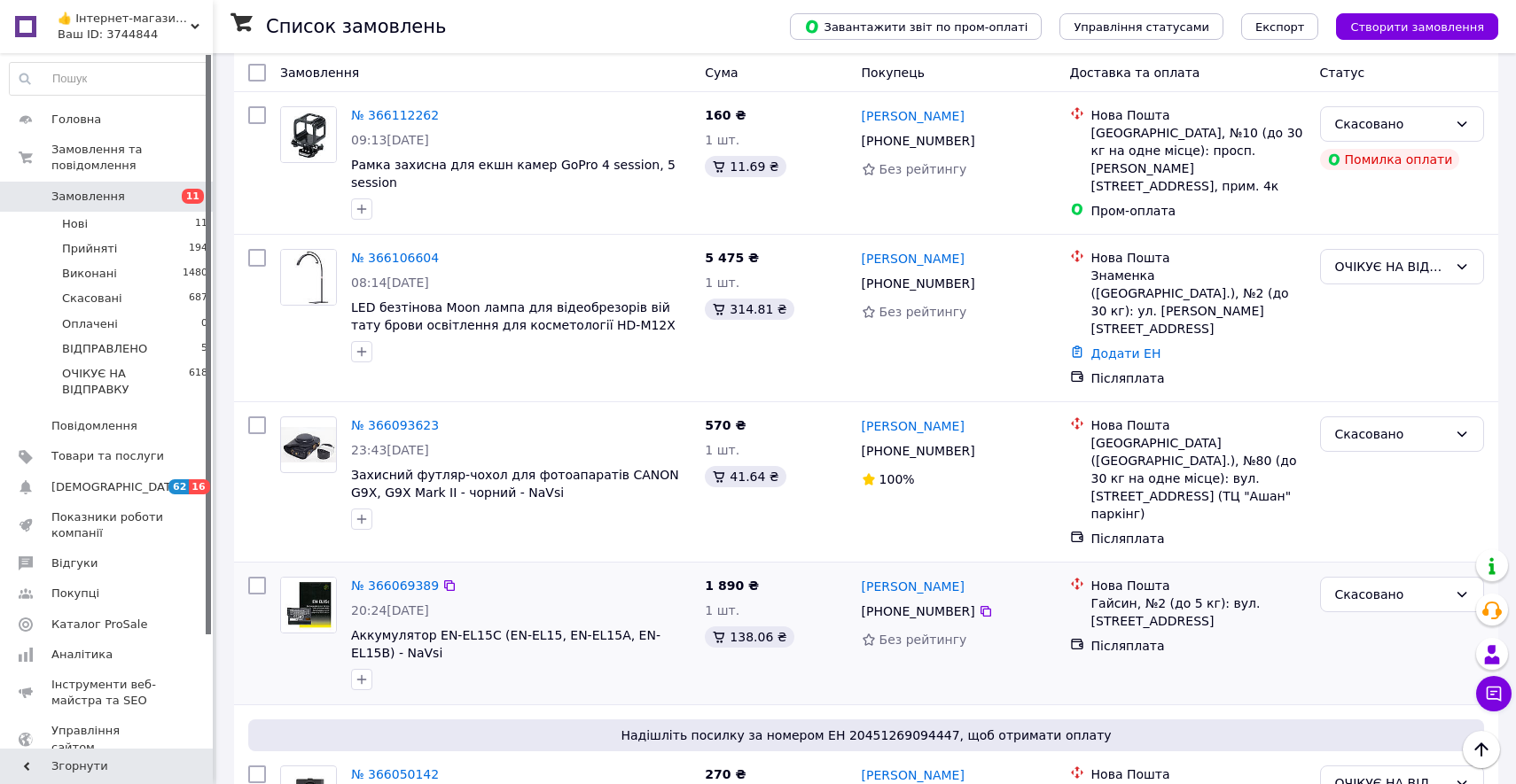
scroll to position [1733, 0]
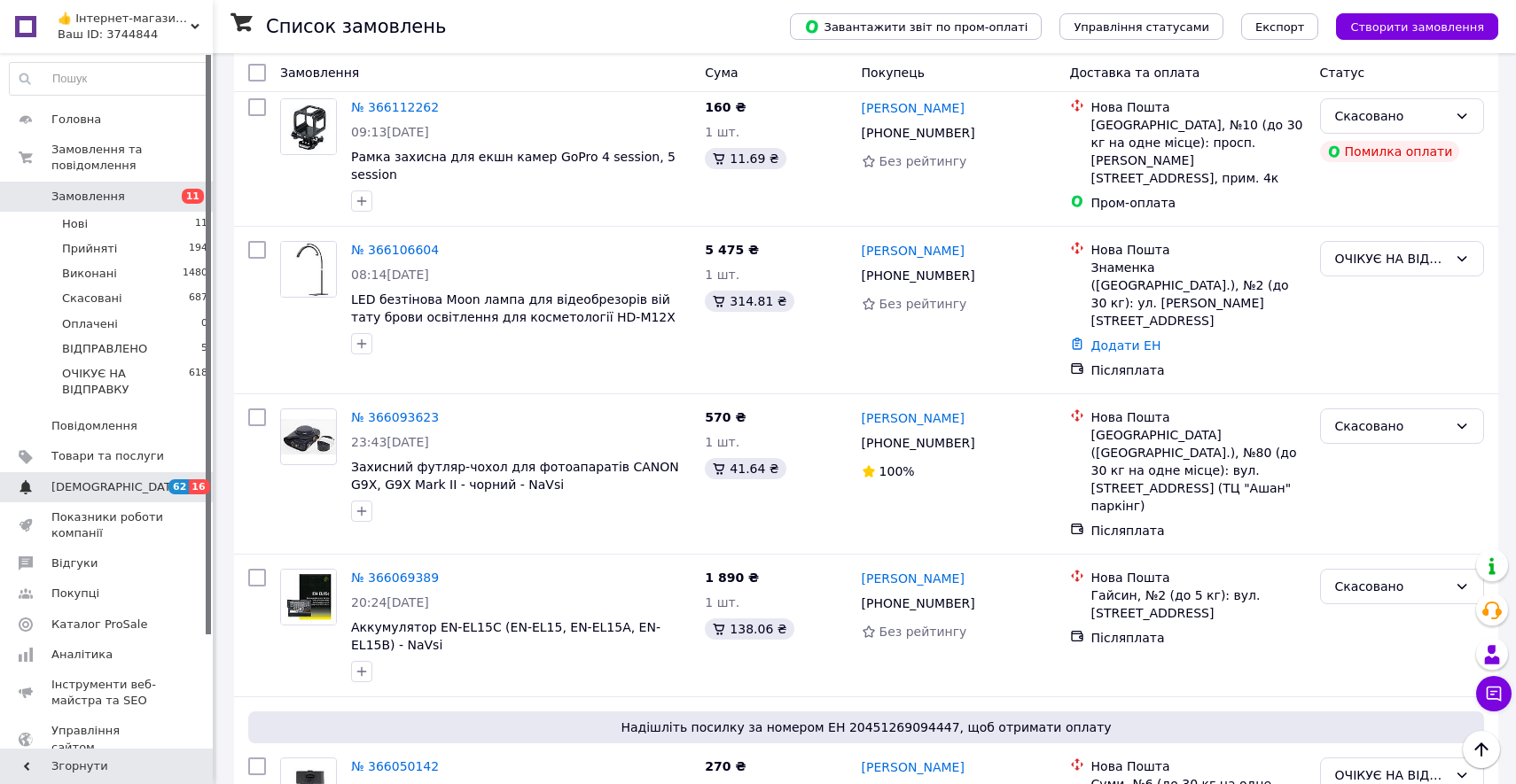
click at [180, 483] on span "62" at bounding box center [178, 487] width 20 height 15
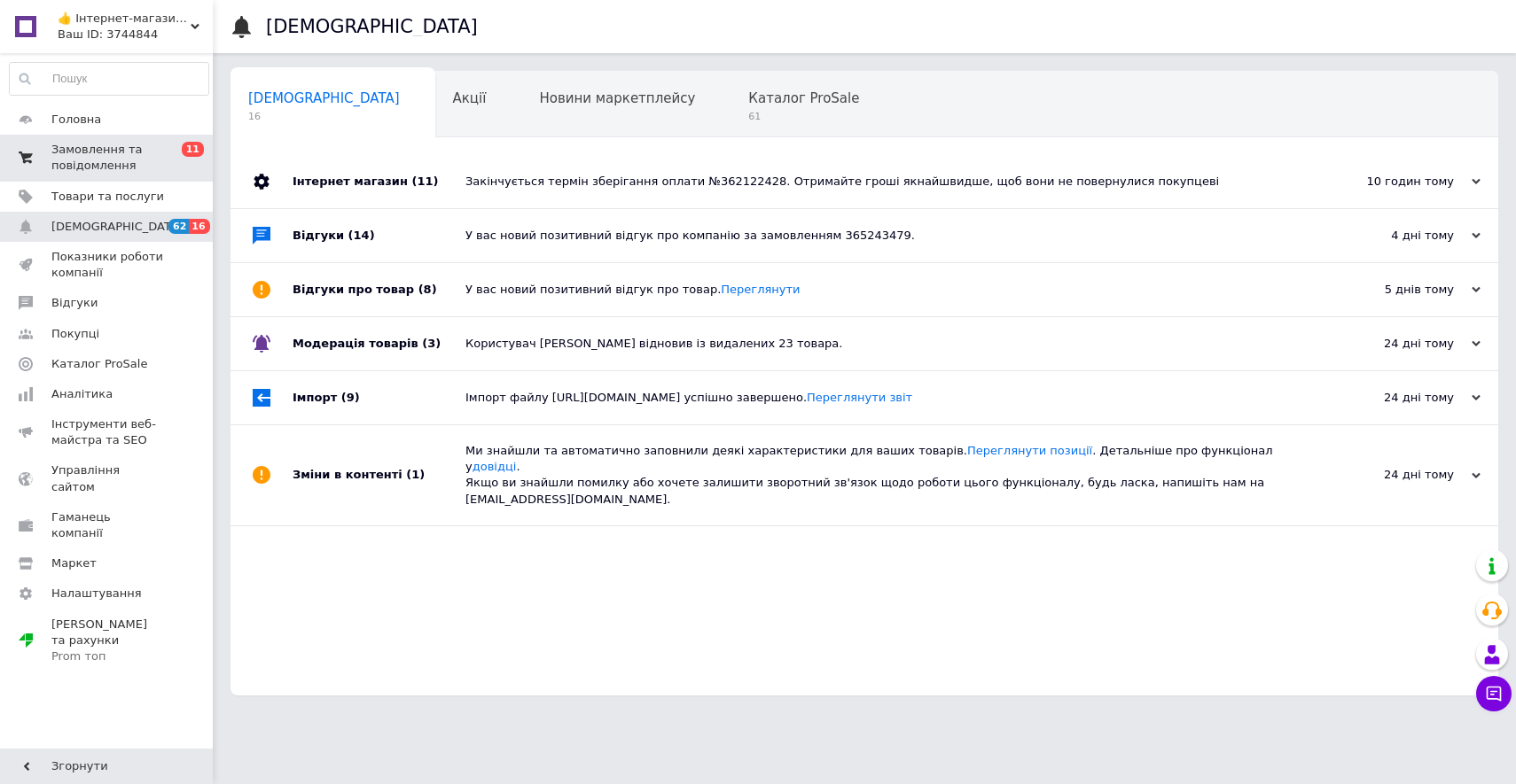
click at [136, 171] on span "Замовлення та повідомлення" at bounding box center [108, 157] width 112 height 31
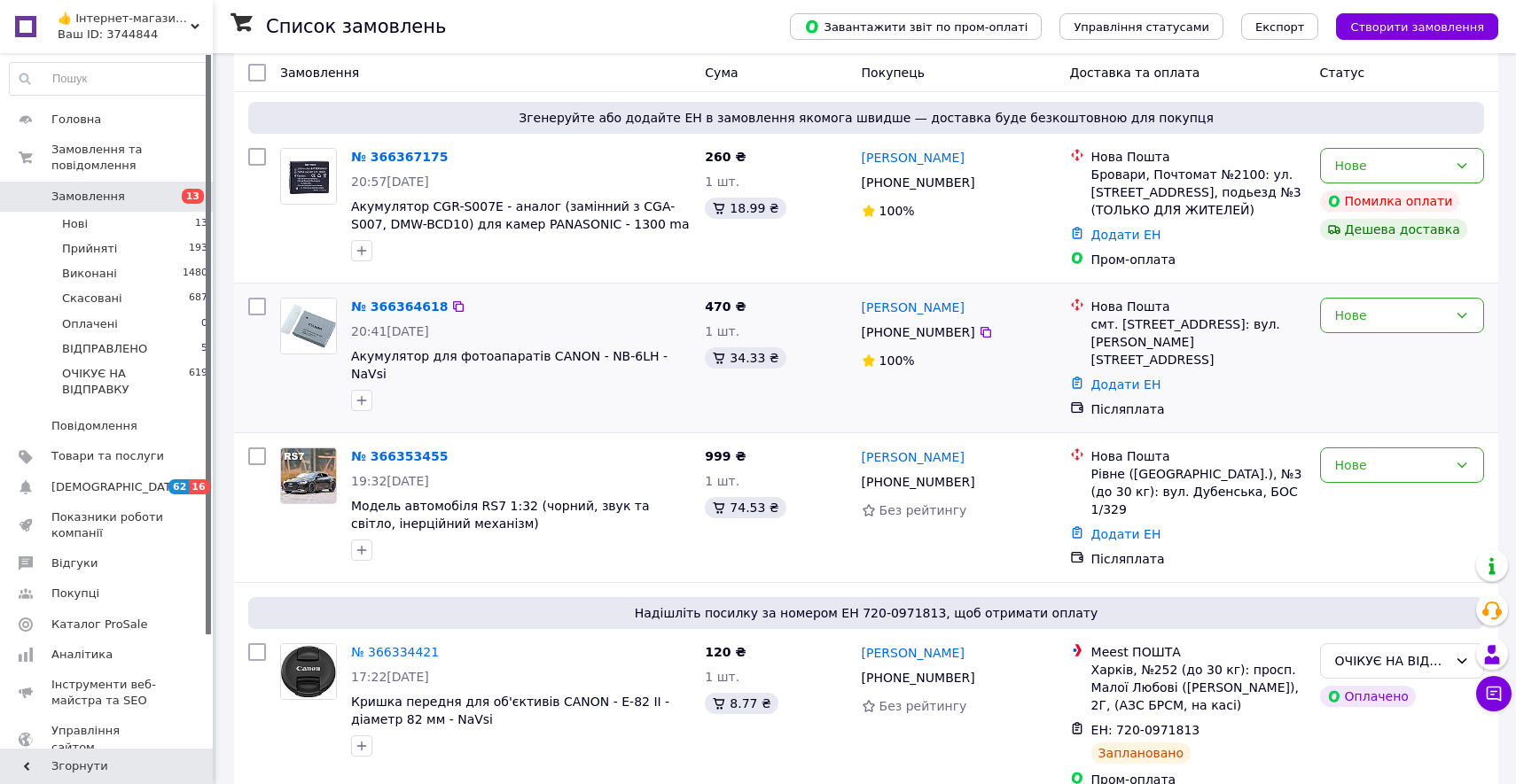
scroll to position [219, 0]
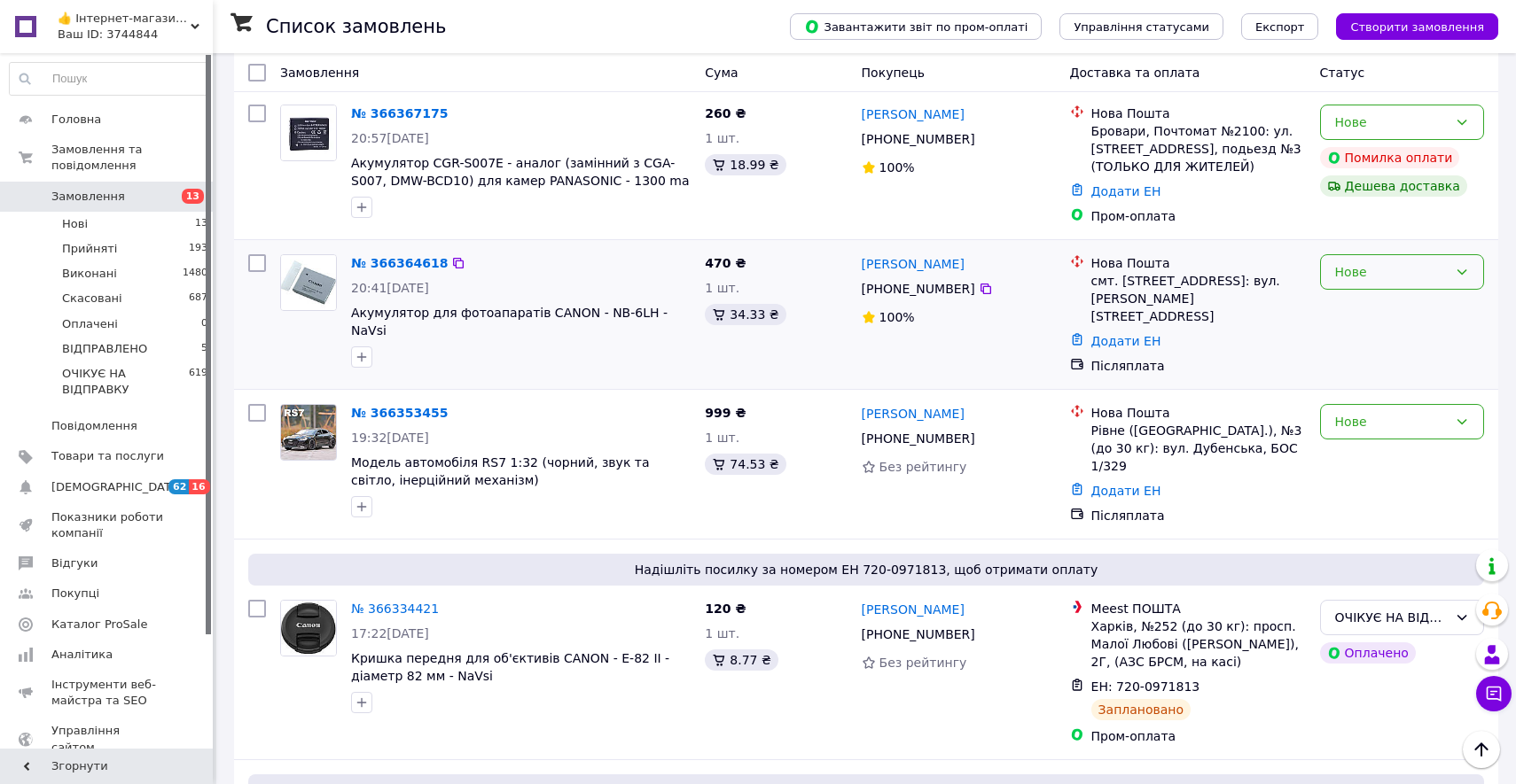
click at [1388, 282] on div "Нове" at bounding box center [1402, 271] width 164 height 35
click at [1391, 302] on li "Прийнято" at bounding box center [1402, 310] width 162 height 31
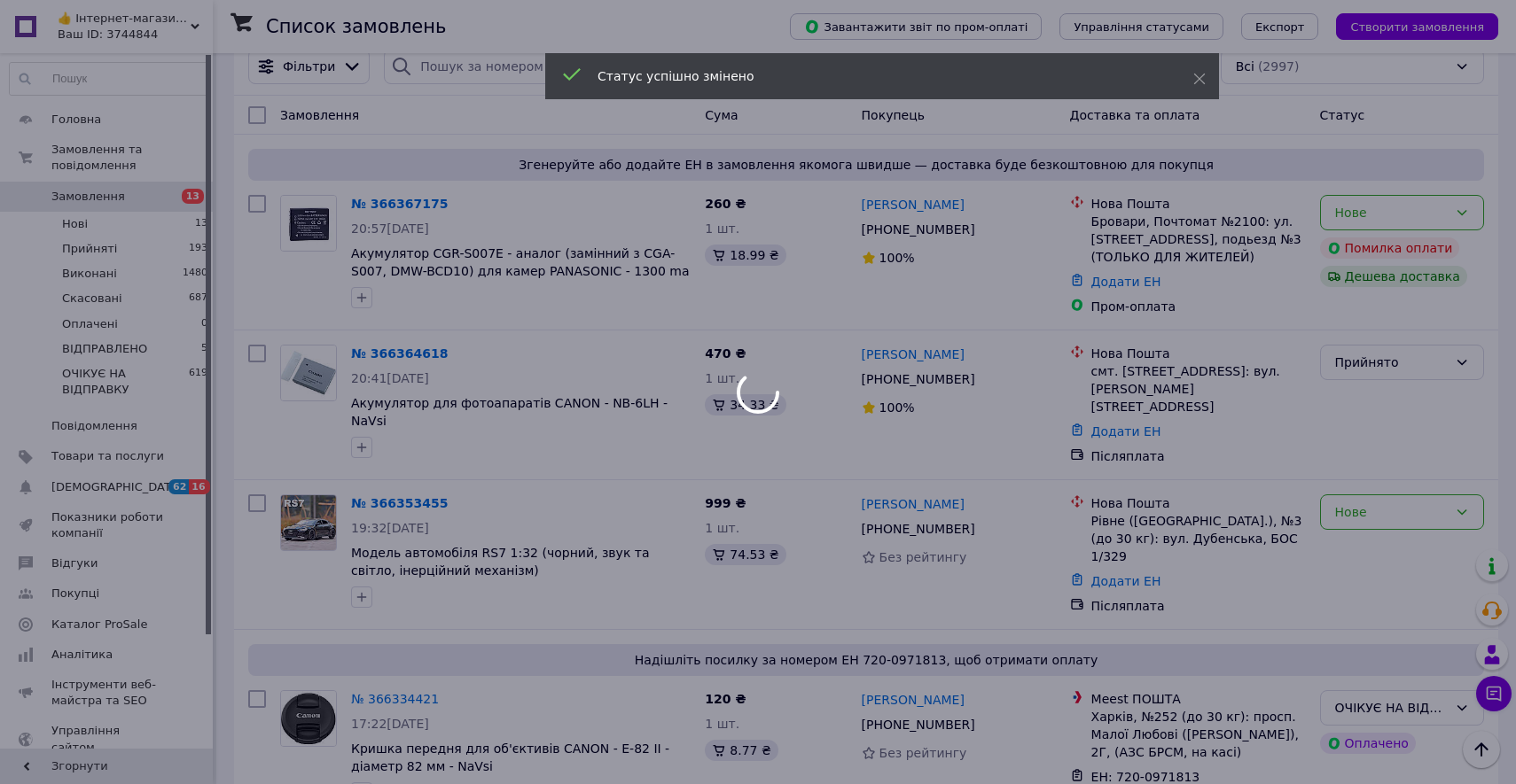
scroll to position [104, 0]
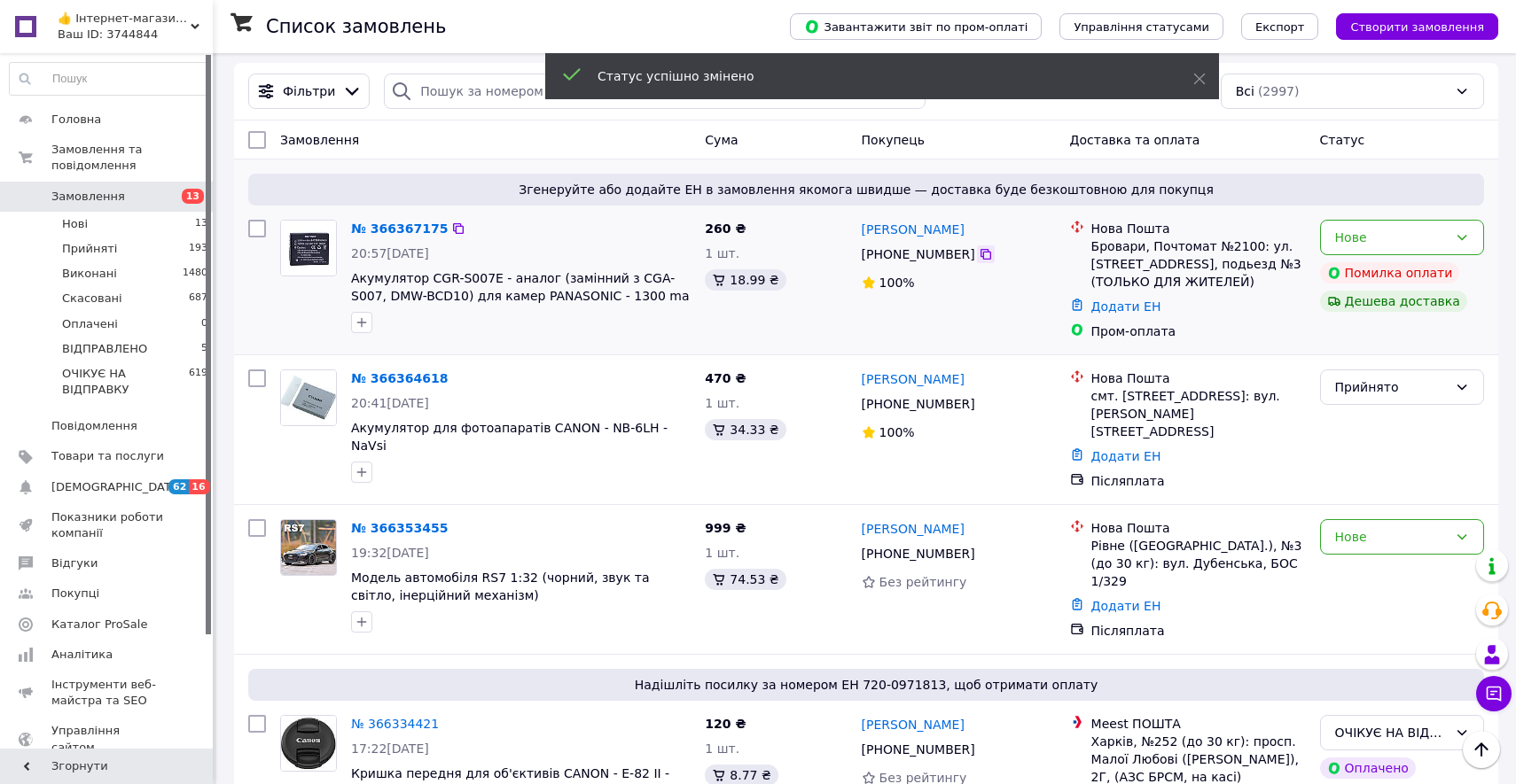
click at [988, 258] on div at bounding box center [985, 254] width 18 height 18
click at [980, 258] on icon at bounding box center [985, 254] width 14 height 14
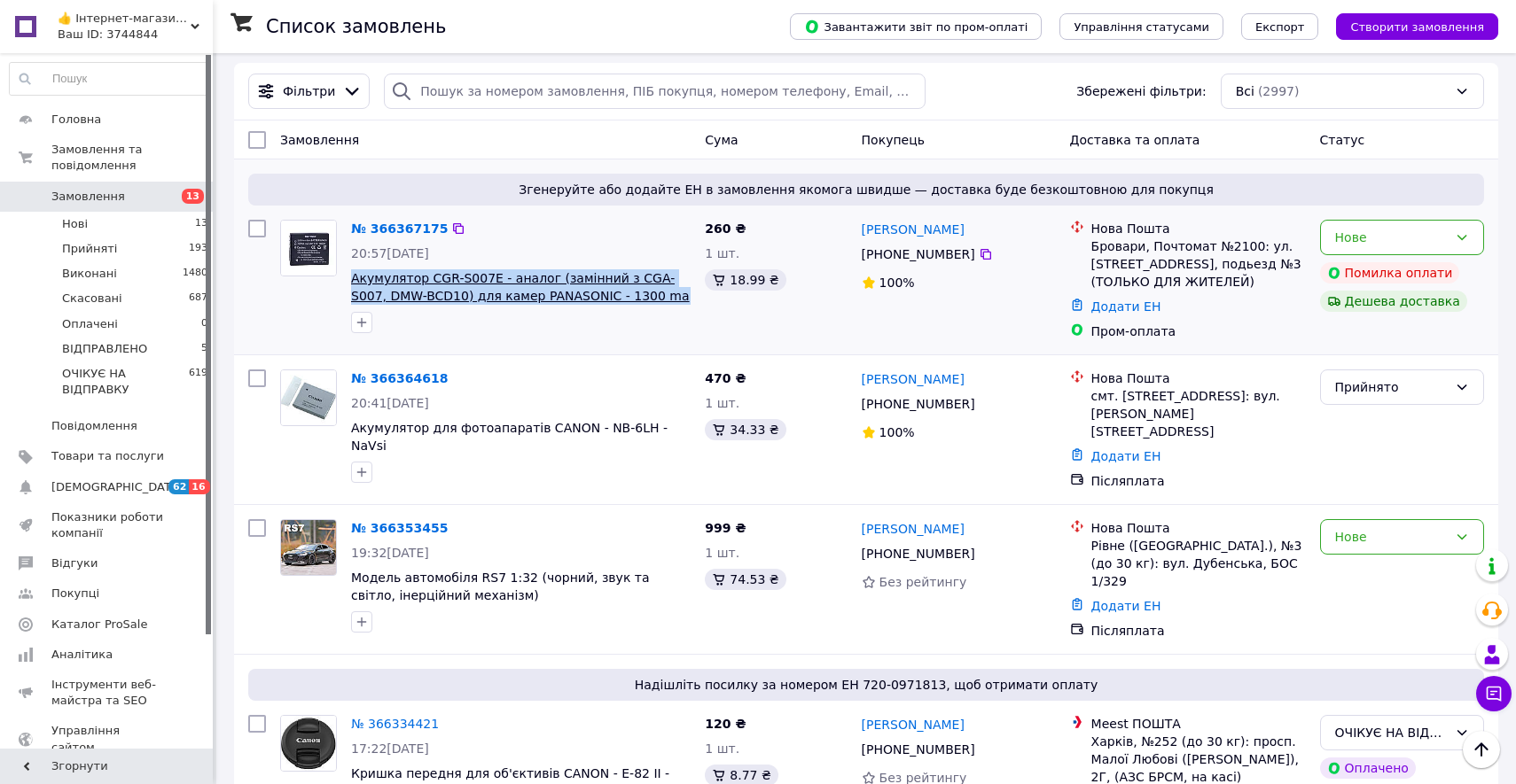
drag, startPoint x: 684, startPoint y: 295, endPoint x: 354, endPoint y: 276, distance: 330.5
click at [354, 276] on span "Акумулятор CGR-S007E - аналог (замінний з CGA-S007, DMW-BCD10) для камер PANASO…" at bounding box center [520, 287] width 339 height 35
copy span "Акумулятор CGR-S007E - аналог (замінний з CGA-S007, DMW-BCD10) для камер PANASO…"
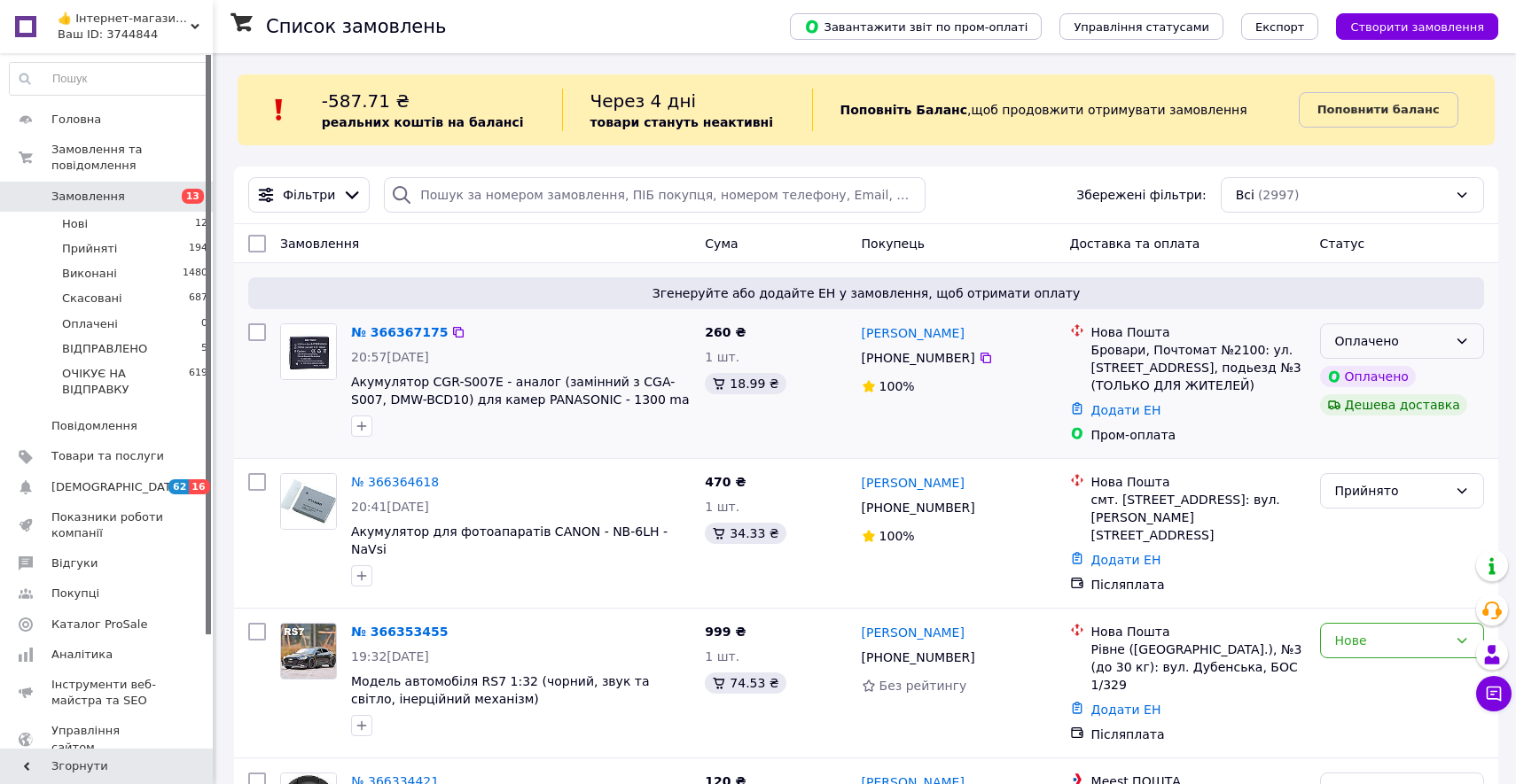
click at [1465, 327] on div "Оплачено" at bounding box center [1402, 341] width 164 height 35
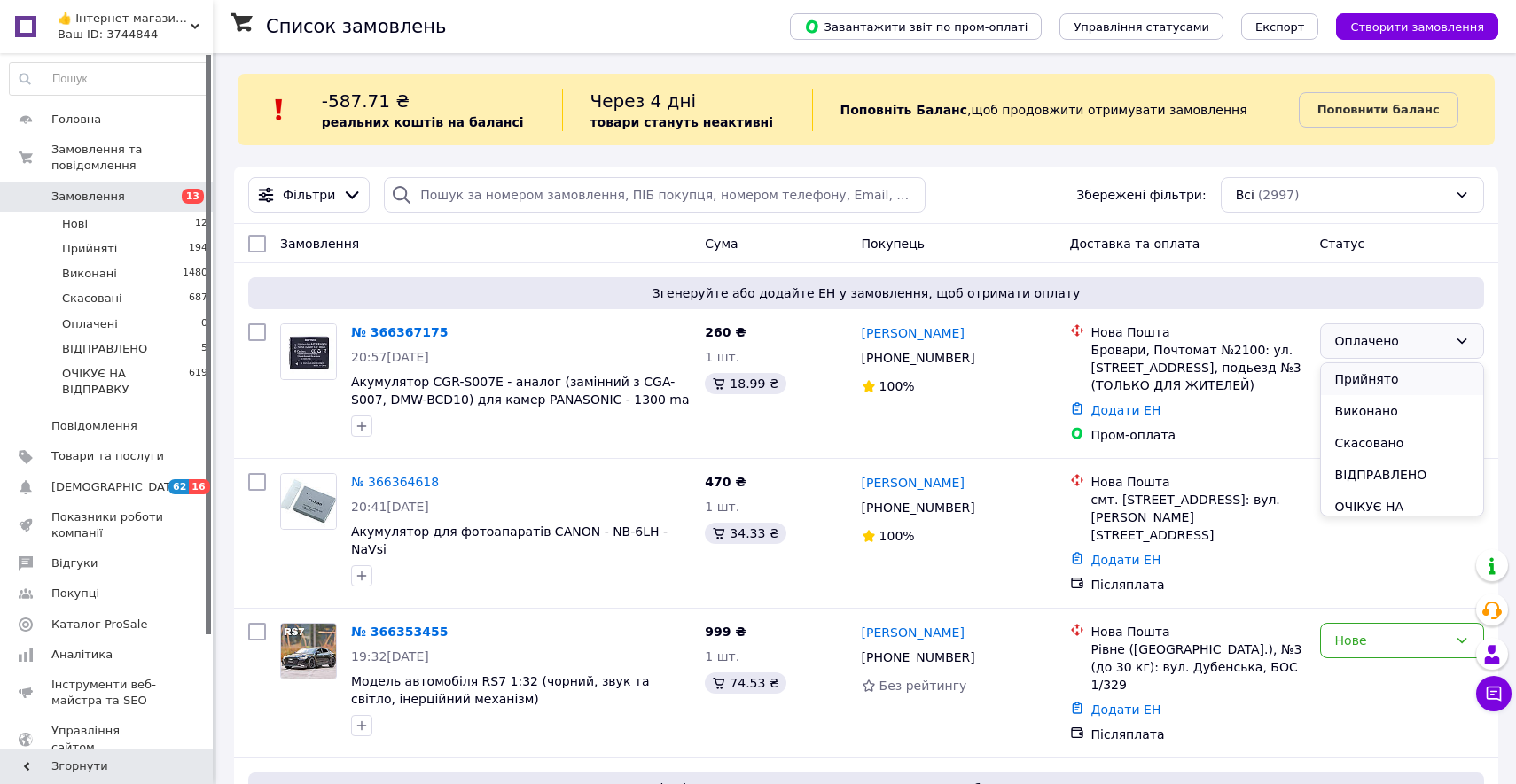
click at [1452, 373] on li "Прийнято" at bounding box center [1402, 378] width 162 height 31
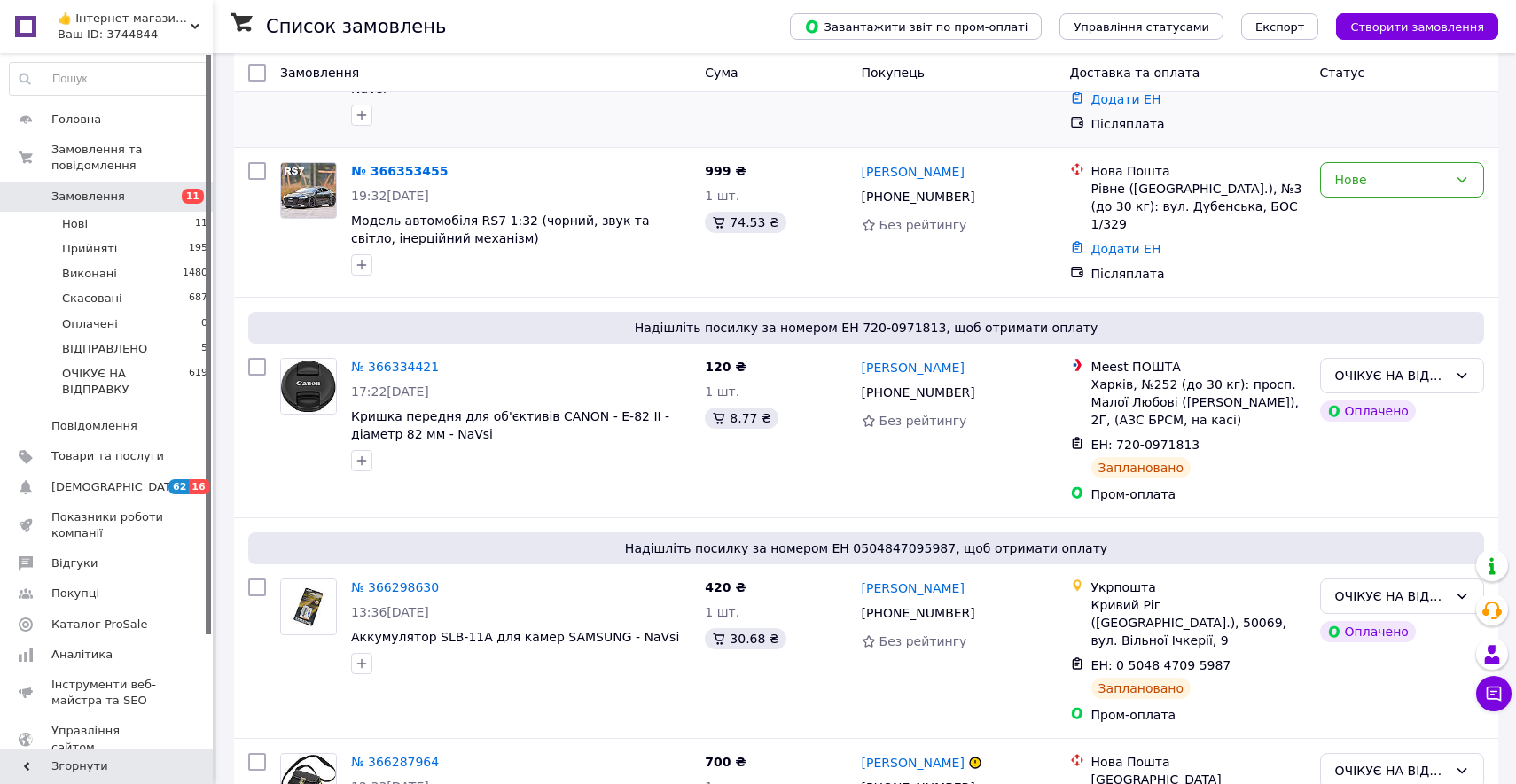
scroll to position [467, 0]
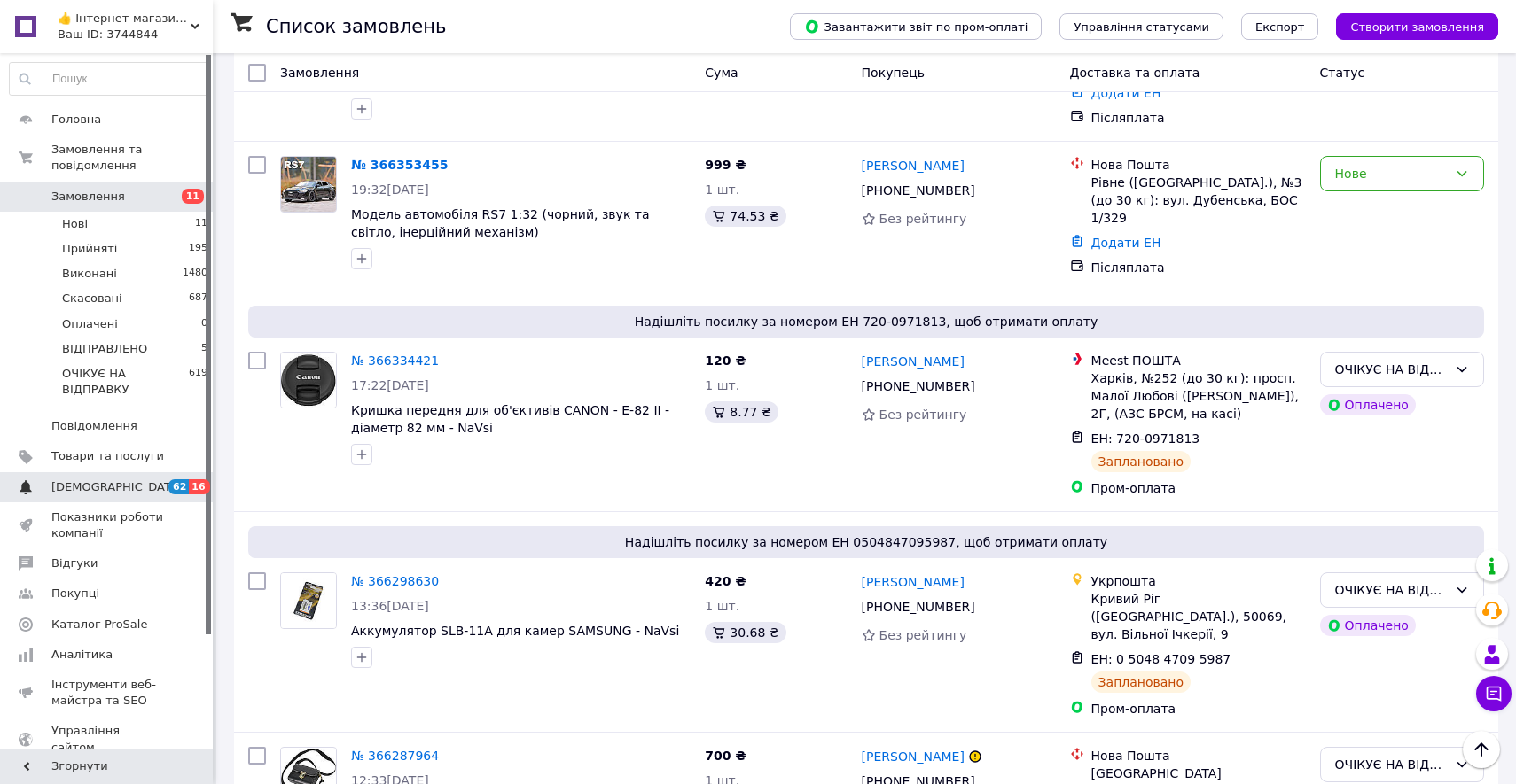
click at [157, 483] on span "[DEMOGRAPHIC_DATA]" at bounding box center [108, 487] width 112 height 16
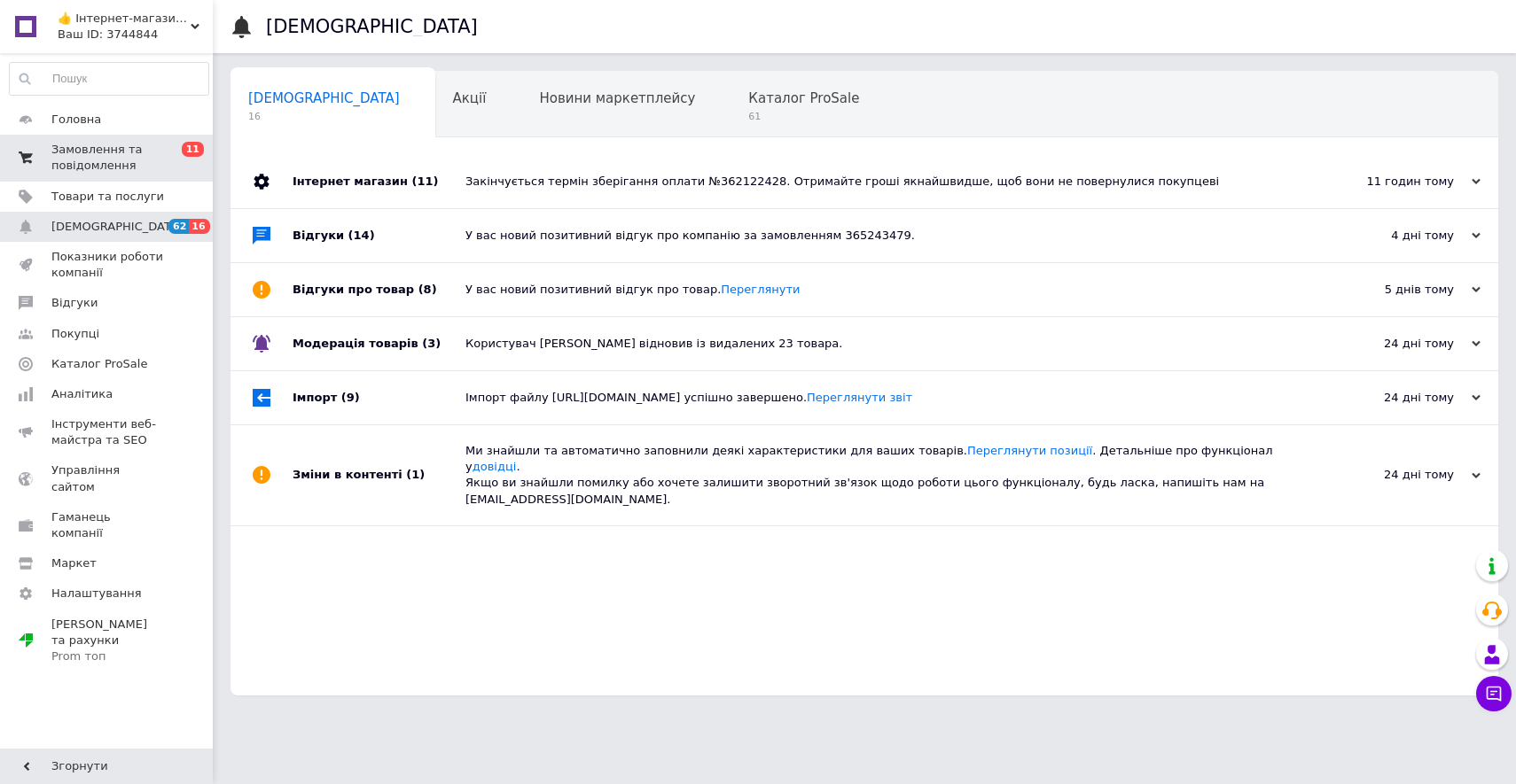
click at [158, 178] on link "Замовлення та повідомлення 0 11" at bounding box center [109, 157] width 218 height 46
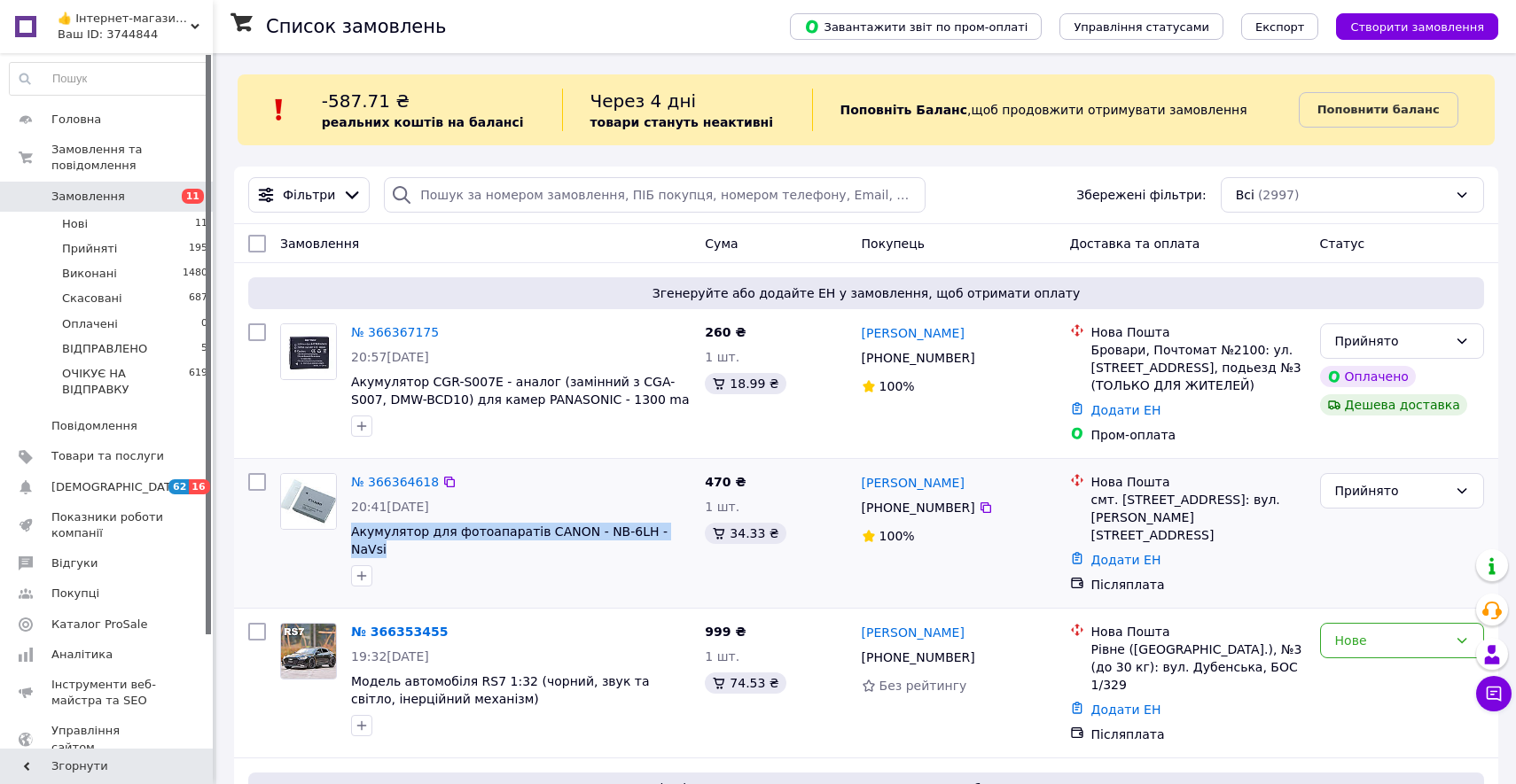
drag, startPoint x: 684, startPoint y: 539, endPoint x: 348, endPoint y: 529, distance: 336.1
click at [348, 529] on div "№ 366364618 20:41, 12.10.2025 Акумулятор для фотоапаратів CANON - NB-6LH - NaVsi" at bounding box center [520, 530] width 354 height 128
copy span "Акумулятор для фотоапаратів CANON - NB-6LH - NaVsi"
drag, startPoint x: 1165, startPoint y: 538, endPoint x: 1091, endPoint y: 484, distance: 91.6
click at [1091, 484] on div "Нова Пошта смт. Красне (Львівська обл., Золочівський р-н.), №1: вул. Івана Фран…" at bounding box center [1198, 509] width 222 height 70
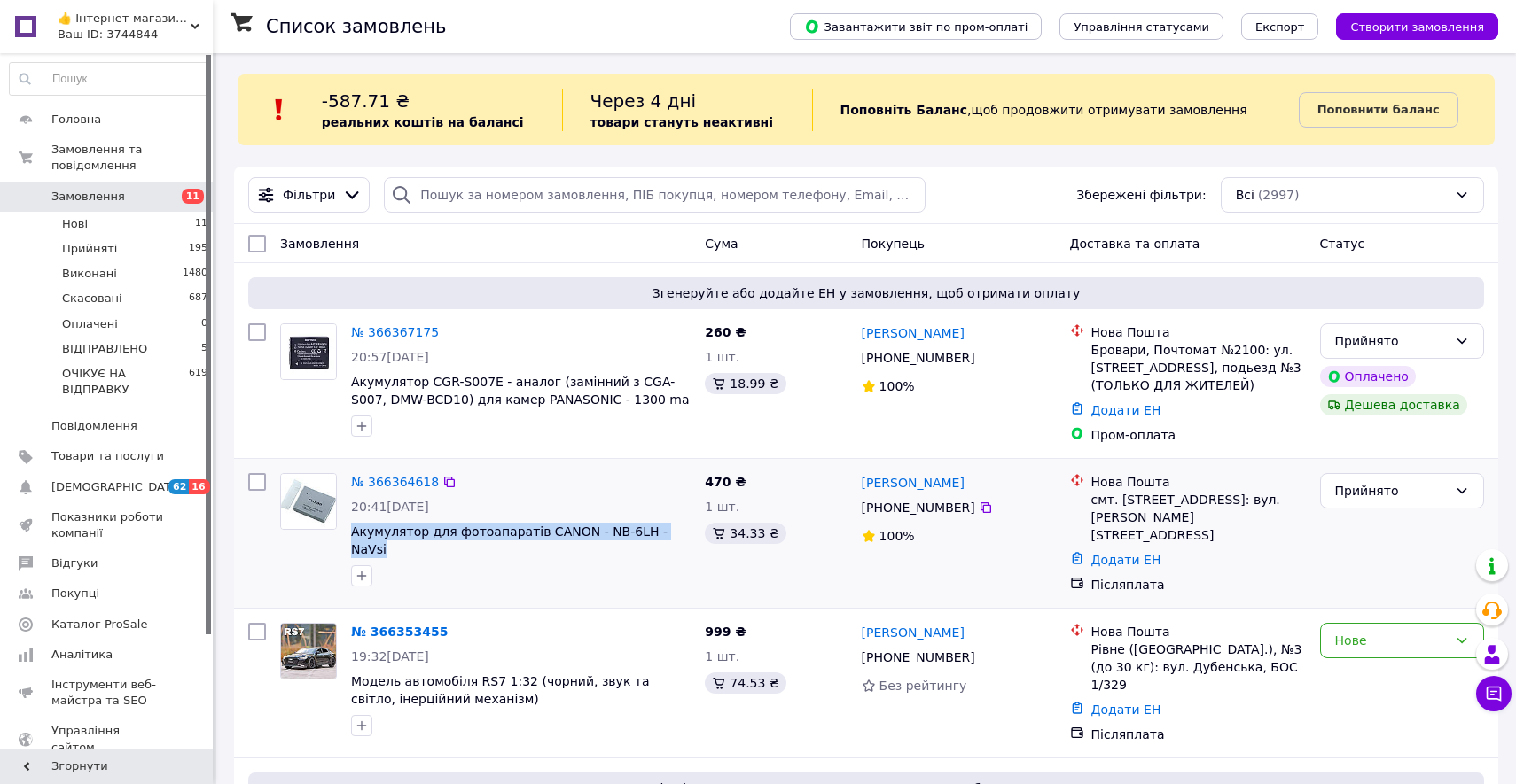
copy div "Нова Пошта смт. Красне (Львівська обл., Золочівський р-н.), №1: вул. Івана Фран…"
drag, startPoint x: 999, startPoint y: 498, endPoint x: 863, endPoint y: 482, distance: 136.9
click at [863, 482] on div "Роман Длугош +380 97 837 47 98 100%" at bounding box center [959, 533] width 209 height 134
copy div "Роман Длугош +380 97 837 47 98"
click at [446, 482] on icon at bounding box center [449, 482] width 14 height 14
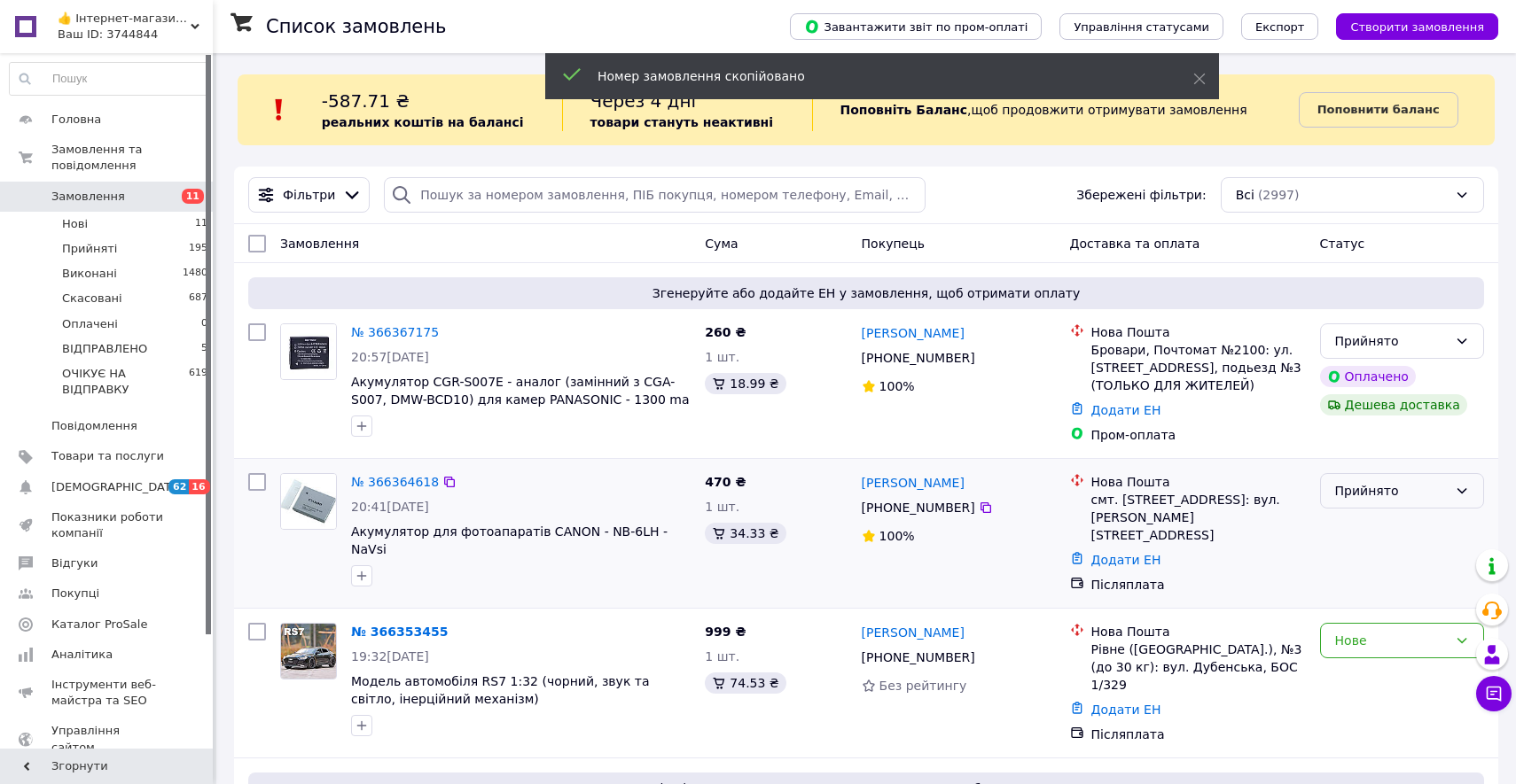
click at [1352, 498] on div "Прийнято" at bounding box center [1391, 491] width 112 height 19
click at [1361, 654] on li "ОЧІКУЄ НА ВІДПРАВКУ" at bounding box center [1402, 666] width 162 height 50
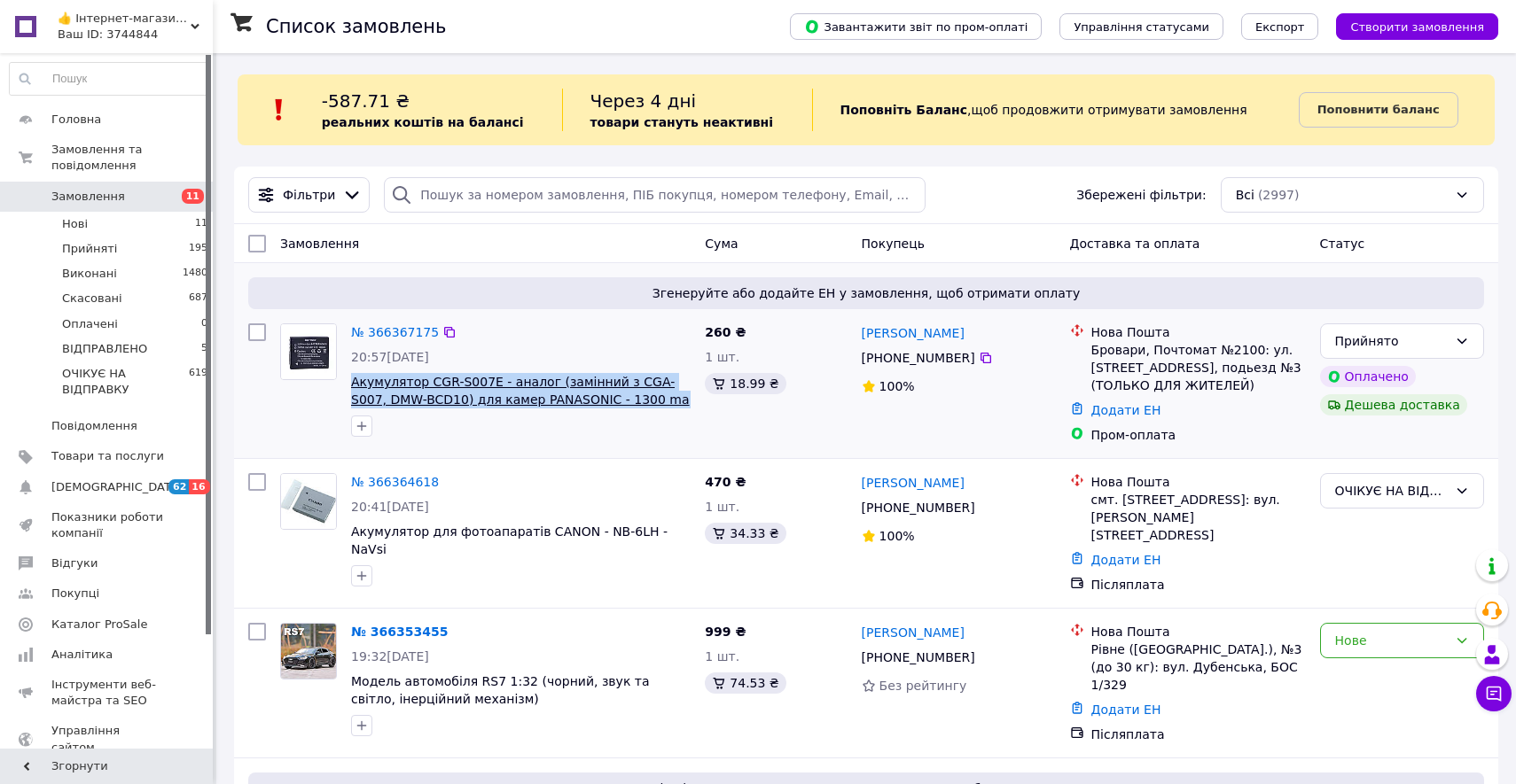
drag, startPoint x: 679, startPoint y: 403, endPoint x: 353, endPoint y: 379, distance: 326.9
click at [353, 379] on span "Акумулятор CGR-S007E - аналог (замінний з CGA-S007, DMW-BCD10) для камер PANASO…" at bounding box center [520, 391] width 339 height 35
copy span "Акумулятор CGR-S007E - аналог (замінний з CGA-S007, DMW-BCD10) для камер PANASO…"
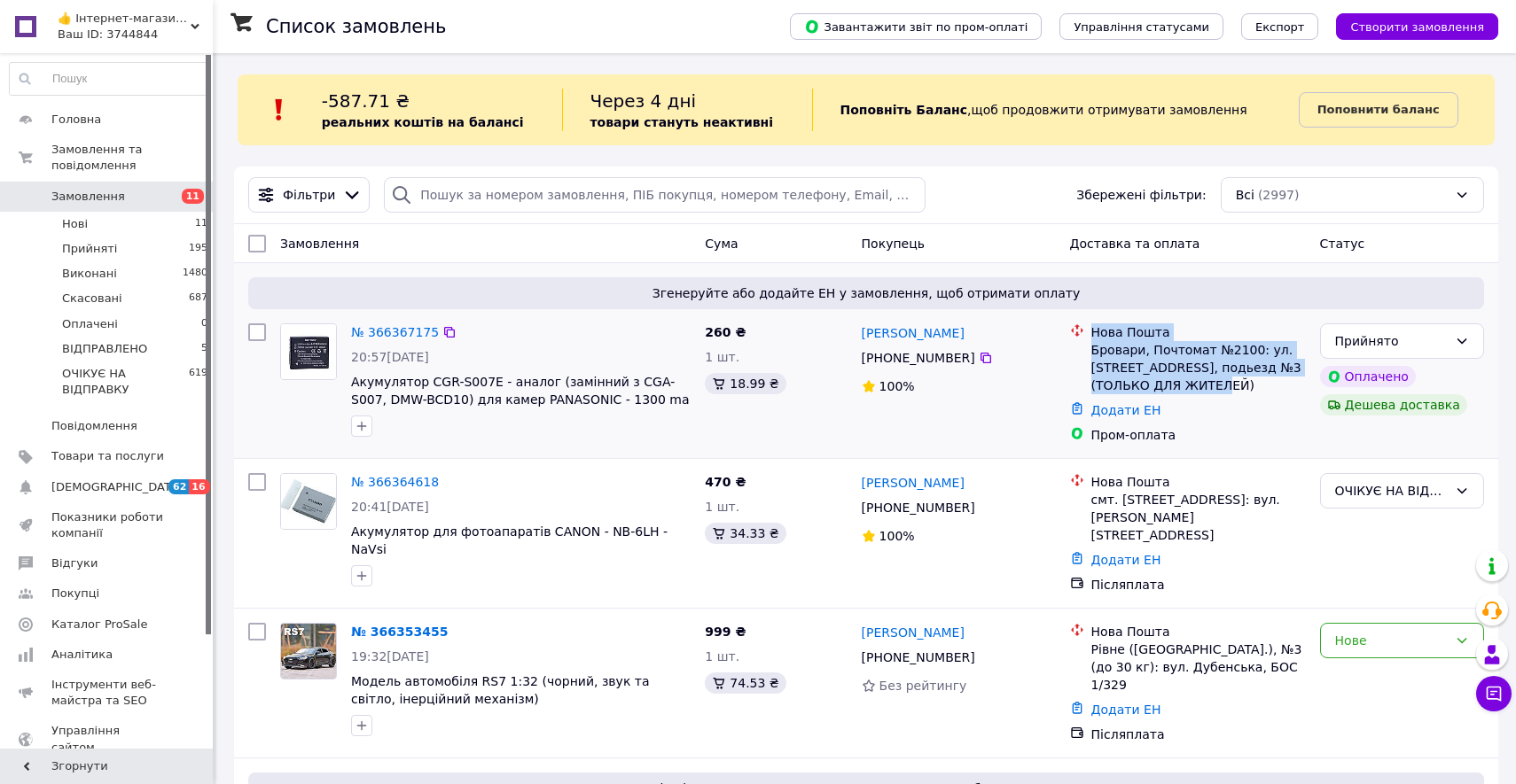
drag, startPoint x: 1247, startPoint y: 385, endPoint x: 1094, endPoint y: 332, distance: 161.9
click at [1094, 332] on div "Нова Пошта Бровари, Почтомат №2100: ул. Киевская, 245, подьезд №3 (ТОЛЬКО ДЛЯ Ж…" at bounding box center [1198, 359] width 222 height 70
copy div "Нова Пошта Бровари, Почтомат №2100: ул. Киевская, 245, подьезд №3 (ТОЛЬКО ДЛЯ Ж…"
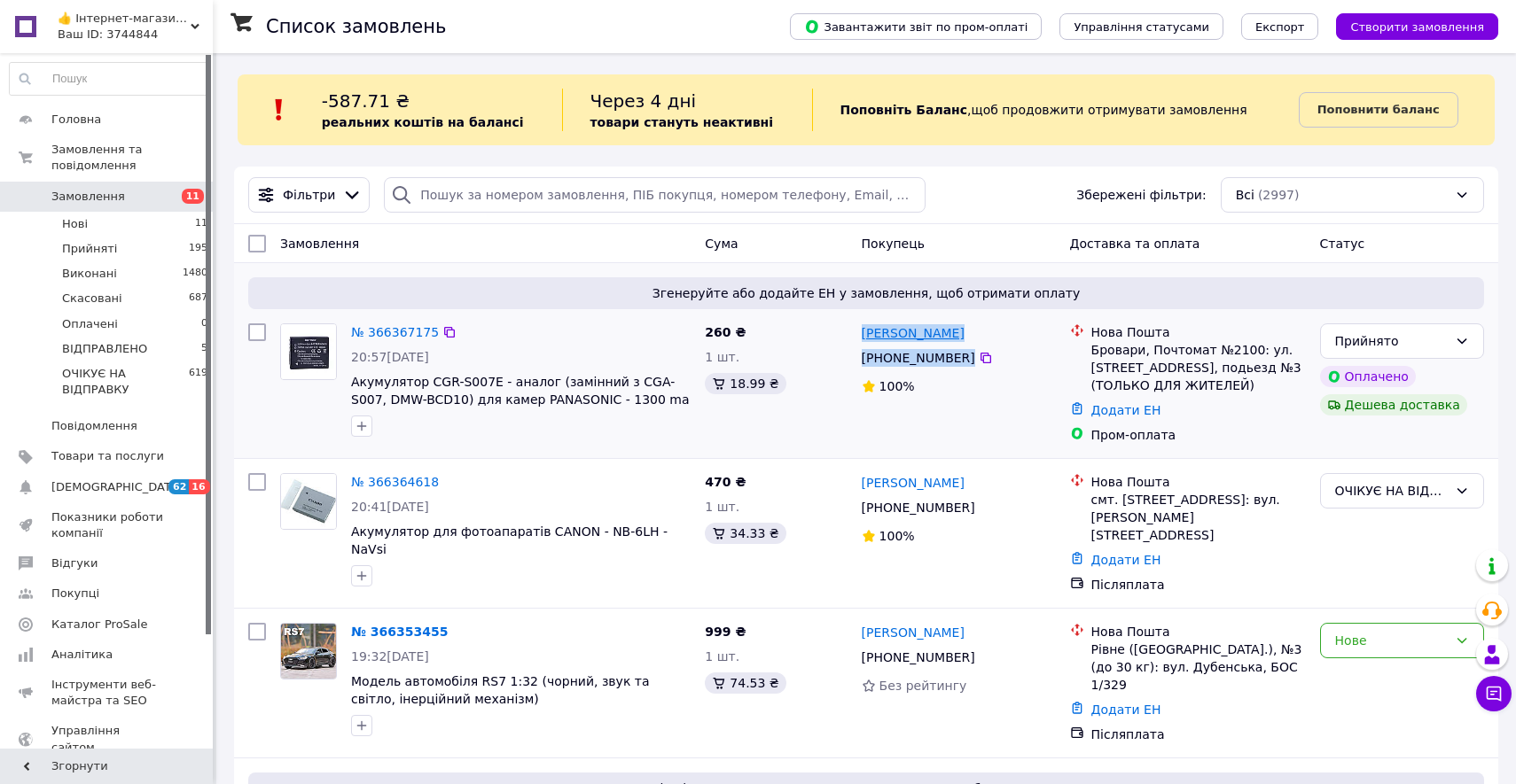
drag, startPoint x: 993, startPoint y: 360, endPoint x: 865, endPoint y: 337, distance: 130.0
click at [865, 337] on div "Ольга Платонова +380 67 802 78 21 100%" at bounding box center [959, 383] width 209 height 134
copy div "Ольга Платонова +380 67 802 78 21"
click at [385, 322] on div "№ 366367175" at bounding box center [395, 332] width 91 height 21
click at [386, 331] on link "№ 366367175" at bounding box center [394, 332] width 88 height 14
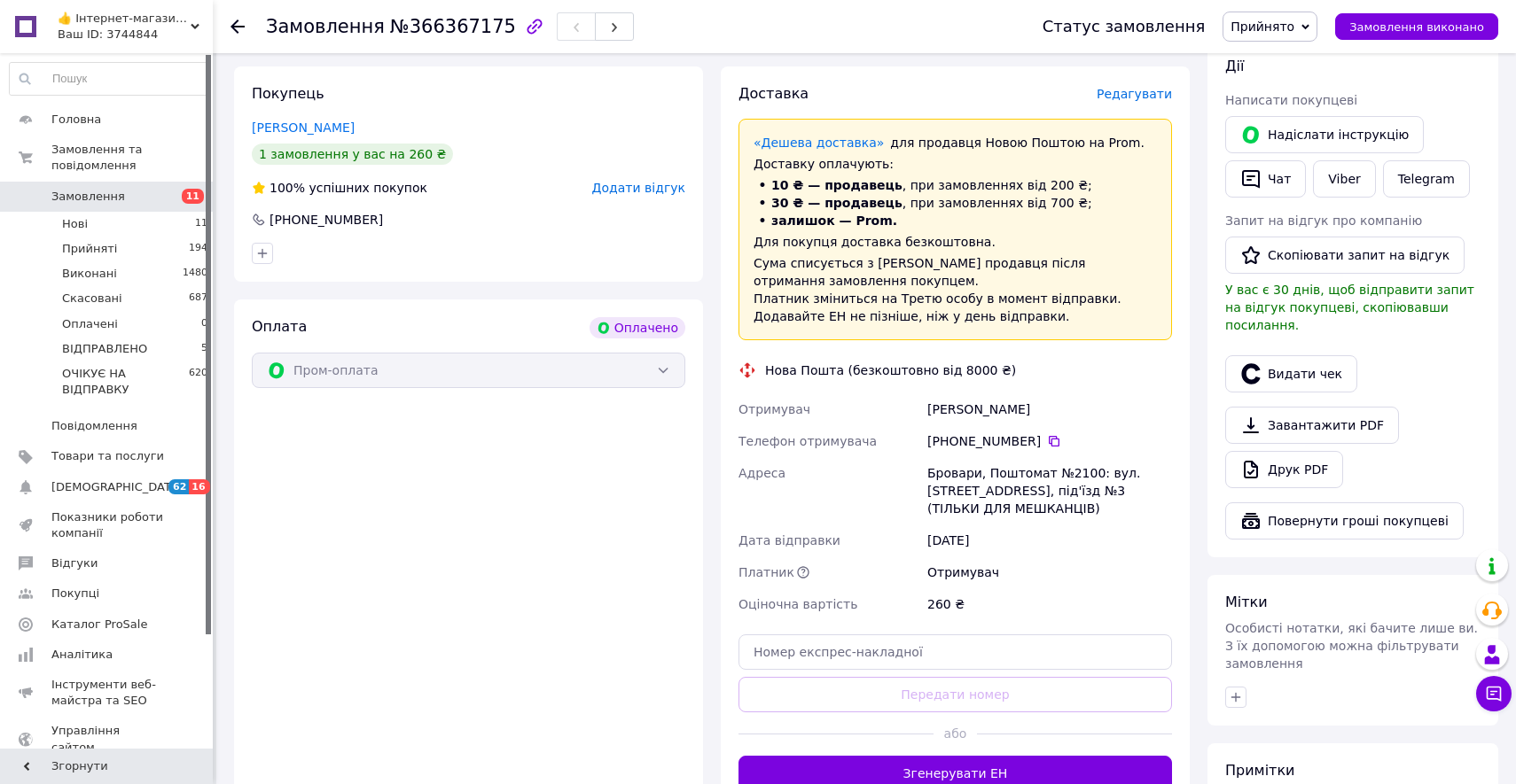
scroll to position [383, 0]
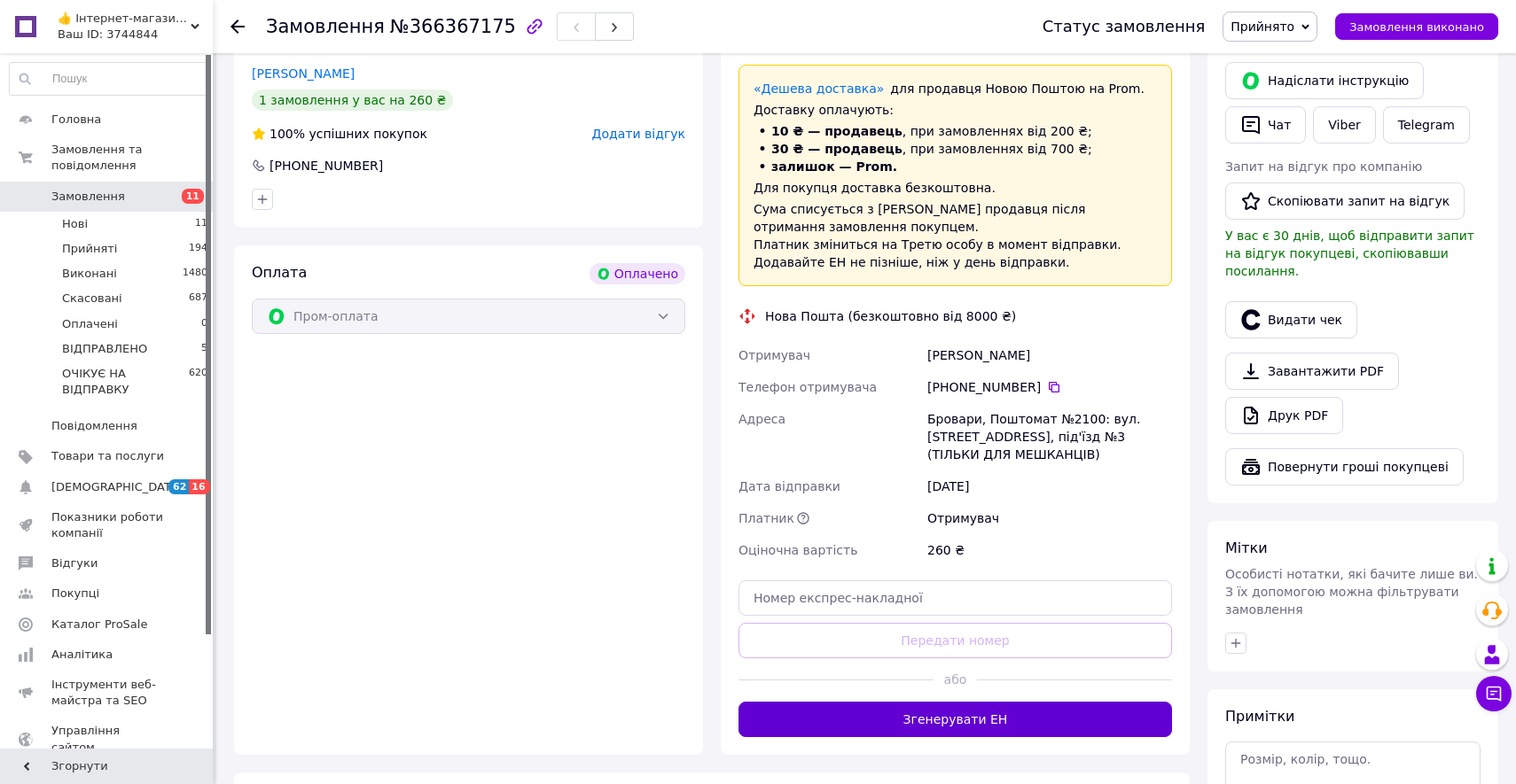
click at [988, 722] on button "Згенерувати ЕН" at bounding box center [955, 719] width 434 height 35
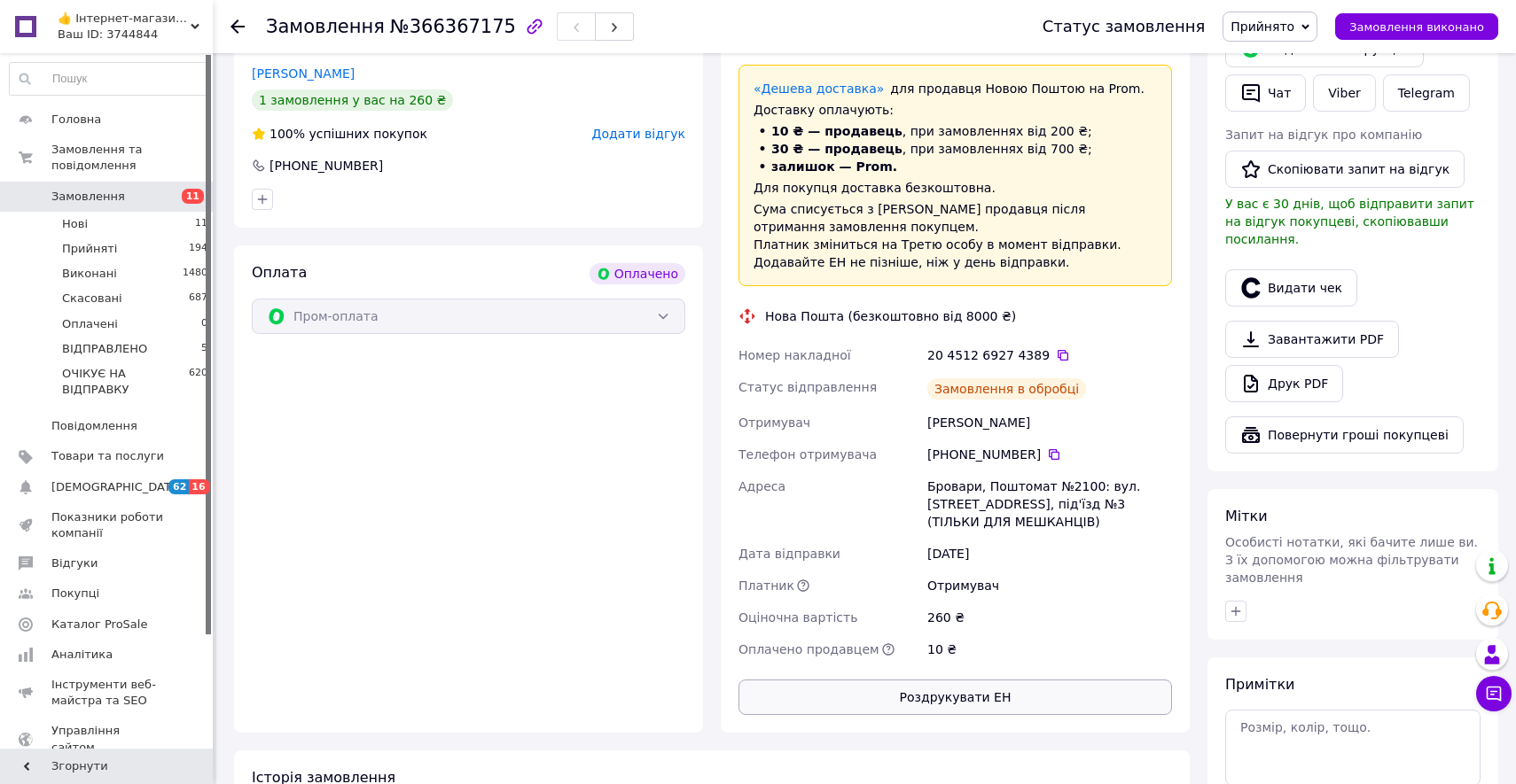
click at [983, 690] on button "Роздрукувати ЕН" at bounding box center [955, 696] width 434 height 35
click at [1058, 360] on icon at bounding box center [1062, 354] width 10 height 10
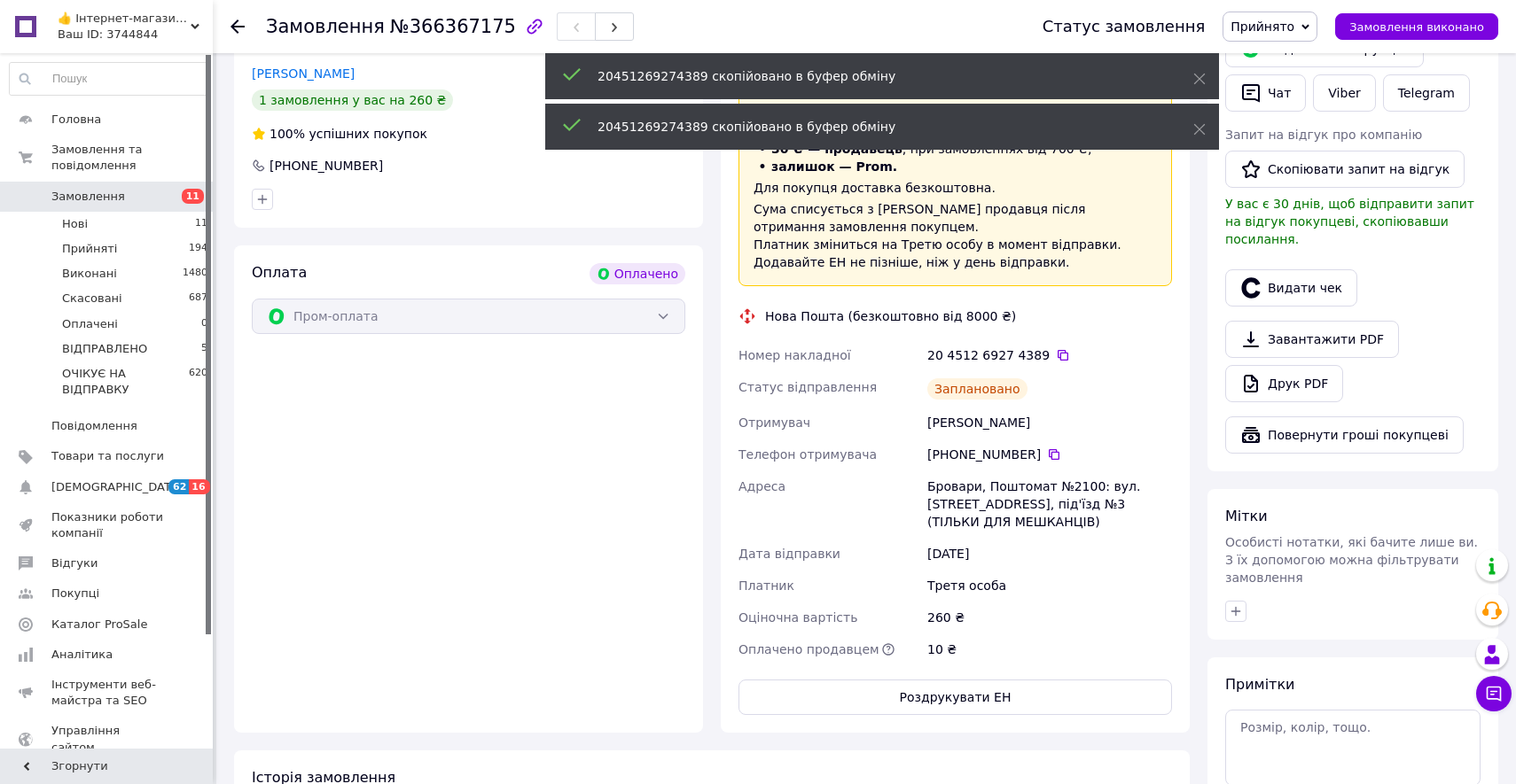
click at [1270, 45] on div "Статус замовлення Прийнято Виконано Скасовано Оплачено ВІДПРАВЛЕНО ОЧІКУЄ НА ВІ…" at bounding box center [1252, 27] width 491 height 53
click at [1270, 36] on span "Прийнято" at bounding box center [1270, 27] width 95 height 30
click at [1279, 159] on li "ОЧІКУЄ НА ВІДПРАВКУ" at bounding box center [1300, 169] width 152 height 27
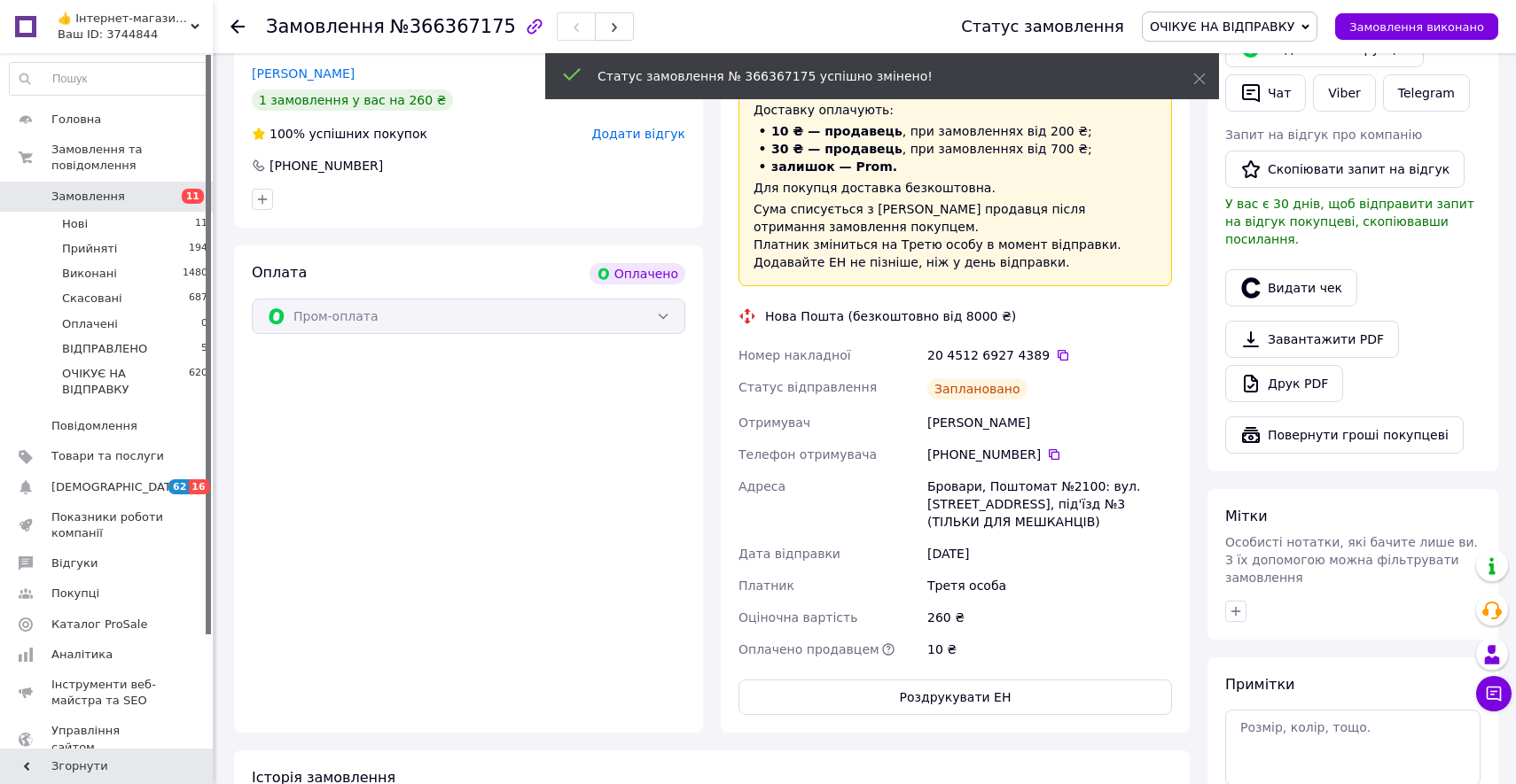
click at [85, 196] on span "Замовлення" at bounding box center [88, 196] width 73 height 16
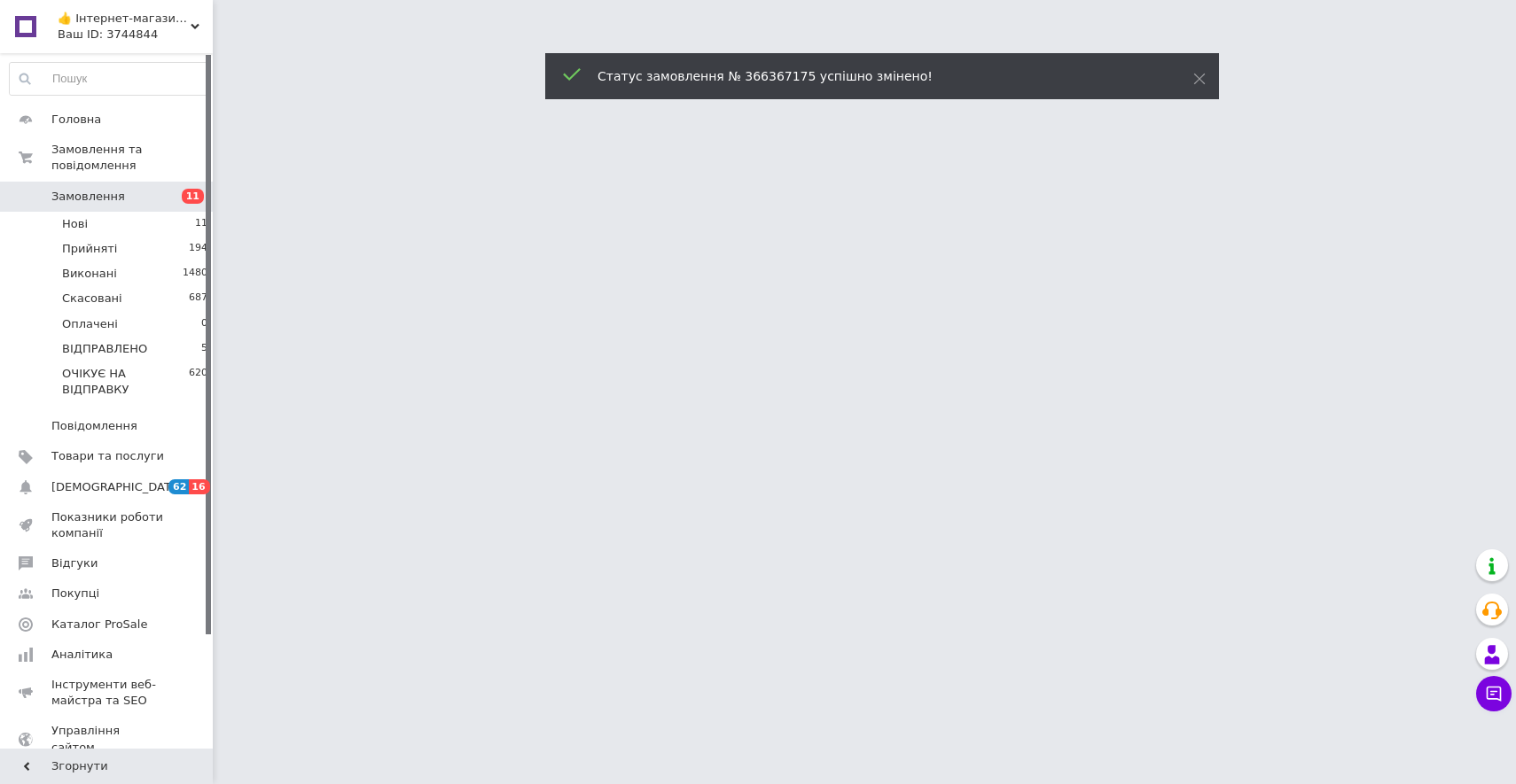
click at [85, 196] on span "Замовлення" at bounding box center [88, 196] width 73 height 16
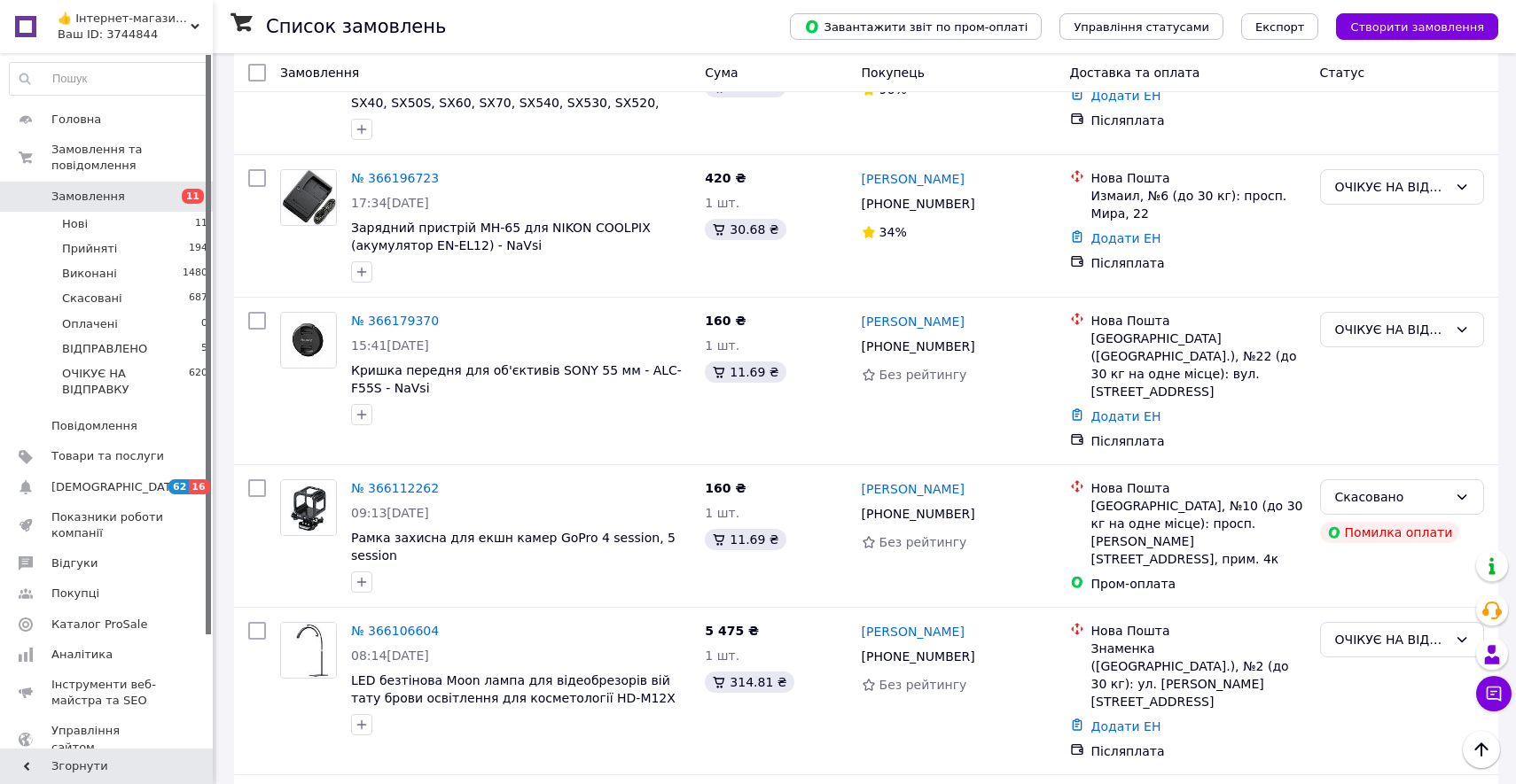
scroll to position [1726, 0]
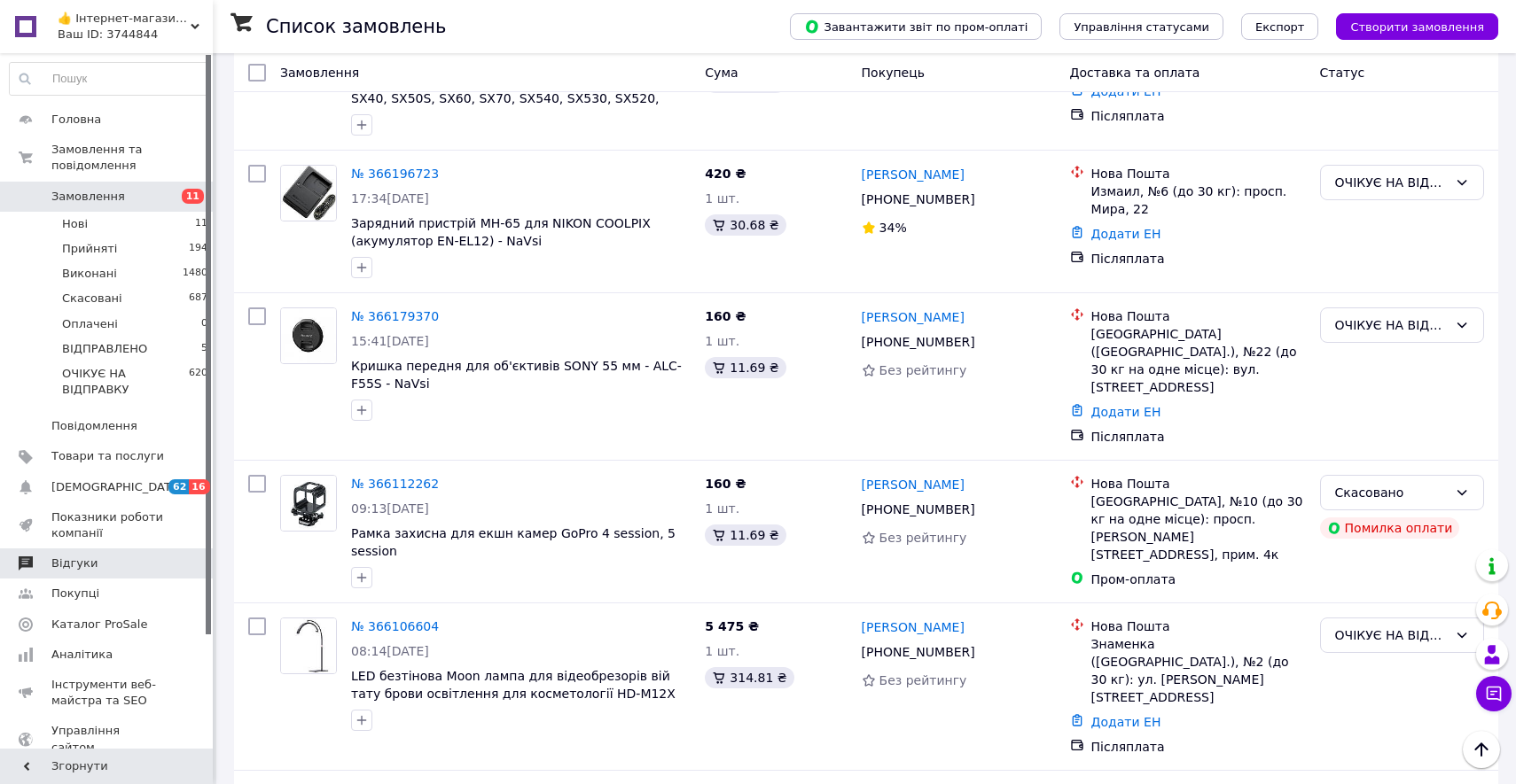
click at [101, 564] on span "Відгуки" at bounding box center [108, 563] width 112 height 16
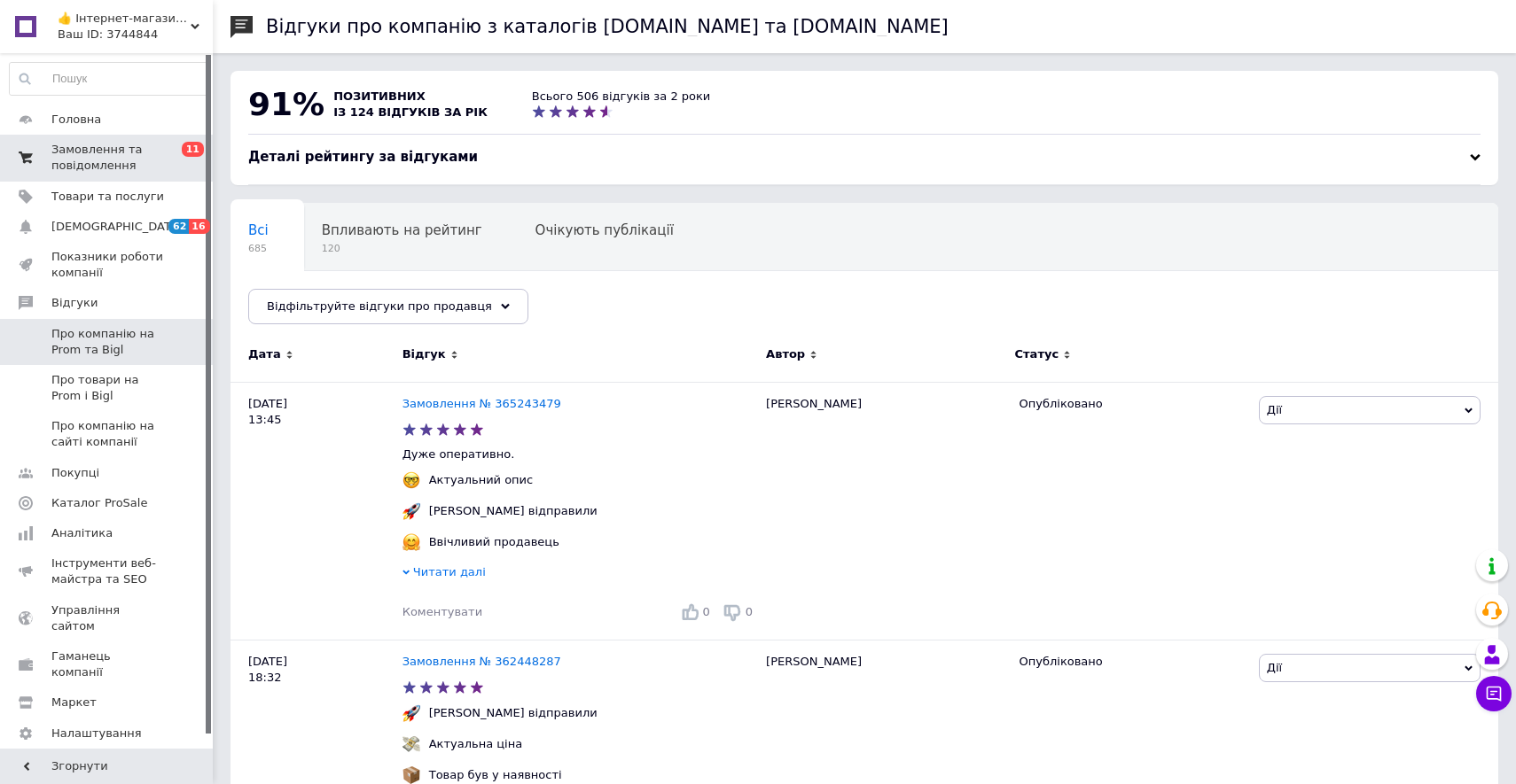
click at [125, 170] on span "Замовлення та повідомлення" at bounding box center [108, 157] width 112 height 31
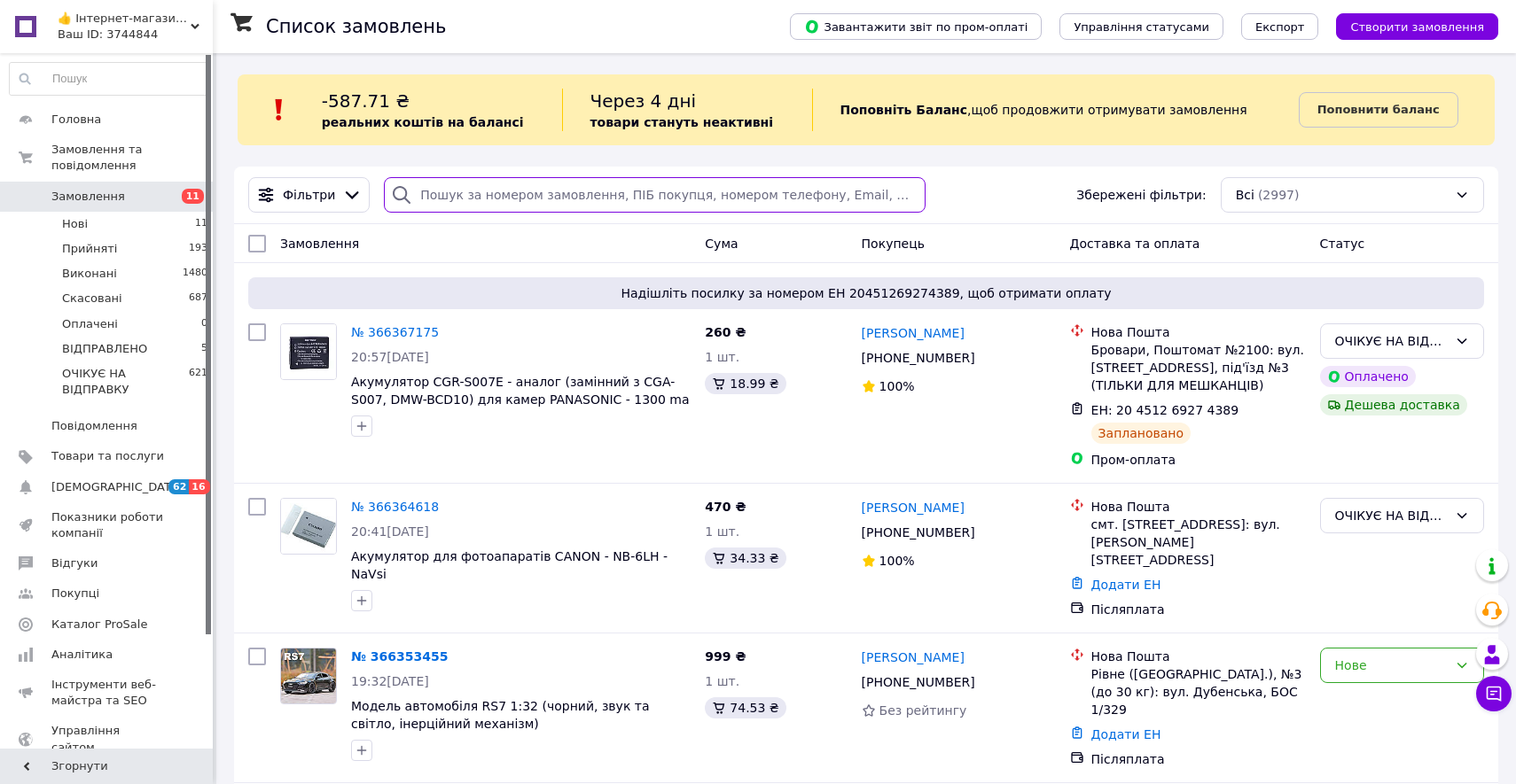
click at [448, 194] on input "search" at bounding box center [655, 194] width 541 height 35
paste input "+380637941742"
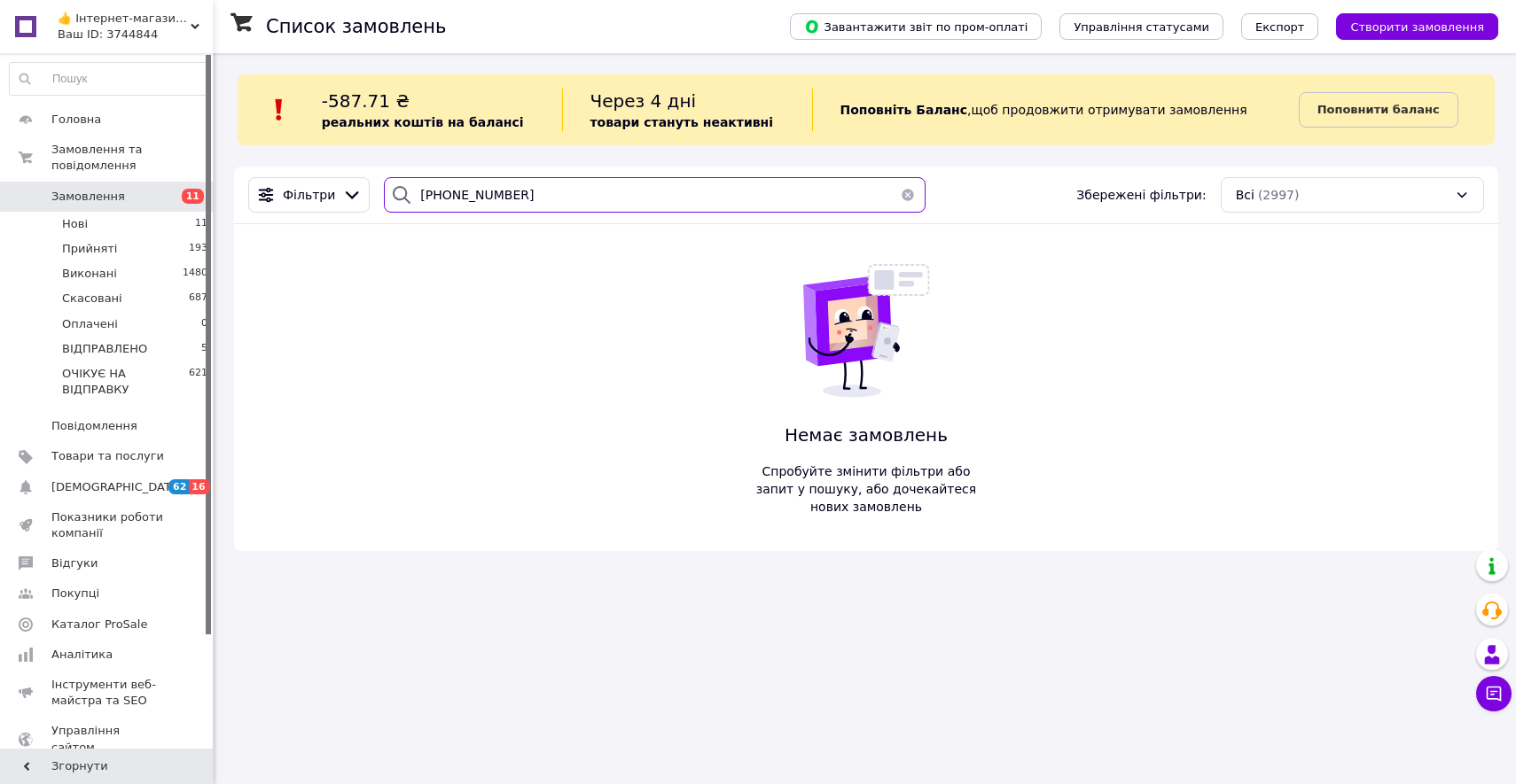
type input "+380637941742"
